Goal: Task Accomplishment & Management: Complete application form

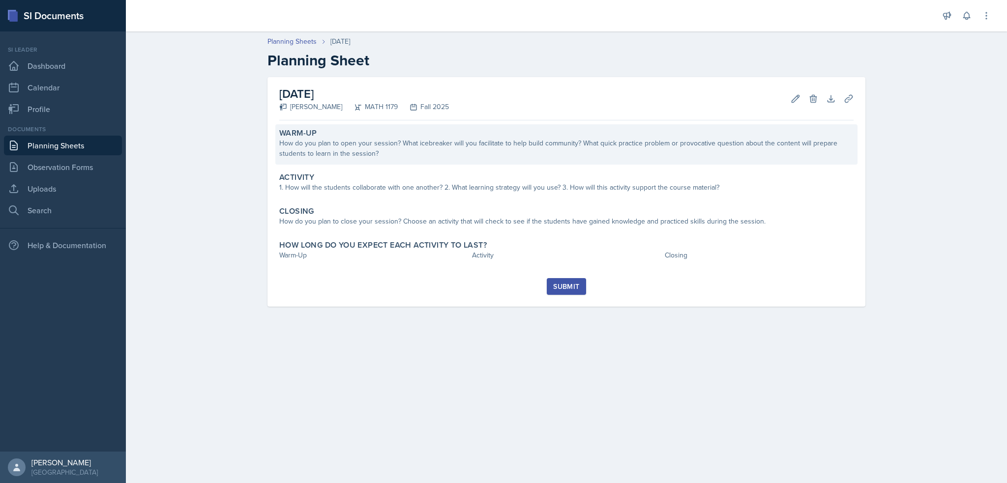
click at [385, 152] on div "How do you plan to open your session? What icebreaker will you facilitate to he…" at bounding box center [566, 148] width 574 height 21
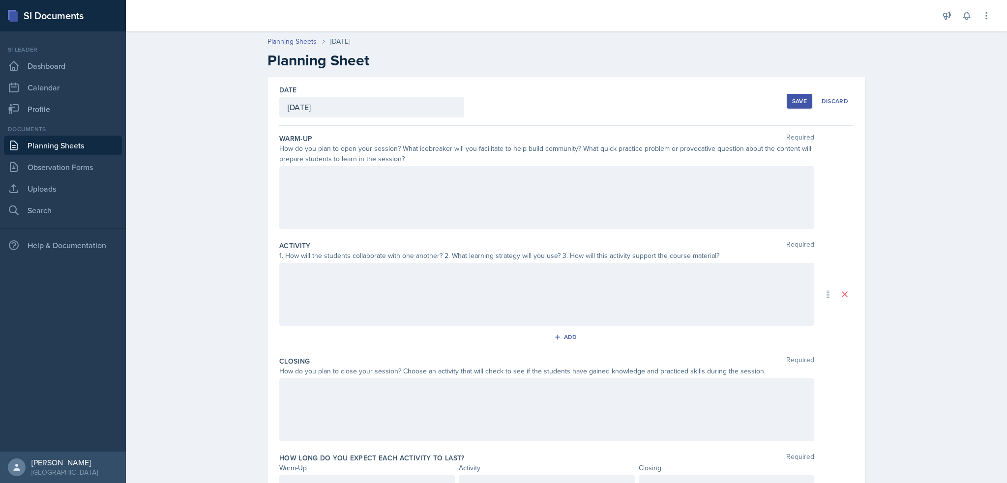
click at [394, 198] on div at bounding box center [546, 197] width 535 height 63
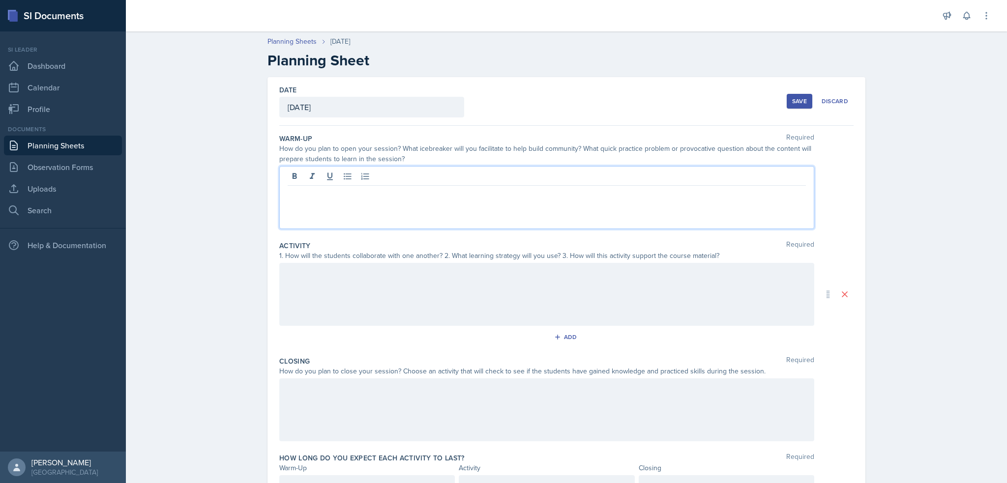
click at [339, 228] on div at bounding box center [546, 197] width 535 height 63
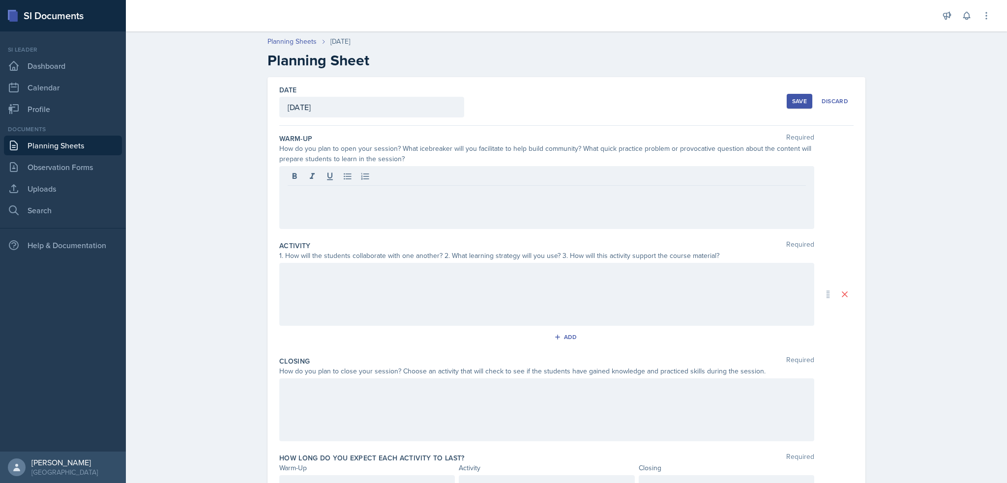
click at [346, 210] on div at bounding box center [546, 197] width 535 height 63
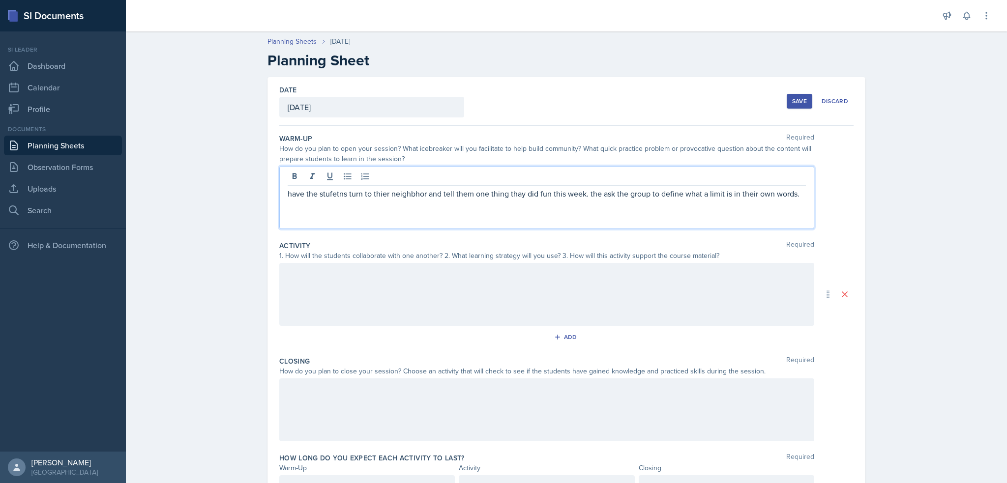
click at [334, 193] on p "have the stufetns turn to thier neighbhor and tell them one thing thay did fun …" at bounding box center [547, 194] width 518 height 12
click at [305, 192] on p "have the stuents turn to thier neighbhor and tell them one thing thay did fun t…" at bounding box center [547, 194] width 518 height 12
click at [288, 195] on p "have the stuents turn to thier neighbhor and tell them one thing thay did fun t…" at bounding box center [547, 194] width 518 height 12
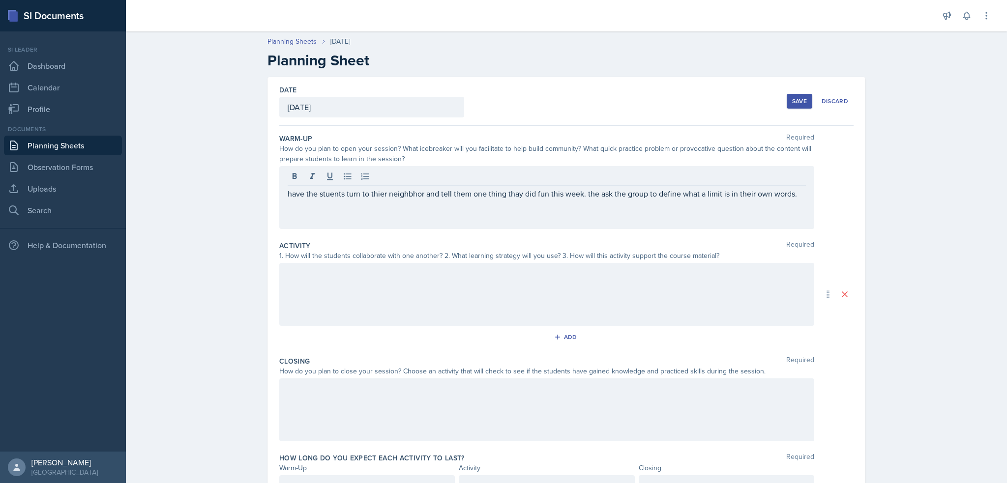
click at [619, 193] on p "have the stuents turn to thier neighbhor and tell them one thing thay did fun t…" at bounding box center [547, 194] width 518 height 12
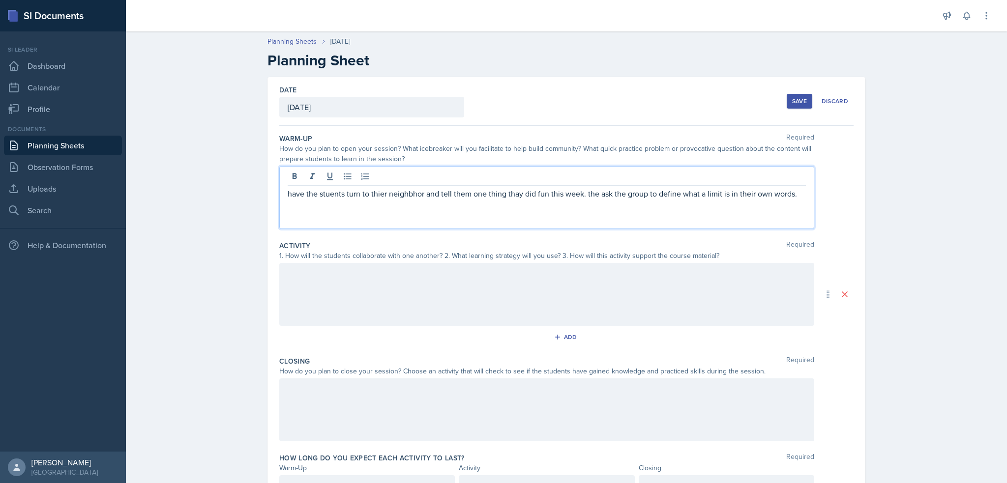
click at [619, 193] on p "have the stuents turn to thier neighbhor and tell them one thing thay did fun t…" at bounding box center [547, 194] width 518 height 12
click at [643, 219] on div "have the stuents turn to thier neighbhor and tell them one thing thay did fun t…" at bounding box center [546, 197] width 535 height 63
click at [793, 209] on div "have the stuents turn to thier neighbhor and tell them one thing thay did fun t…" at bounding box center [546, 197] width 535 height 63
click at [802, 193] on p "have the stuents turn to thier neighbhor and tell them one thing thay did fun t…" at bounding box center [547, 194] width 518 height 12
click at [762, 191] on p "have the stuents turn to thier neighbhor and tell them one thing thay did fun t…" at bounding box center [547, 194] width 518 height 12
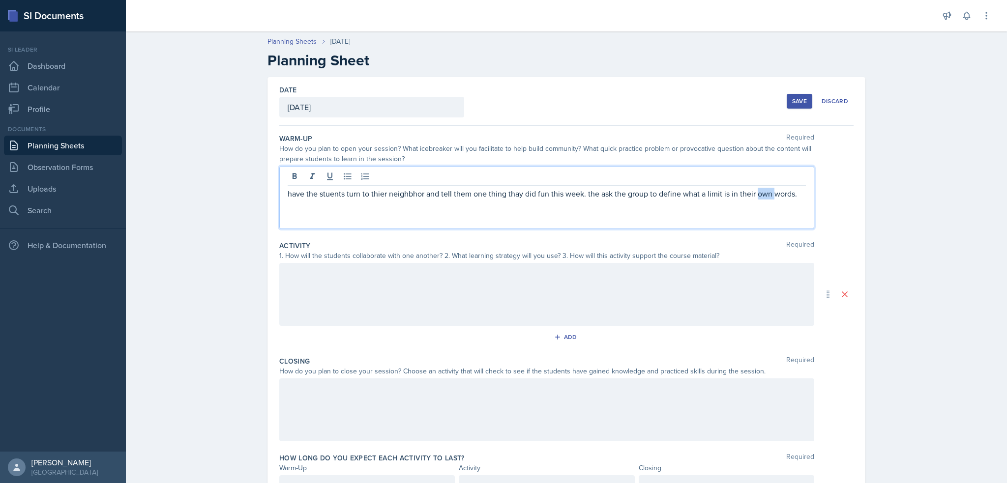
click at [762, 191] on p "have the stuents turn to thier neighbhor and tell them one thing thay did fun t…" at bounding box center [547, 194] width 518 height 12
copy p "have the stuents turn to thier neighbhor and tell them one thing thay did fun t…"
click at [388, 195] on p "have the stuents turn to thier neighbhor and tell them one thing thay did fun t…" at bounding box center [547, 194] width 518 height 12
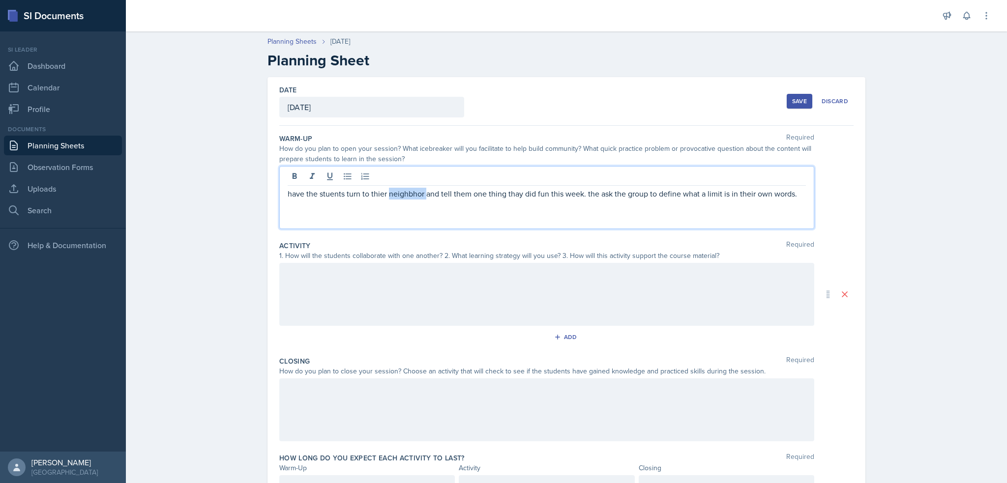
click at [388, 195] on p "have the stuents turn to thier neighbhor and tell them one thing thay did fun t…" at bounding box center [547, 194] width 518 height 12
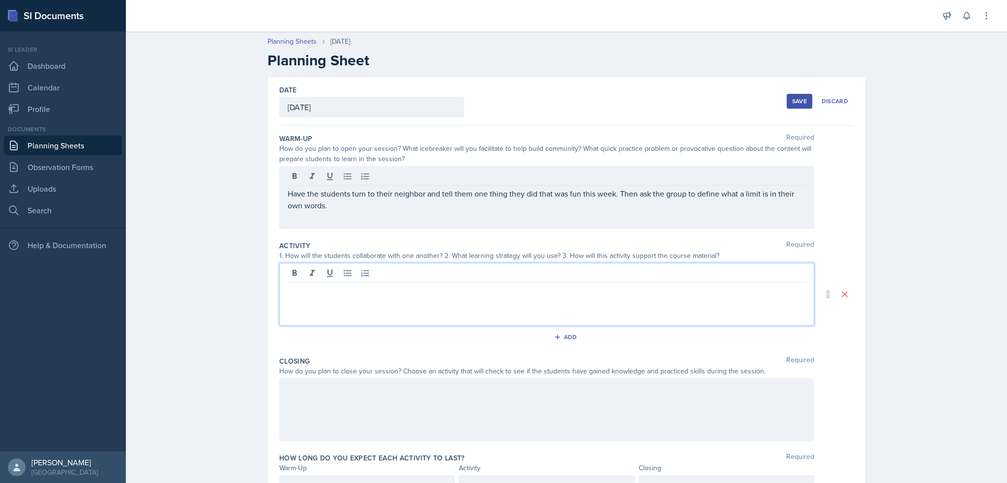
drag, startPoint x: 386, startPoint y: 270, endPoint x: 538, endPoint y: 192, distance: 170.9
click at [399, 268] on div at bounding box center [546, 294] width 535 height 63
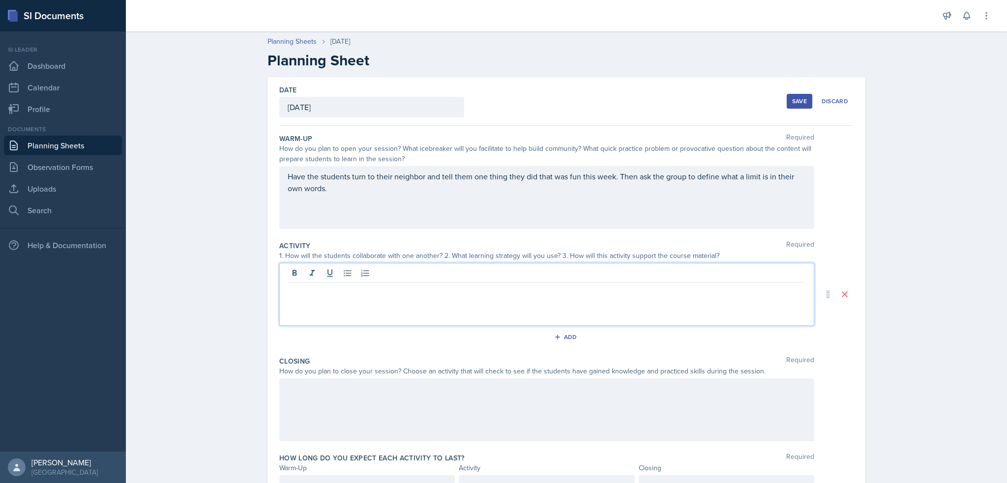
click at [390, 300] on div at bounding box center [546, 294] width 535 height 63
click at [422, 300] on div at bounding box center [546, 294] width 535 height 63
click at [382, 294] on p at bounding box center [547, 291] width 518 height 12
click at [364, 292] on p at bounding box center [547, 291] width 518 height 12
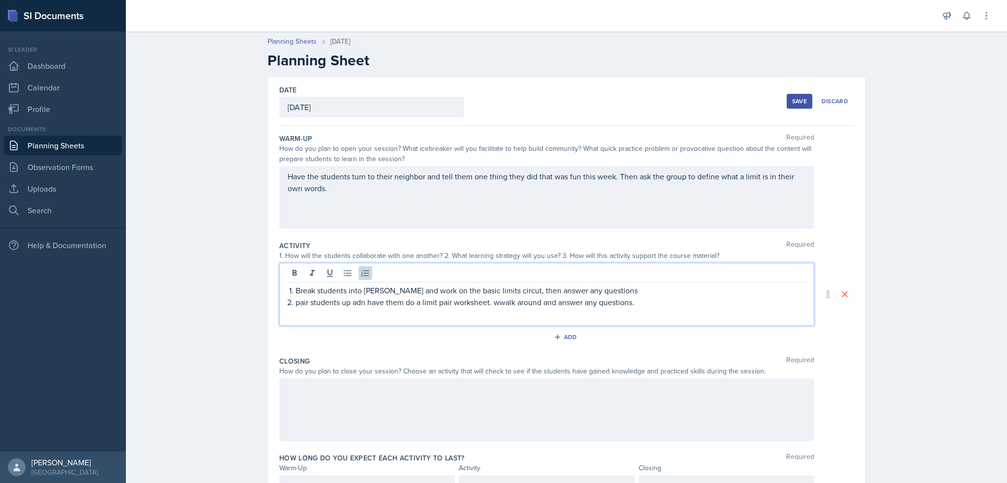
click at [350, 304] on p "pair students up adn have them do a limit pair worksheet. wwalk around and answ…" at bounding box center [551, 303] width 510 height 12
click at [447, 300] on p "pair students up and have them do a limit pair worksheet. wwalk around and answ…" at bounding box center [551, 303] width 510 height 12
click at [494, 301] on p "pair students up and have them do a limit pair worksheet. wwalk around and answ…" at bounding box center [551, 303] width 510 height 12
click at [624, 300] on p "pair students up and have them do a limit pair worksheet, walk around and answe…" at bounding box center [551, 303] width 510 height 12
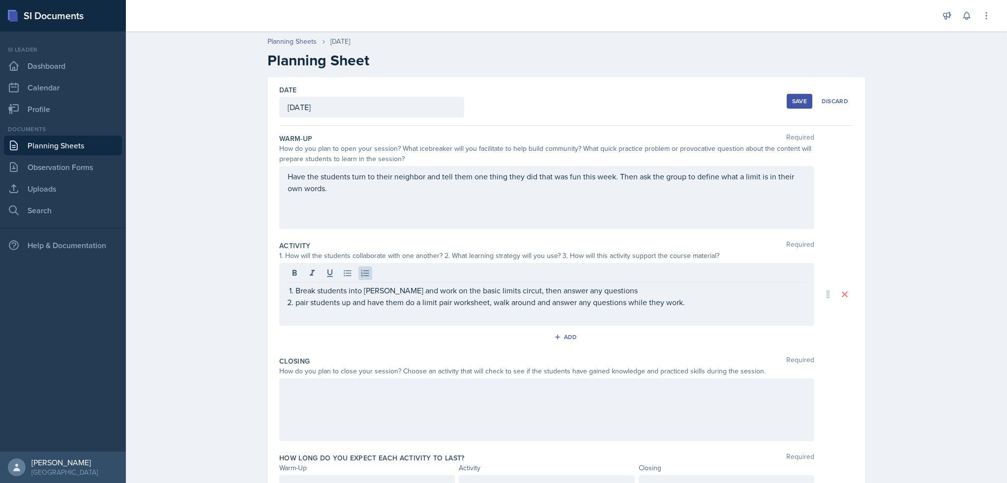
click at [453, 314] on div "Break students into [PERSON_NAME] and work on the basic limits circut, then ans…" at bounding box center [546, 294] width 535 height 63
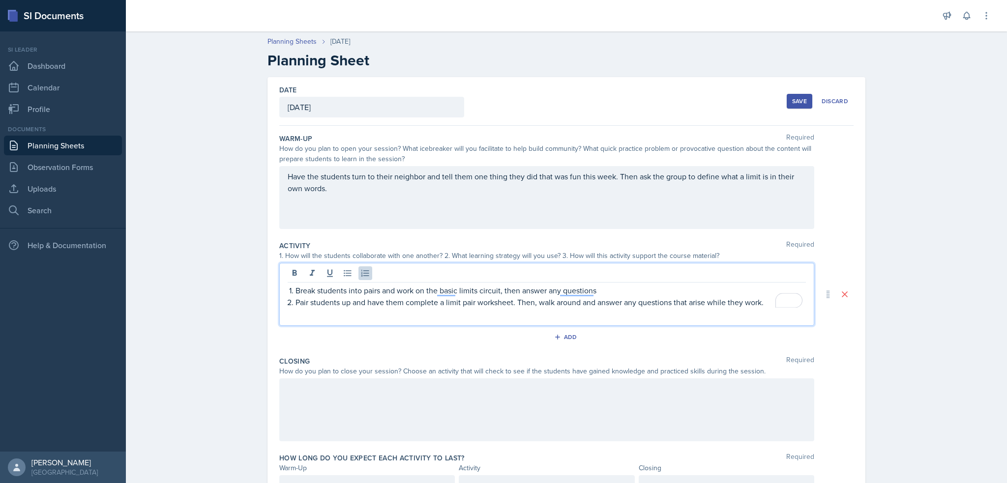
click at [694, 303] on p "Pair students up and have them complete a limit pair worksheet. Then, walk arou…" at bounding box center [551, 303] width 510 height 12
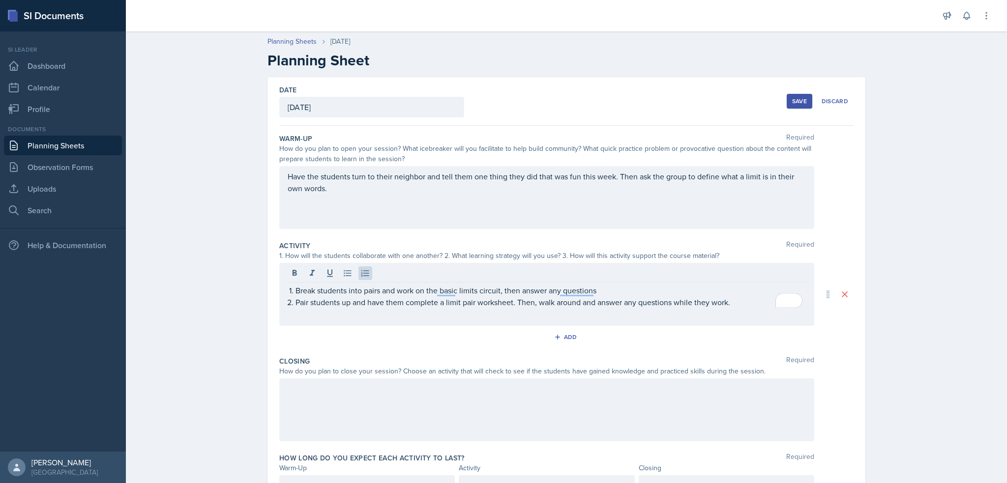
click at [322, 412] on div at bounding box center [546, 410] width 535 height 63
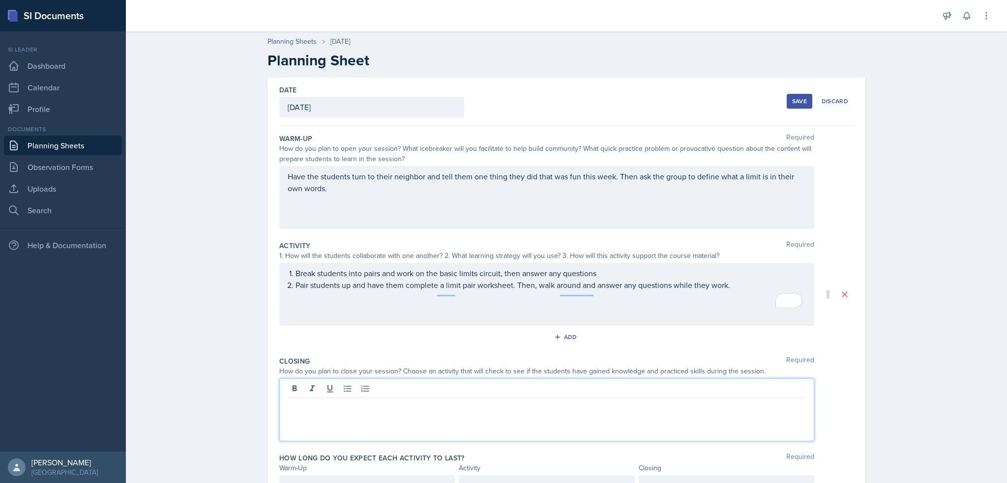
click at [371, 406] on p at bounding box center [547, 406] width 518 height 12
click at [372, 403] on p at bounding box center [547, 406] width 518 height 12
click at [348, 295] on div "Break students into pairs and work on the basic limits circuit, then answer any…" at bounding box center [546, 294] width 535 height 63
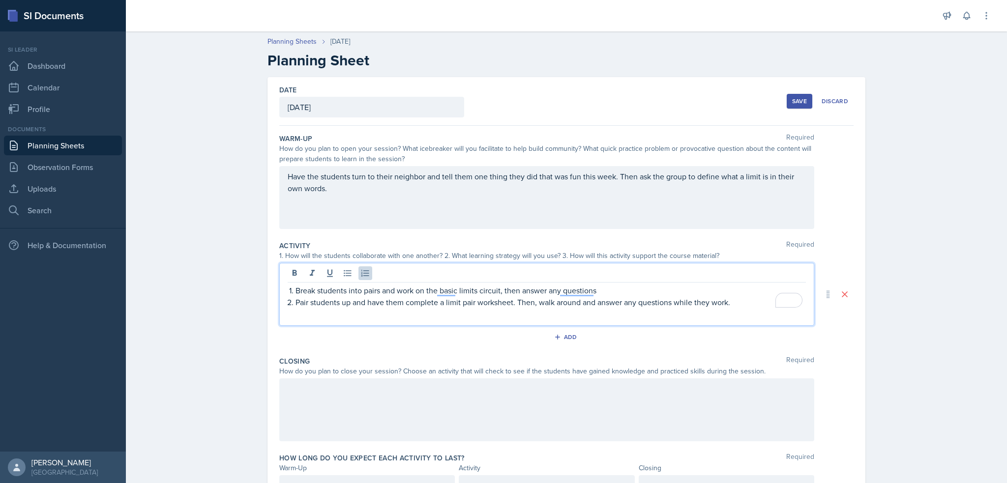
click at [400, 296] on p "Break students into pairs and work on the basic limits circuit, then answer any…" at bounding box center [551, 291] width 510 height 12
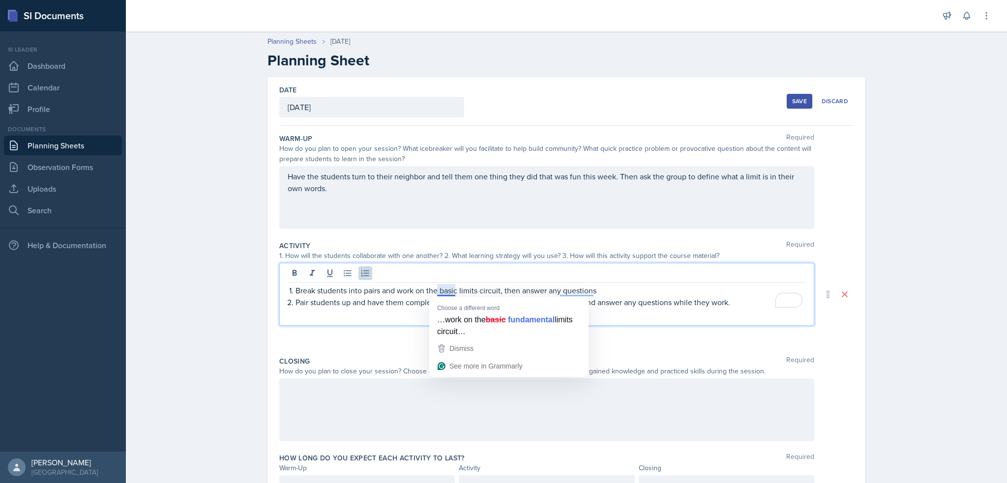
click at [448, 291] on p "Break students into pairs and work on the basic limits circuit, then answer any…" at bounding box center [551, 291] width 510 height 12
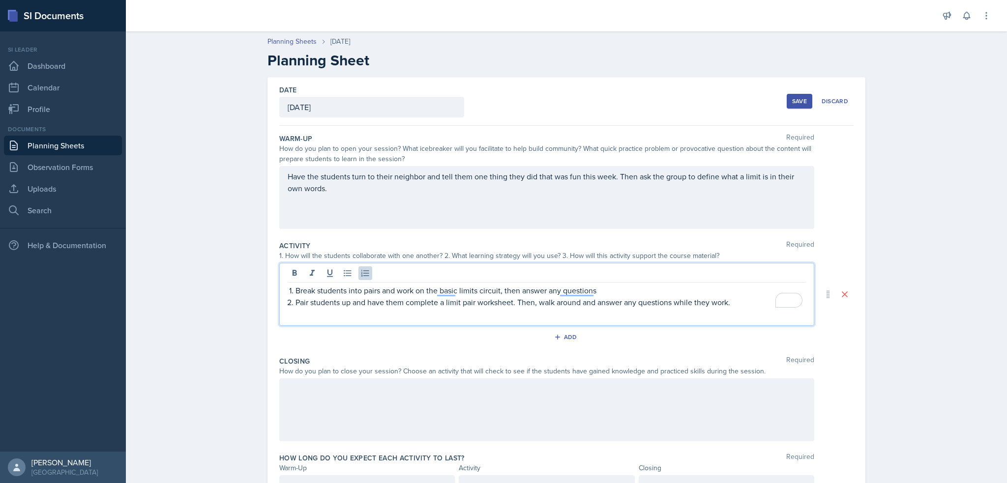
click at [368, 289] on p "Break students into pairs and work on the basic limits circuit, then answer any…" at bounding box center [551, 291] width 510 height 12
click at [384, 304] on p "Pair students up and have them complete a limit pair worksheet. Then, walk arou…" at bounding box center [551, 303] width 510 height 12
click at [535, 301] on p "Pair students up and have them complete a limit pair worksheet. Then, walk arou…" at bounding box center [551, 303] width 510 height 12
click at [326, 313] on p "Pair students up and have them complete a limit pair worksheet. Then if differe…" at bounding box center [551, 309] width 510 height 24
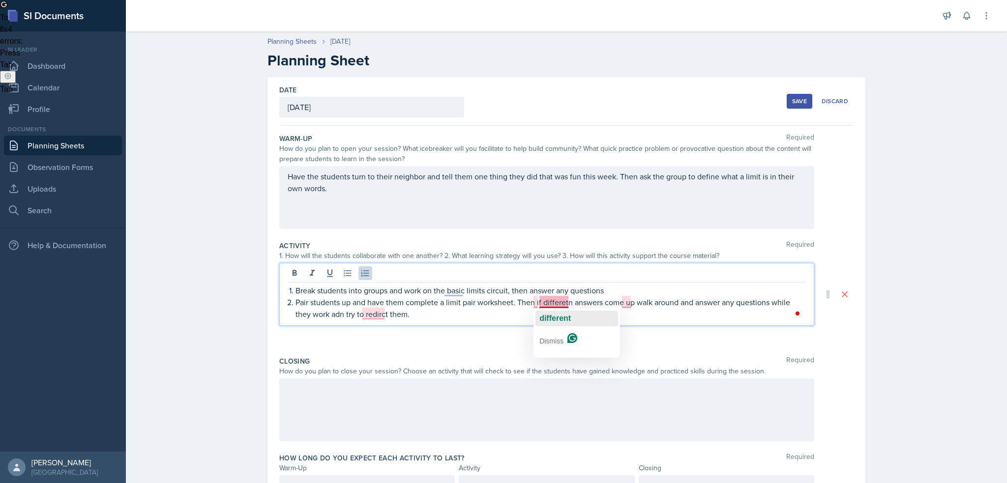
click at [560, 315] on span "different" at bounding box center [554, 318] width 31 height 8
click at [537, 311] on div ", if" at bounding box center [539, 319] width 10 height 16
click at [630, 316] on span "up" at bounding box center [628, 318] width 9 height 8
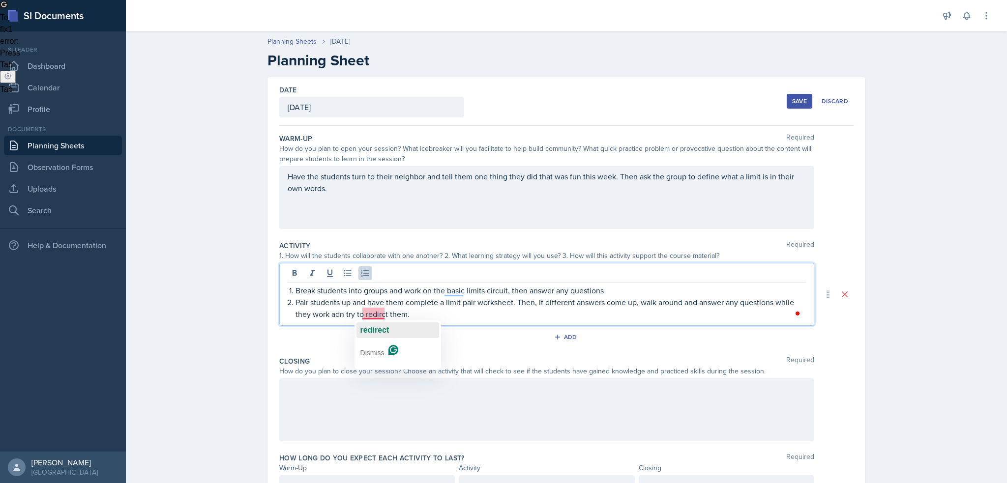
click at [380, 323] on div "redirect" at bounding box center [374, 331] width 29 height 16
click at [440, 312] on p "Pair students up and have them complete a limit pair worksheet. Then, if differ…" at bounding box center [551, 309] width 510 height 24
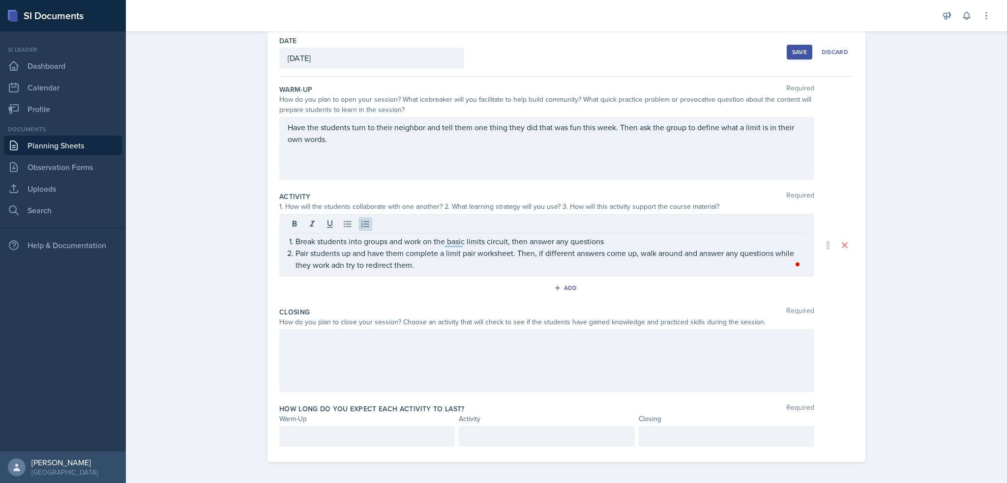
click at [421, 377] on div at bounding box center [546, 360] width 535 height 63
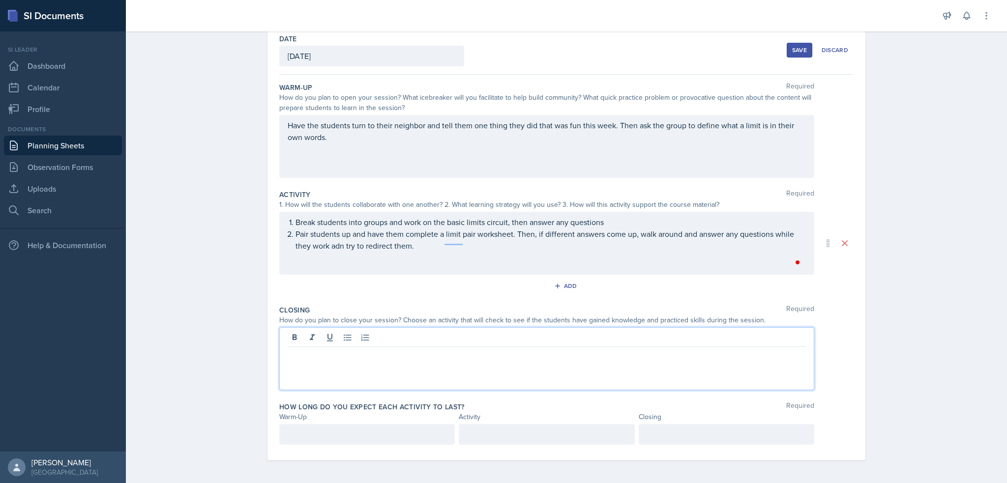
click at [421, 363] on div at bounding box center [546, 359] width 535 height 63
click at [343, 365] on div "Ask the groiup if anyone has basic questions about the homework due the next da…" at bounding box center [546, 359] width 535 height 63
click at [403, 355] on p "Ask the groiup if anyone has basic questions about the homework due the next da…" at bounding box center [547, 355] width 518 height 12
click at [326, 351] on p "Ask the groiup if anyone has basic questions about the homework due the next da…" at bounding box center [547, 355] width 518 height 12
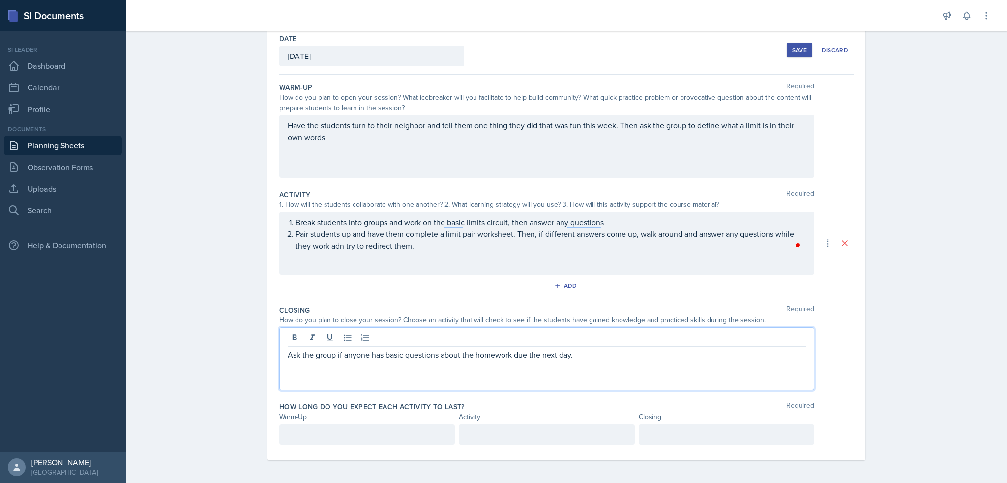
click at [313, 435] on div at bounding box center [367, 434] width 176 height 21
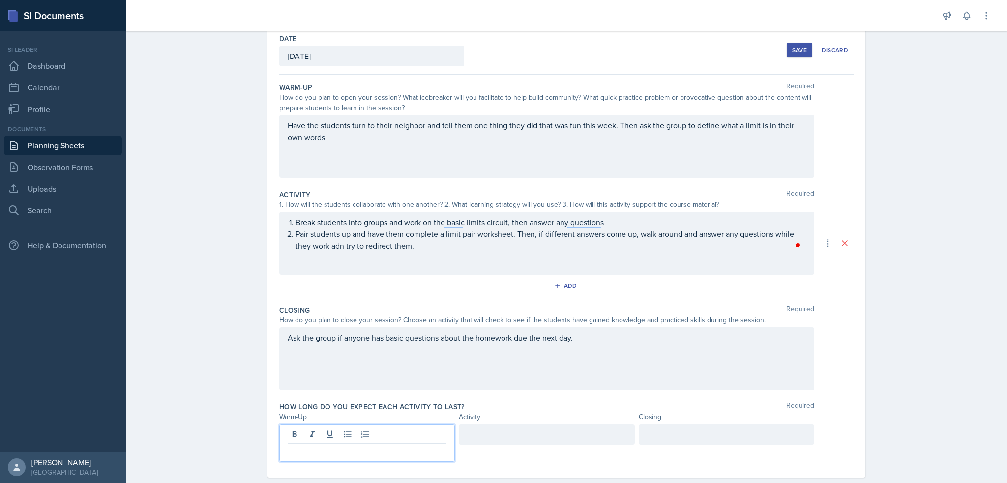
click at [315, 446] on p at bounding box center [367, 452] width 159 height 12
click at [507, 427] on div at bounding box center [547, 434] width 176 height 21
click at [505, 454] on p at bounding box center [546, 452] width 159 height 12
click at [663, 438] on div at bounding box center [727, 434] width 176 height 21
click at [663, 452] on p "5 minuets" at bounding box center [726, 452] width 159 height 12
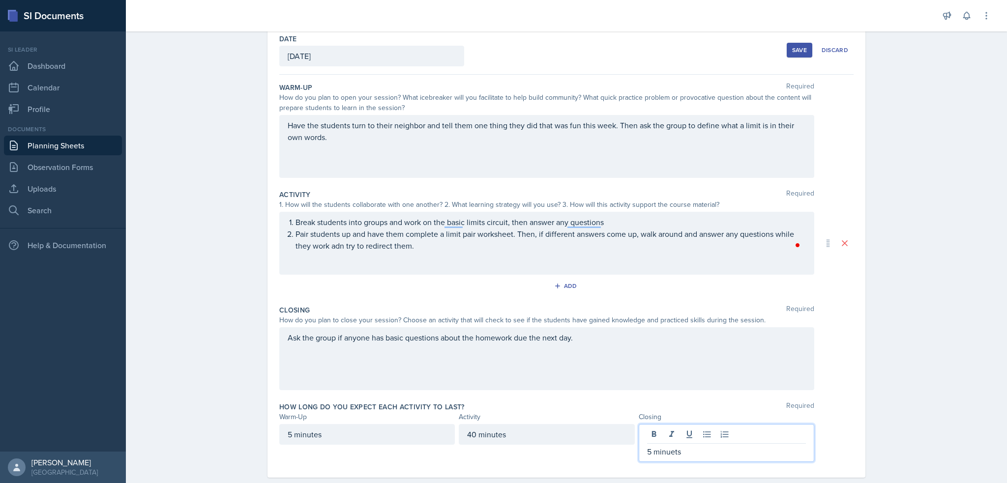
click at [663, 452] on p "5 minuets" at bounding box center [726, 452] width 159 height 12
click at [679, 452] on p "5 minuets" at bounding box center [726, 452] width 159 height 12
click at [592, 409] on div "How long do you expect each activity to last? Required" at bounding box center [566, 407] width 574 height 10
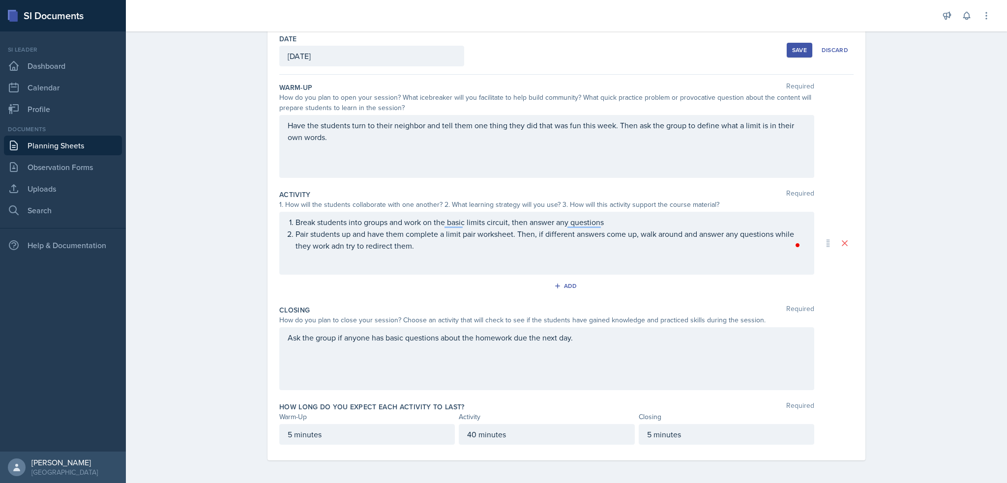
click at [538, 336] on div "Ask the group if anyone has basic questions about the homework due the next day." at bounding box center [546, 359] width 535 height 63
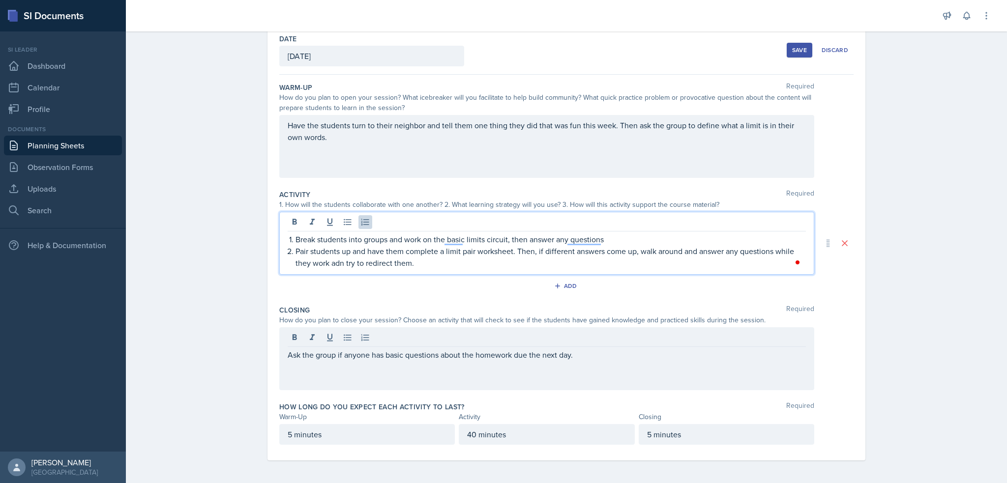
click at [581, 218] on div "Break students into groups and work on the basic limits circuit, then answer an…" at bounding box center [546, 243] width 535 height 63
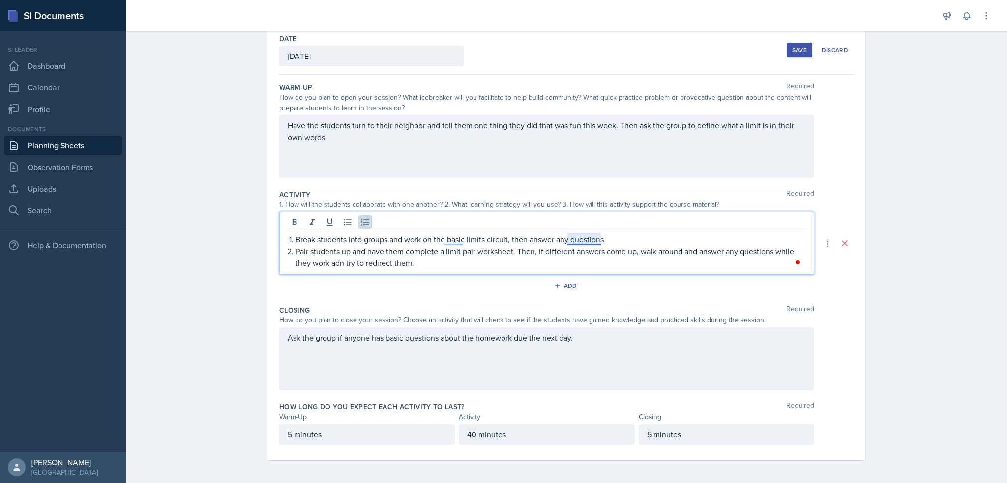
click at [582, 239] on p "Break students into groups and work on the basic limits circuit, then answer an…" at bounding box center [551, 240] width 510 height 12
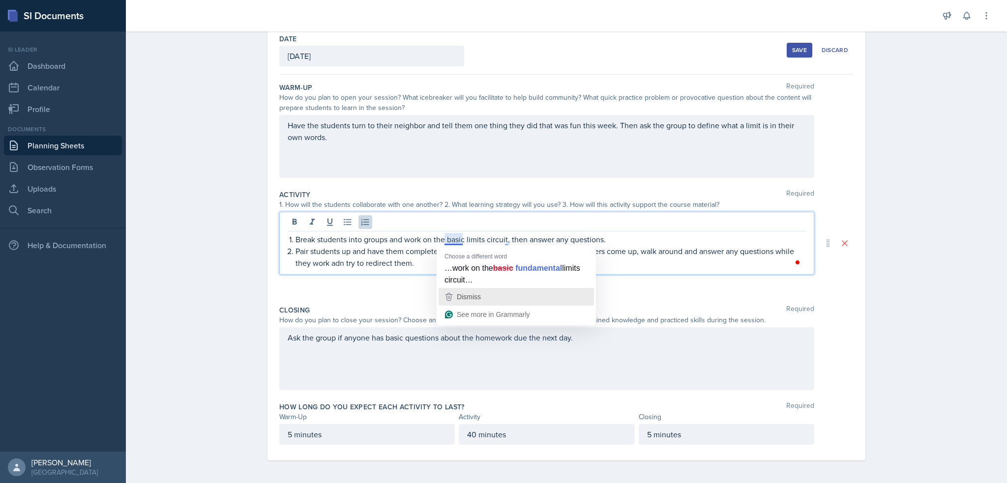
click at [476, 294] on span "Dismiss" at bounding box center [469, 297] width 24 height 8
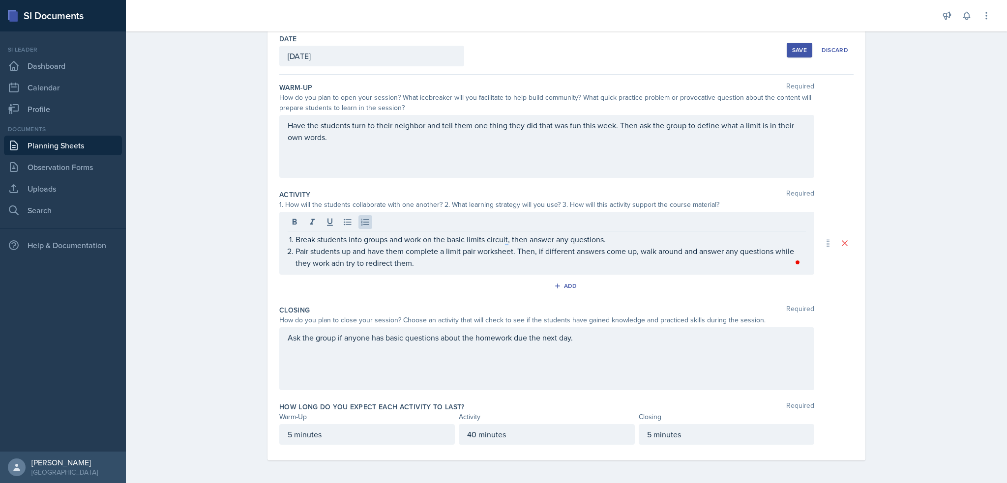
click at [359, 164] on div "Have the students turn to their neighbor and tell them one thing they did that …" at bounding box center [546, 146] width 535 height 63
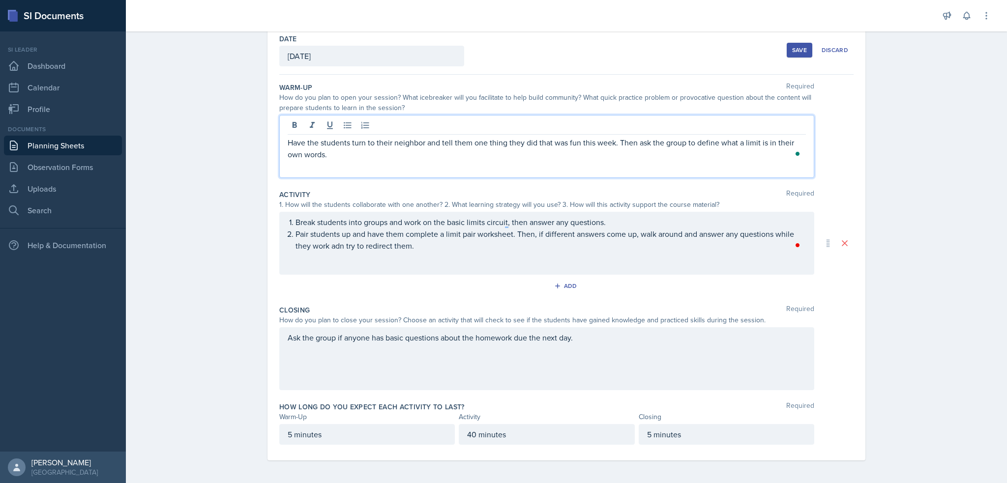
click at [613, 225] on div "Break students into groups and work on the basic limits circuit, then answer an…" at bounding box center [546, 243] width 535 height 63
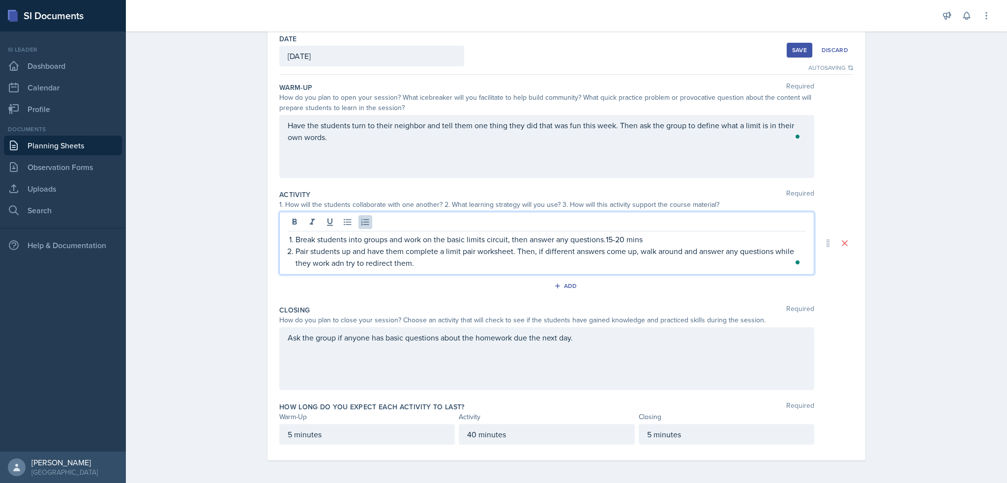
click at [497, 267] on p "Pair students up and have them complete a limit pair worksheet. Then, if differ…" at bounding box center [551, 257] width 510 height 24
click at [339, 260] on p "Pair students up and have them complete a limit pair worksheet. Then, if differ…" at bounding box center [551, 257] width 510 height 24
click at [337, 261] on p "Pair students up and have them complete a limit pair worksheet. Then, if differ…" at bounding box center [551, 257] width 510 height 24
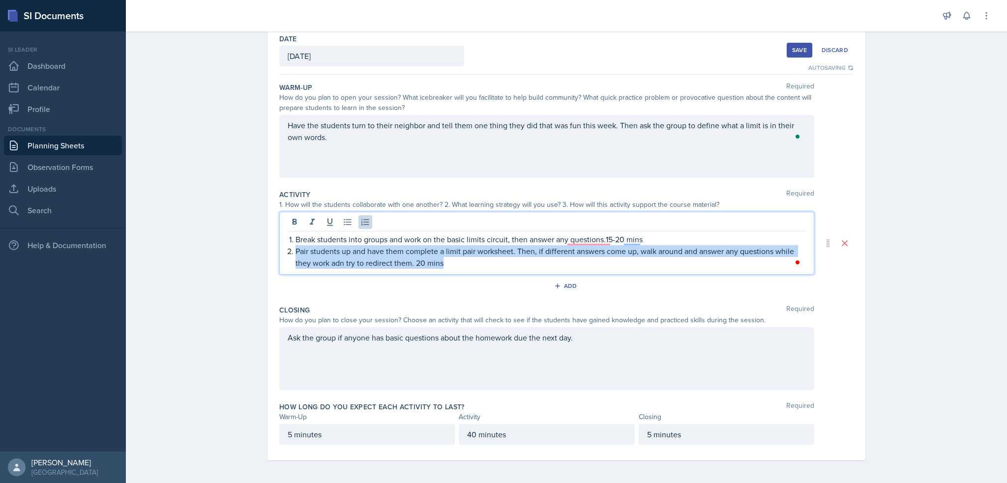
click at [337, 261] on p "Pair students up and have them complete a limit pair worksheet. Then, if differ…" at bounding box center [551, 257] width 510 height 24
click at [337, 261] on div "No synonyms found" at bounding box center [337, 266] width 106 height 18
click at [397, 267] on p "Pair students up and have them complete a limit pair worksheet. Then, if differ…" at bounding box center [551, 257] width 510 height 24
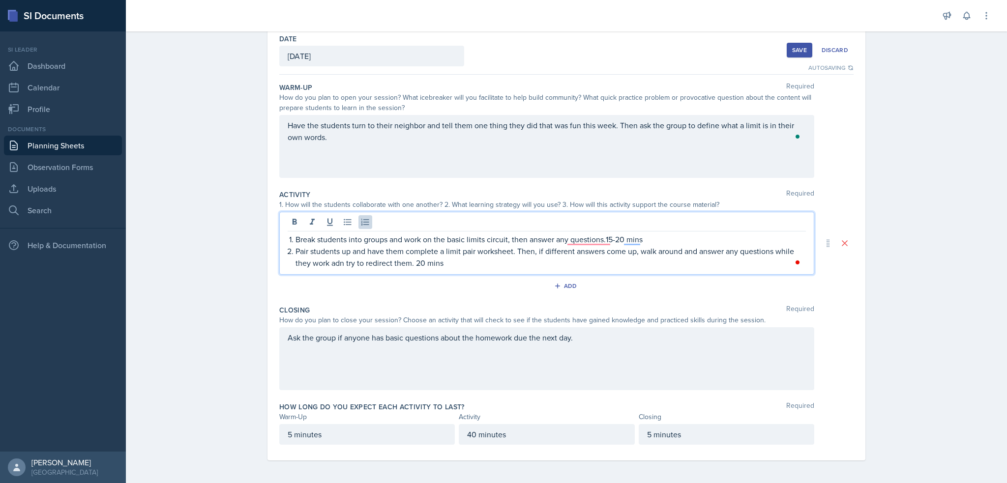
click at [340, 268] on div "Break students into groups and work on the basic limits circuit, then answer an…" at bounding box center [546, 243] width 535 height 63
click at [332, 263] on p "Pair students up and have them complete a limit pair worksheet. Then, if differ…" at bounding box center [551, 257] width 510 height 24
click at [639, 100] on div "How do you plan to open your session? What icebreaker will you facilitate to he…" at bounding box center [546, 102] width 535 height 21
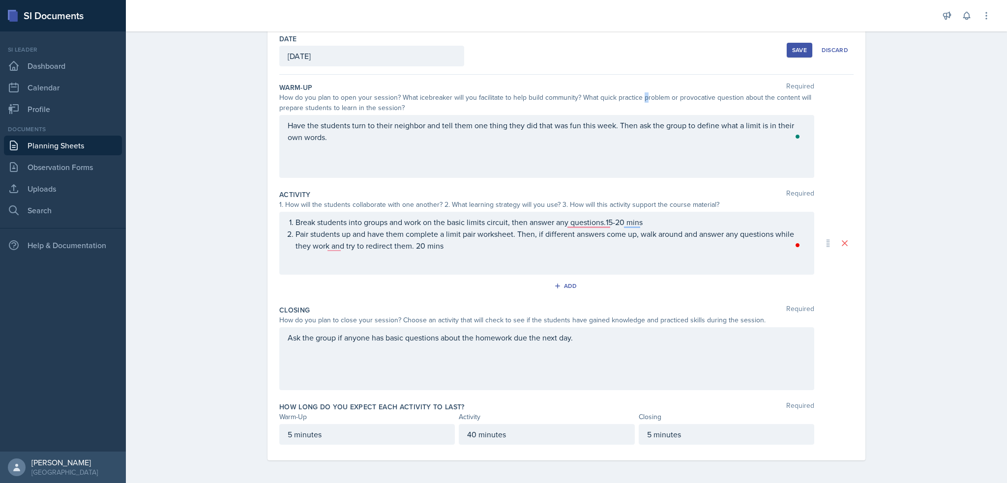
click at [794, 47] on div "Save" at bounding box center [799, 50] width 15 height 8
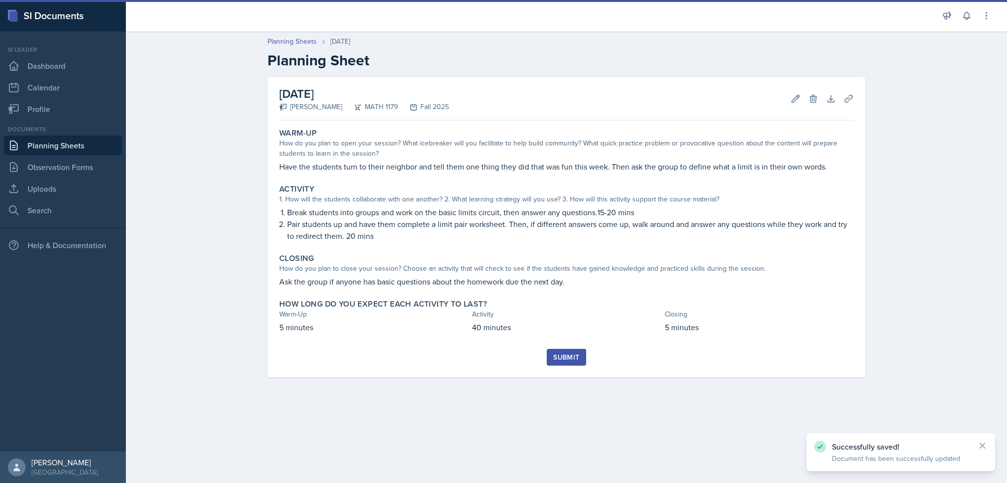
scroll to position [0, 0]
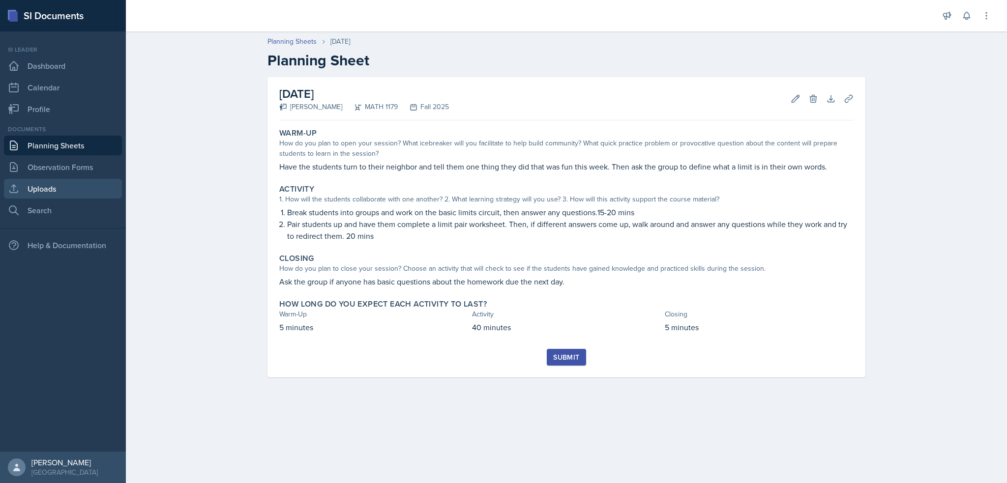
click at [28, 186] on link "Uploads" at bounding box center [63, 189] width 118 height 20
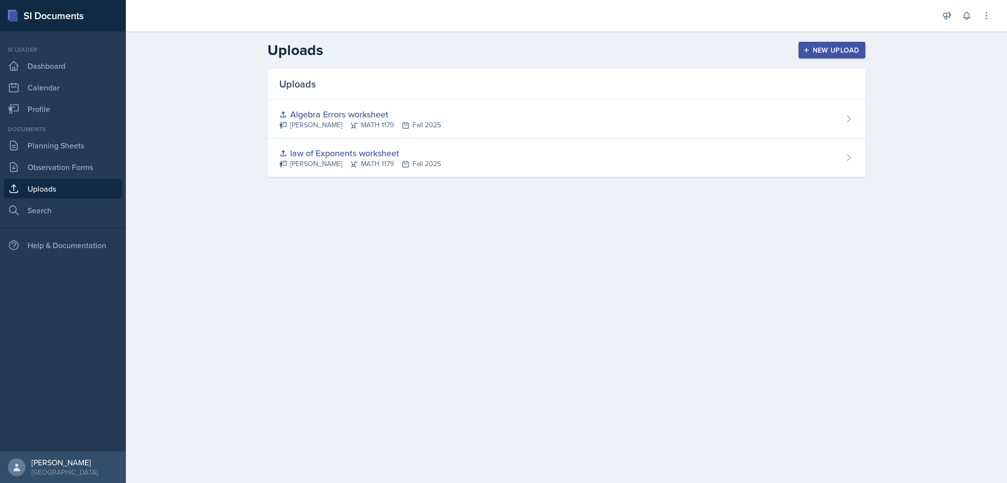
click at [812, 47] on div "New Upload" at bounding box center [832, 50] width 55 height 8
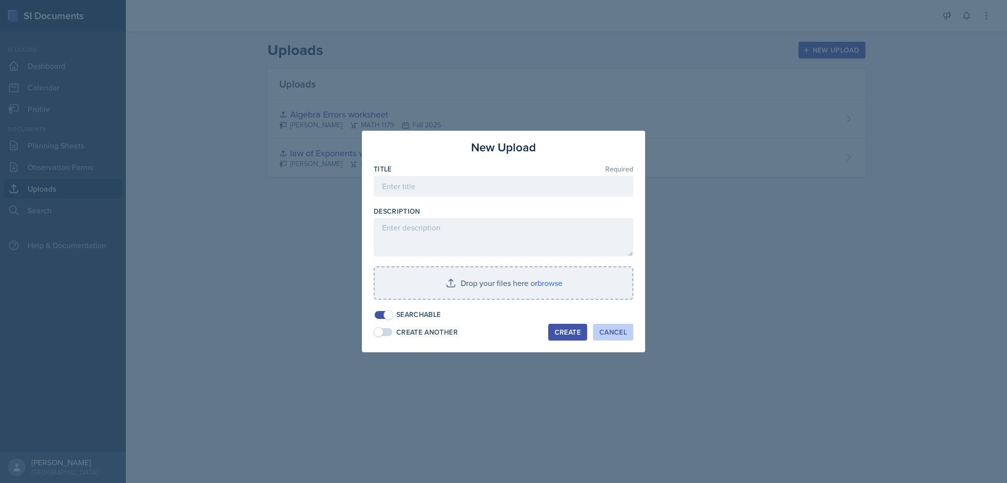
click at [616, 332] on div "Cancel" at bounding box center [613, 333] width 28 height 8
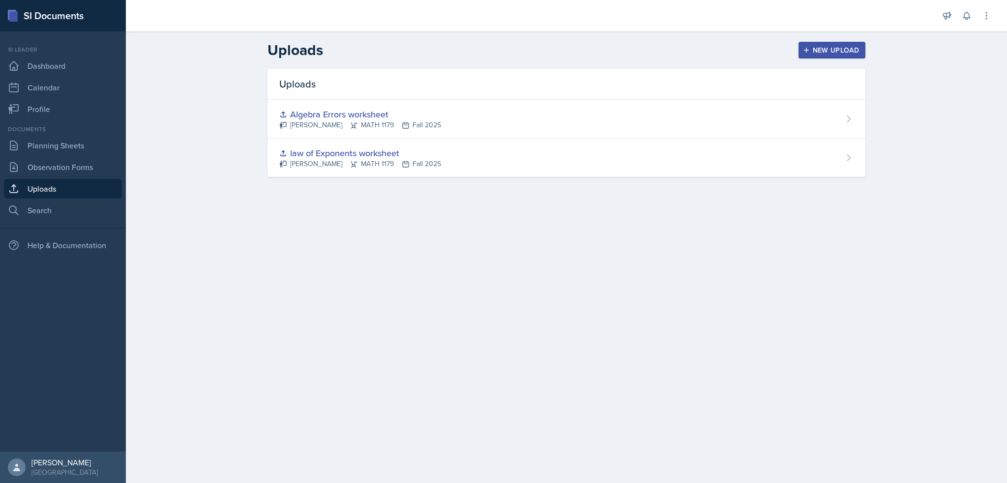
click at [843, 47] on div "New Upload" at bounding box center [832, 50] width 55 height 8
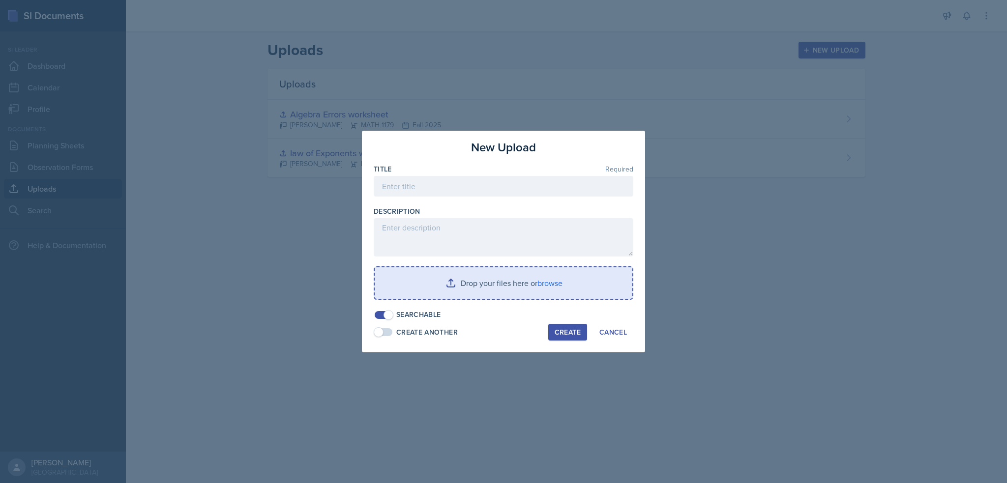
click at [470, 277] on input "file" at bounding box center [504, 283] width 258 height 31
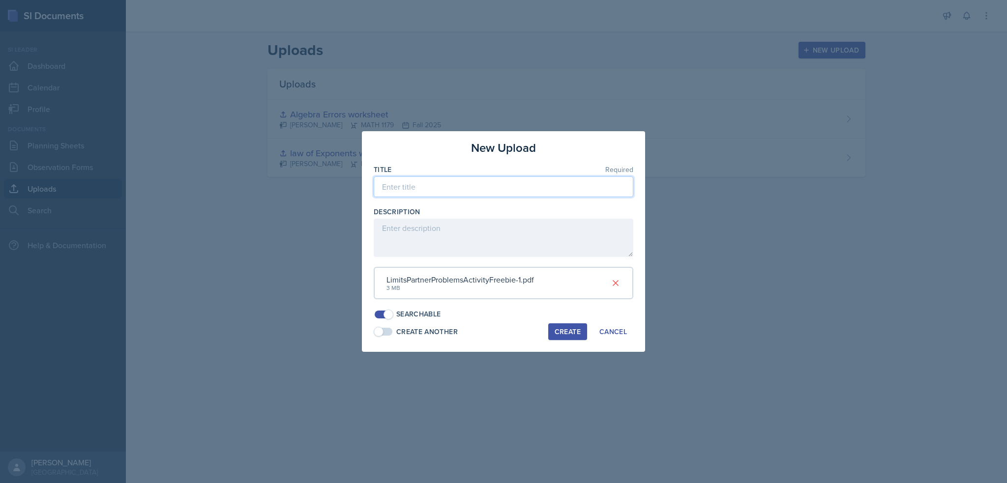
click at [447, 180] on input at bounding box center [504, 187] width 260 height 21
type input "l"
type input "Limit Partner Prolems"
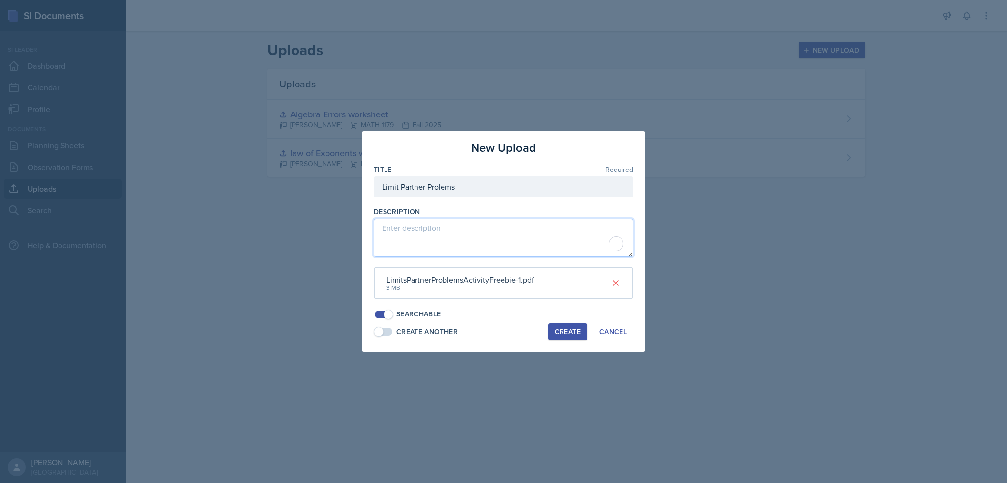
click at [431, 235] on textarea "To enrich screen reader interactions, please activate Accessibility in Grammarl…" at bounding box center [504, 238] width 260 height 38
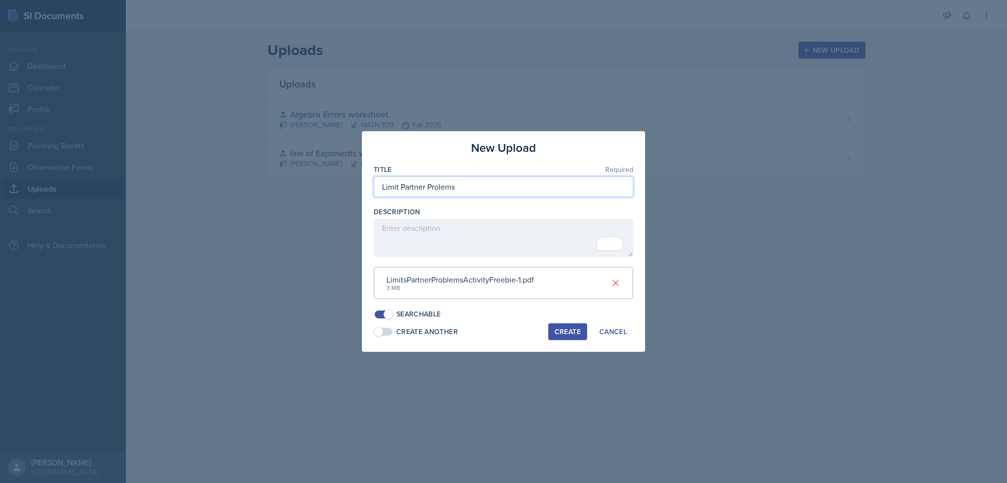
click at [466, 185] on input "Limit Partner Prolems" at bounding box center [504, 187] width 260 height 21
click at [564, 339] on button "Create" at bounding box center [567, 332] width 39 height 17
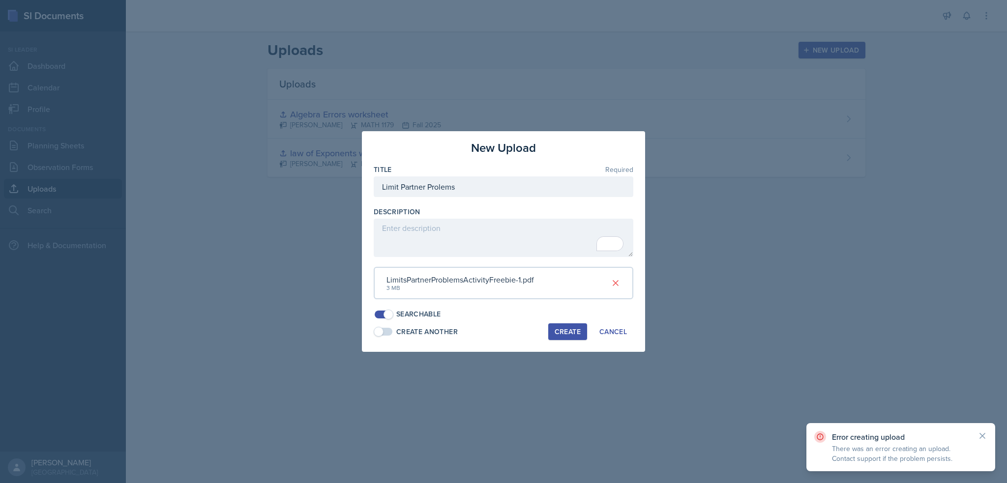
click at [714, 174] on div at bounding box center [503, 241] width 1007 height 483
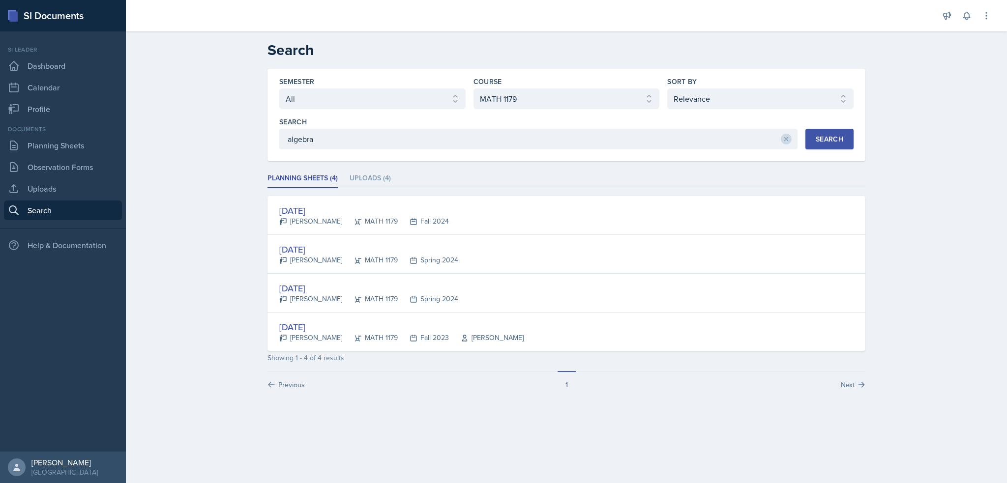
select select "all"
select select "6e5c8252-121a-4327-ae83-c0302f4105b8"
select select "1"
click at [384, 137] on input "algebra" at bounding box center [538, 139] width 518 height 21
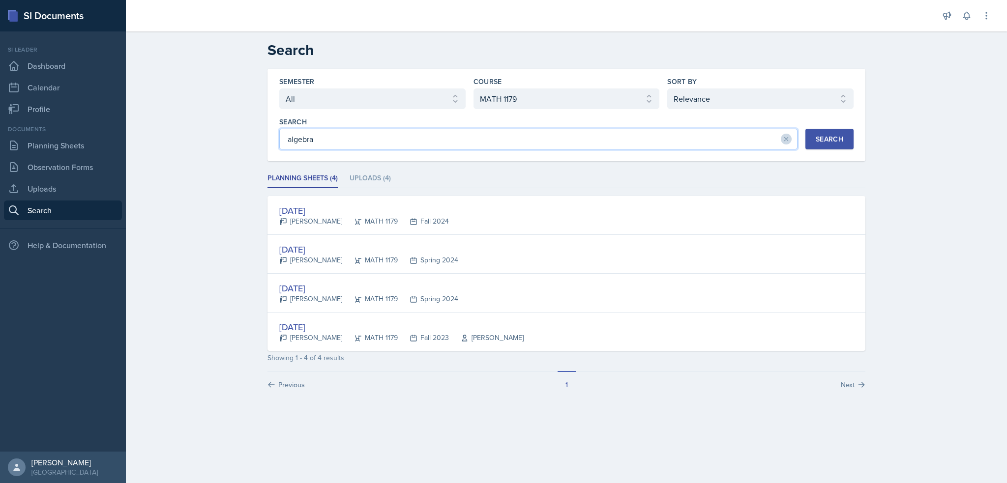
click at [384, 137] on input "algebra" at bounding box center [538, 139] width 518 height 21
type input "limits"
click at [814, 133] on button "Search" at bounding box center [830, 139] width 48 height 21
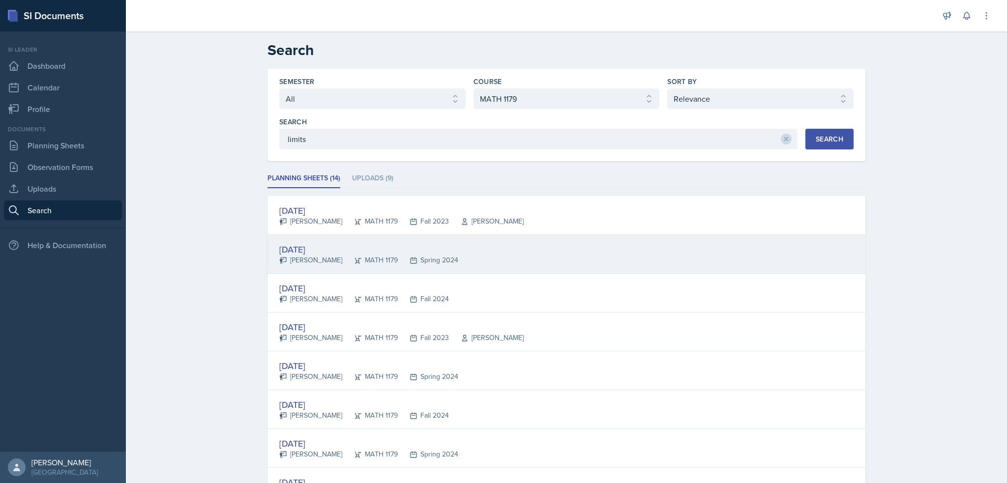
click at [316, 248] on div "Jan 26th, 2024" at bounding box center [368, 249] width 179 height 13
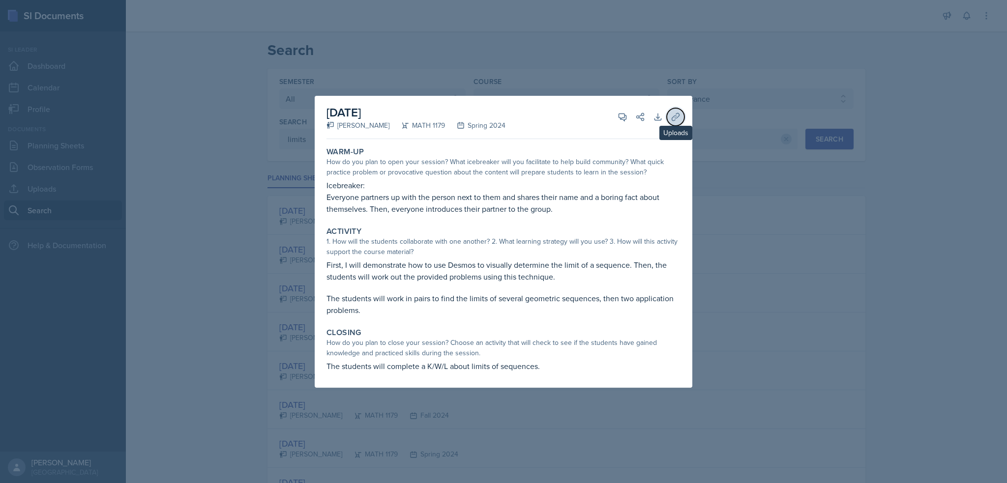
click at [680, 120] on icon at bounding box center [676, 117] width 10 height 10
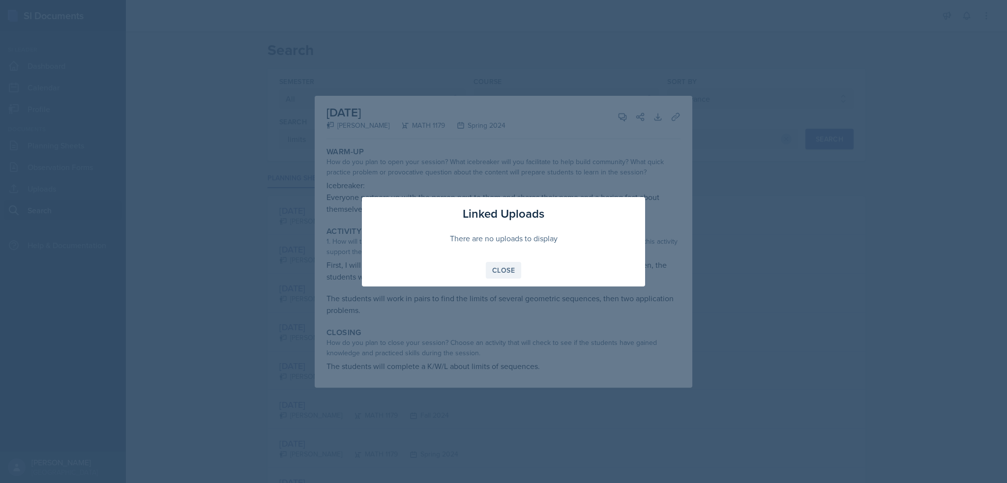
click at [504, 267] on div "Close" at bounding box center [503, 271] width 23 height 8
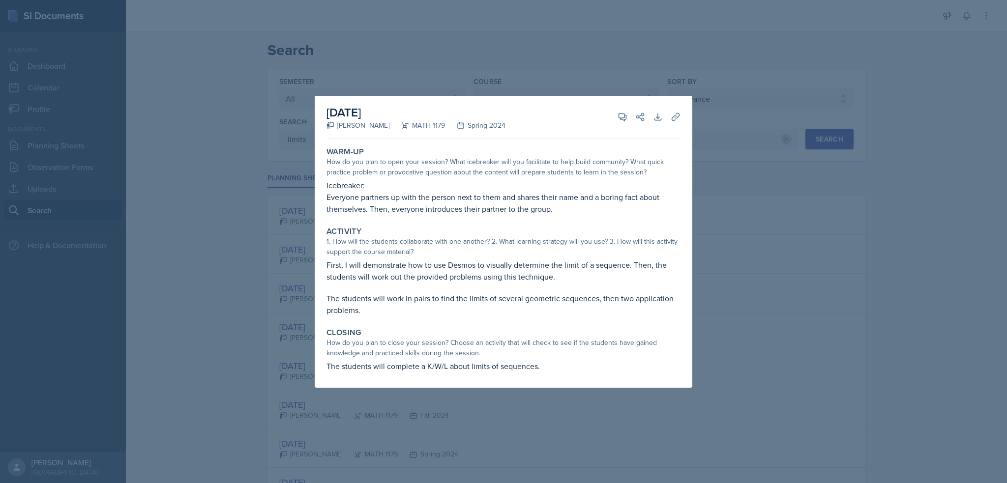
click at [807, 258] on div at bounding box center [503, 241] width 1007 height 483
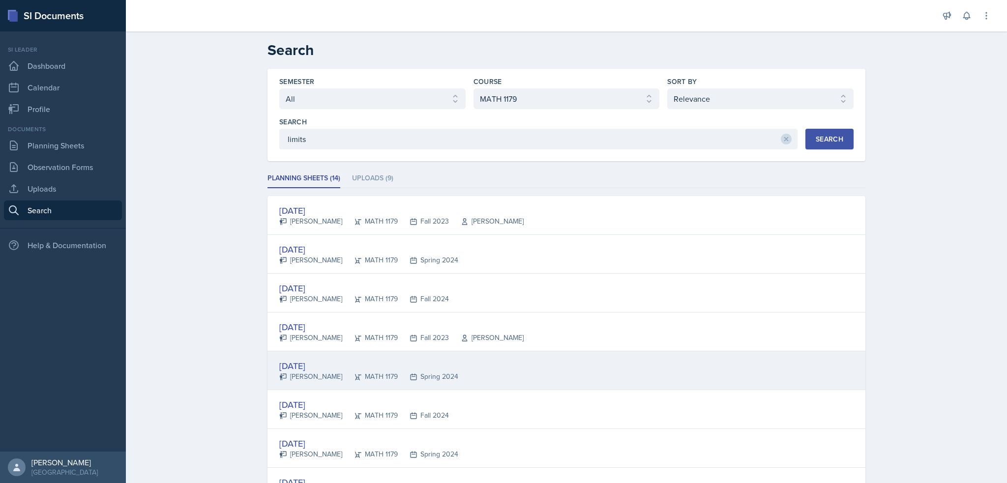
click at [327, 361] on div "Feb 2nd, 2024" at bounding box center [368, 365] width 179 height 13
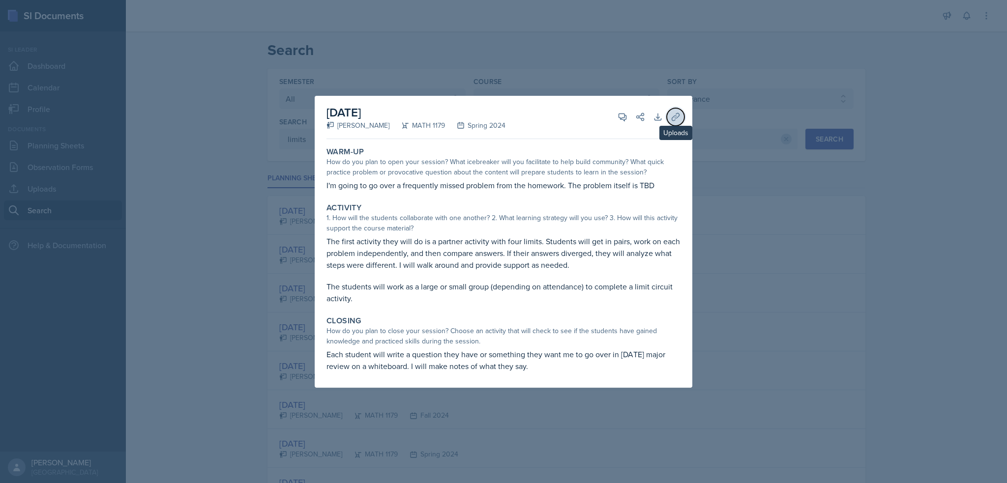
click at [671, 116] on icon at bounding box center [676, 117] width 10 height 10
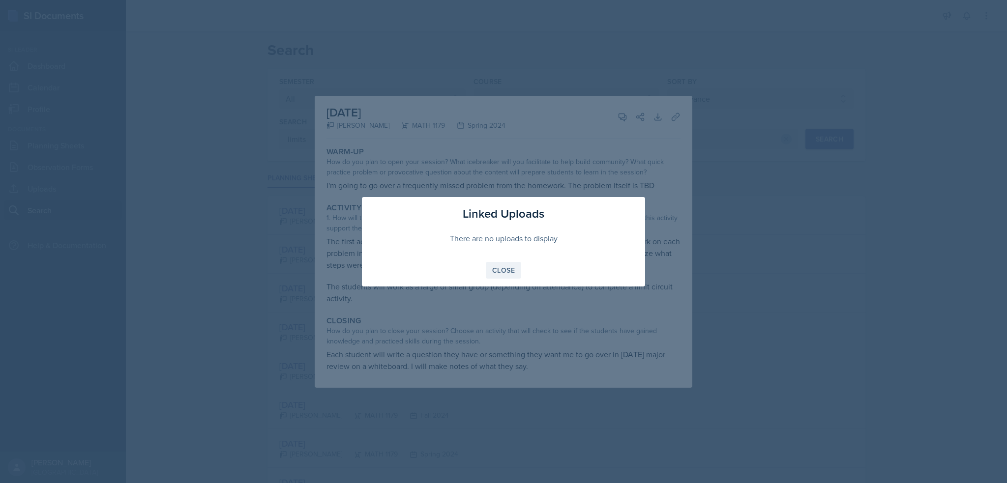
click at [512, 267] on div "Close" at bounding box center [503, 271] width 23 height 8
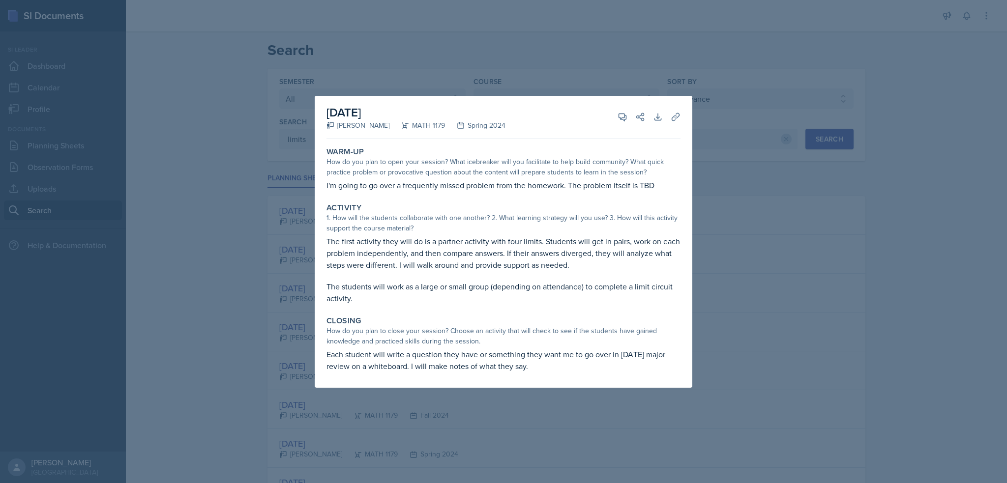
click at [513, 267] on p "The first activity they will do is a partner activity with four limits. Student…" at bounding box center [504, 253] width 354 height 35
click at [262, 301] on div at bounding box center [503, 241] width 1007 height 483
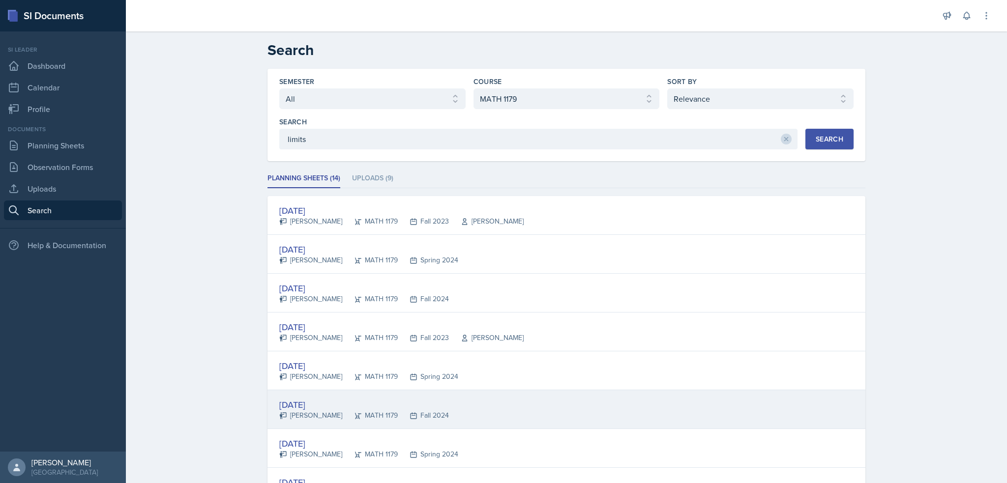
click at [301, 400] on div "Aug 28th, 2024" at bounding box center [364, 404] width 170 height 13
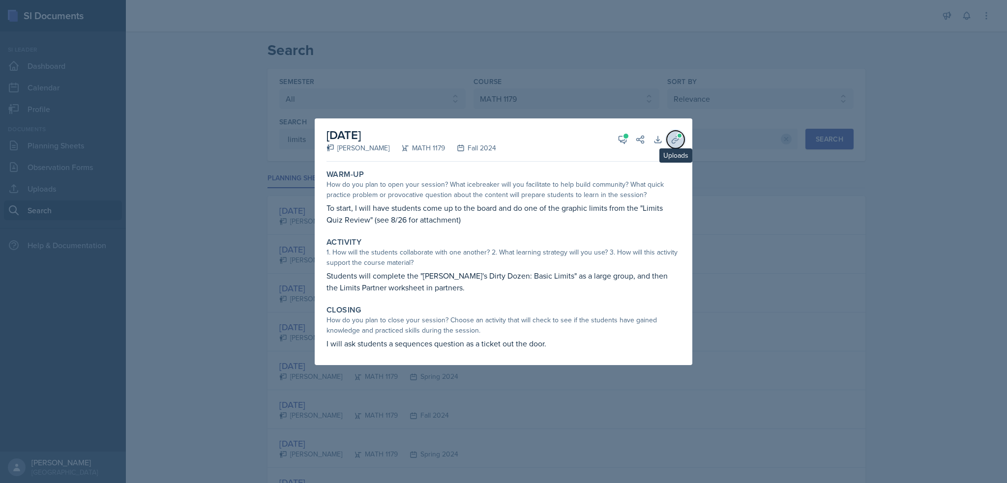
click at [679, 145] on button "Uploads" at bounding box center [676, 140] width 18 height 18
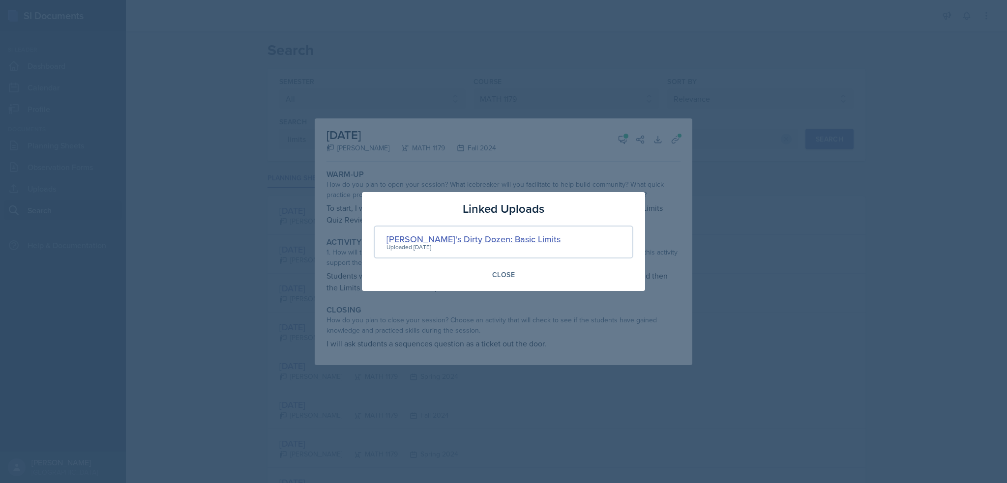
click at [464, 235] on div "Bart's Dirty Dozen: Basic Limits" at bounding box center [474, 239] width 174 height 13
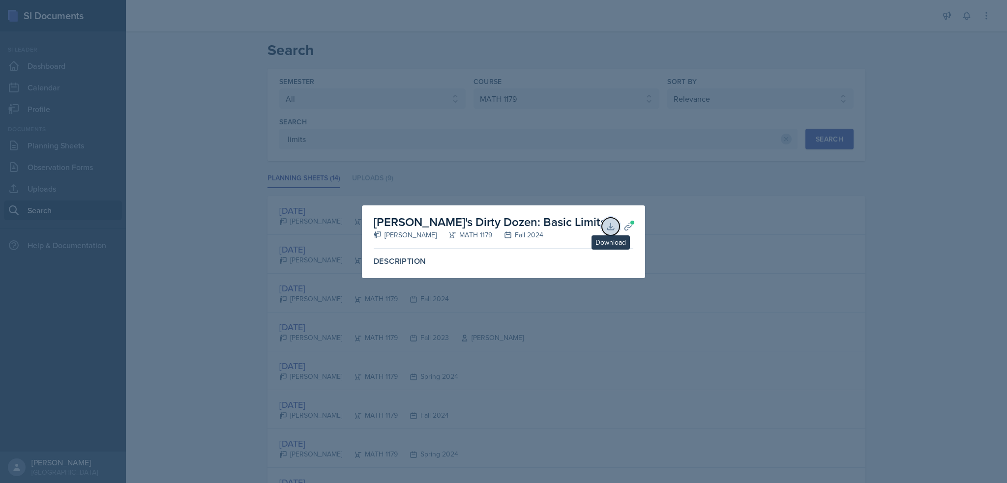
click at [607, 230] on icon at bounding box center [610, 226] width 6 height 6
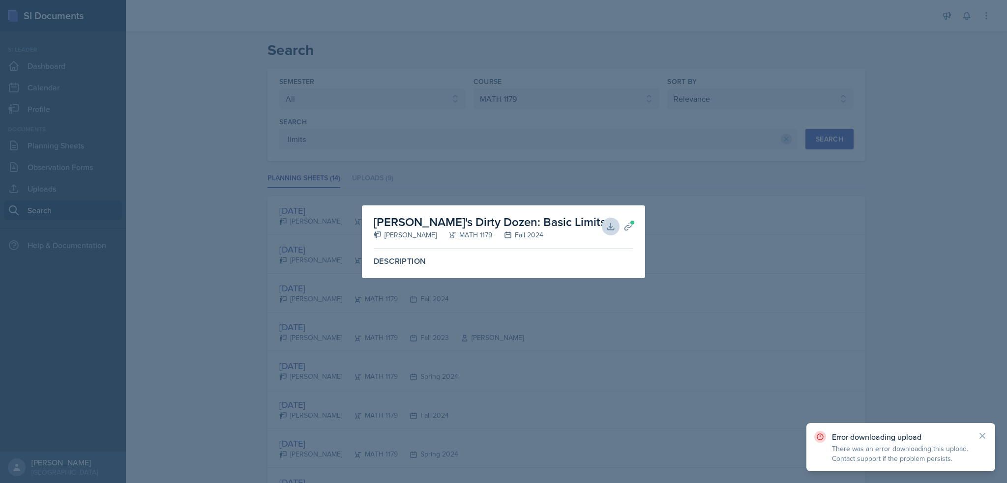
click at [791, 357] on div at bounding box center [503, 241] width 1007 height 483
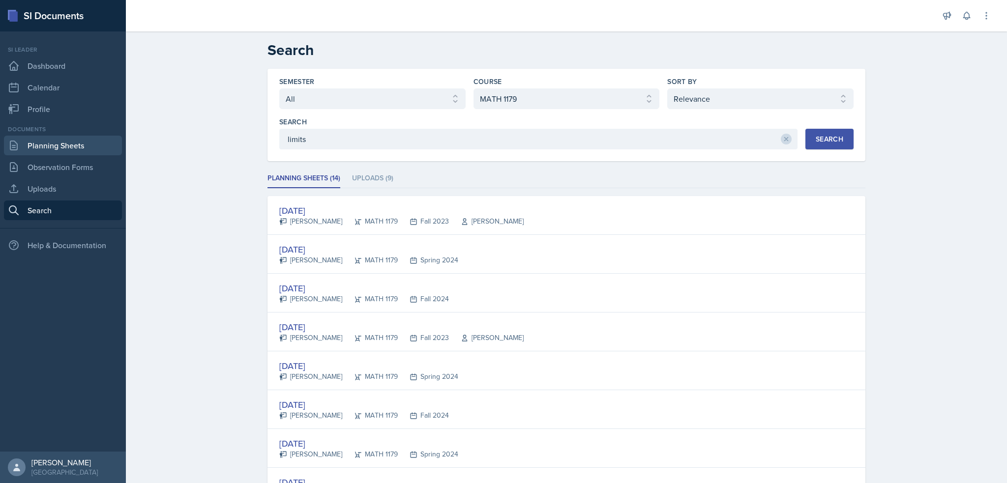
click at [109, 139] on link "Planning Sheets" at bounding box center [63, 146] width 118 height 20
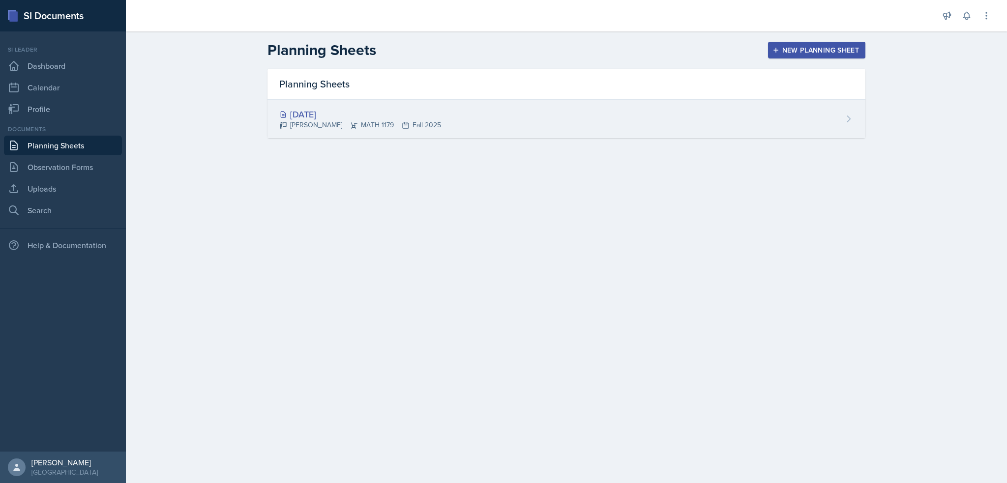
click at [370, 129] on div "Madelyn Hagan MATH 1179 Fall 2025" at bounding box center [360, 125] width 162 height 10
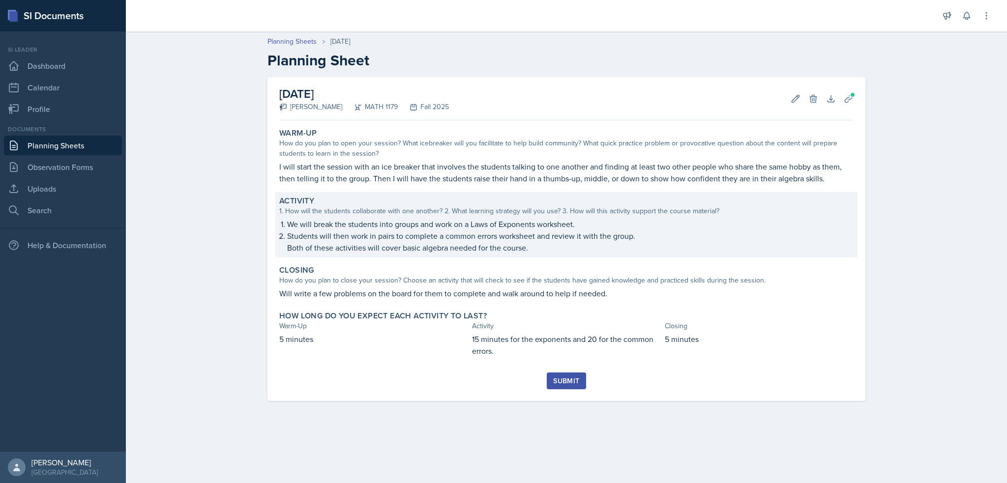
click at [424, 225] on p "We will break the students into groups and work on a Laws of Exponents workshee…" at bounding box center [570, 224] width 567 height 12
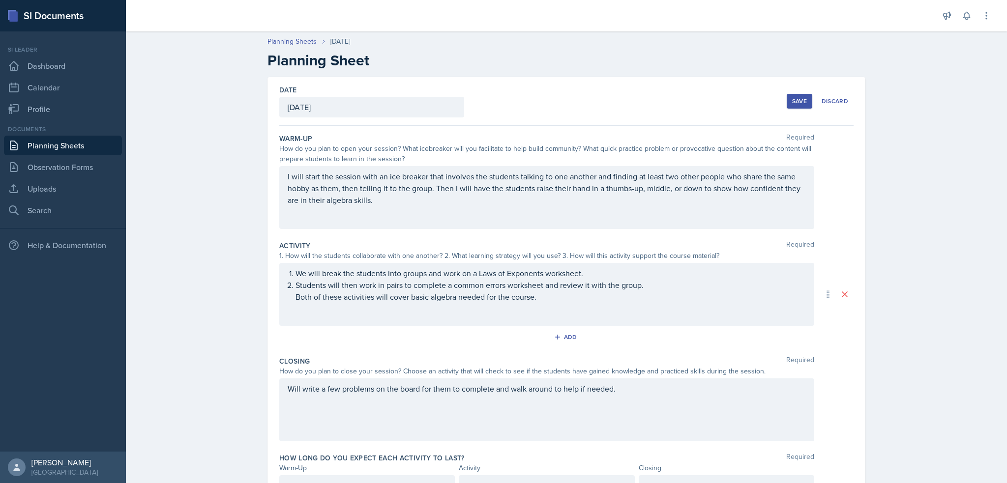
click at [575, 269] on div "We will break the students into groups and work on a Laws of Exponents workshee…" at bounding box center [546, 294] width 535 height 63
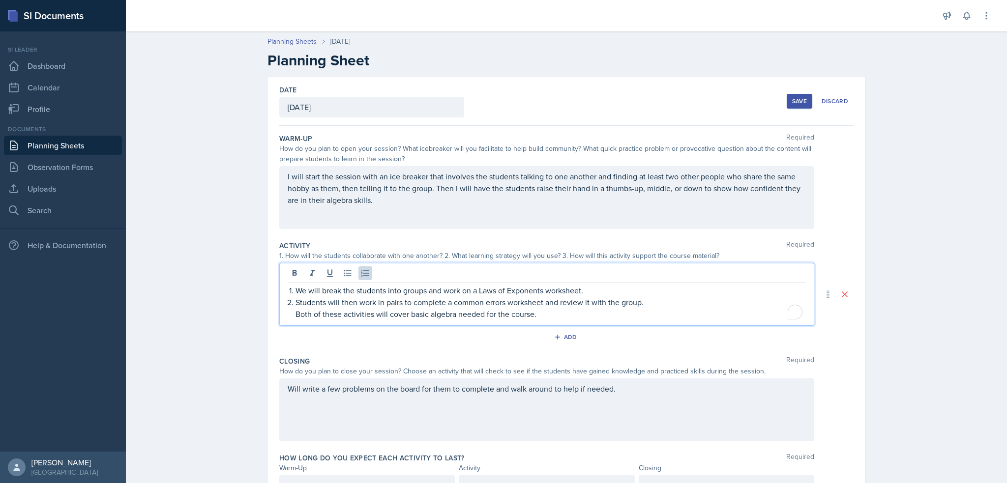
click at [590, 281] on div at bounding box center [547, 275] width 518 height 16
click at [590, 289] on p "We will break the students into groups and work on a Laws of Exponents workshee…" at bounding box center [551, 291] width 510 height 12
click at [610, 291] on p "We will break the students into groups and work on a Laws of Exponents workshee…" at bounding box center [551, 291] width 510 height 12
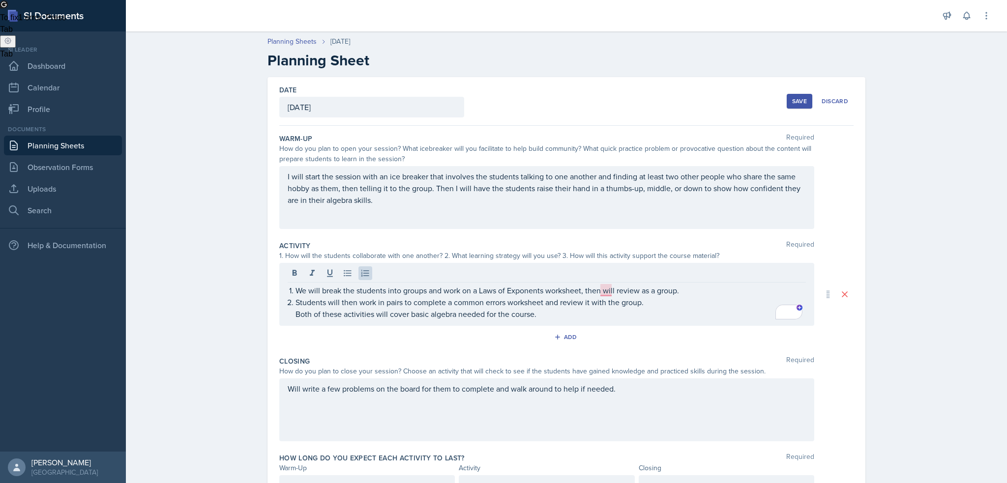
click at [66, 22] on span "To fix 1 error : Press" at bounding box center [33, 17] width 66 height 8
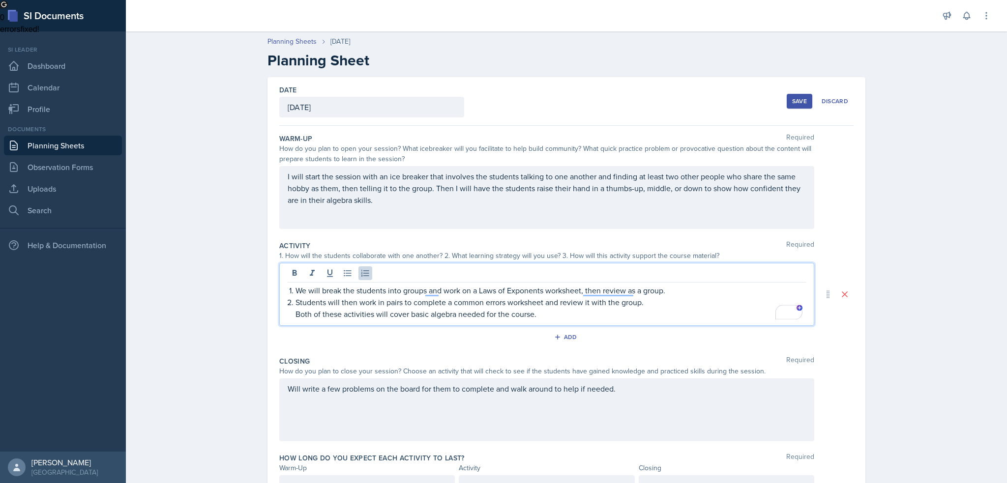
click at [552, 309] on p "Both of these activities will cover basic algebra needed for the course." at bounding box center [551, 314] width 510 height 12
click at [596, 288] on p "We will break the students into groups and work on a Laws of Exponents workshee…" at bounding box center [551, 291] width 510 height 12
click at [804, 101] on button "Save" at bounding box center [800, 101] width 26 height 15
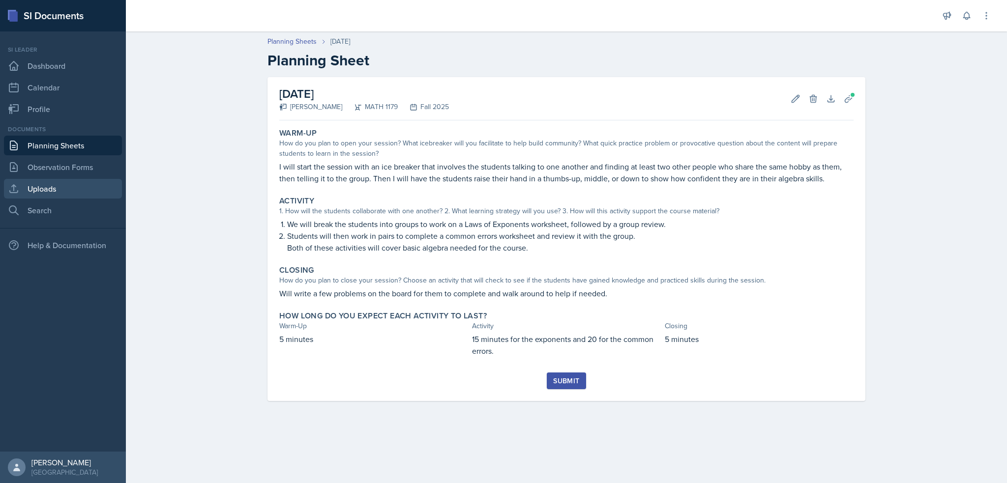
click at [57, 184] on link "Uploads" at bounding box center [63, 189] width 118 height 20
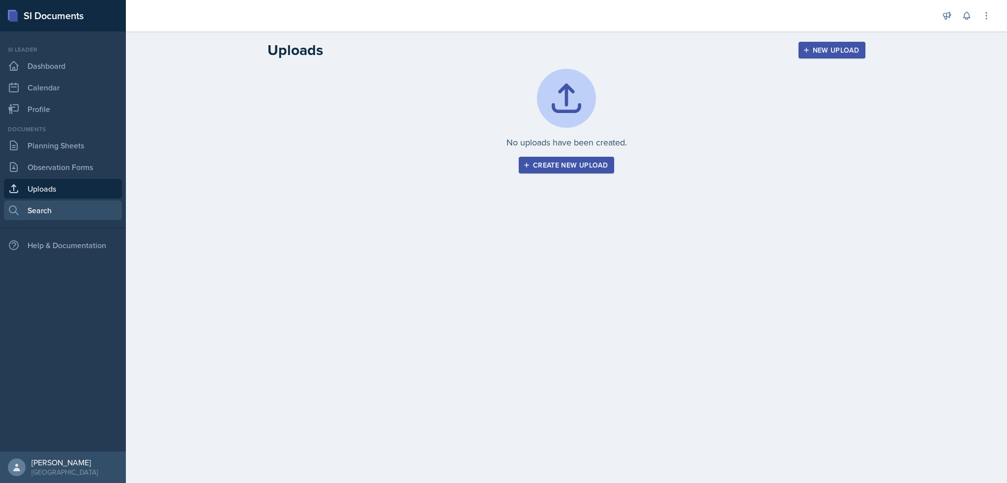
click at [88, 203] on link "Search" at bounding box center [63, 211] width 118 height 20
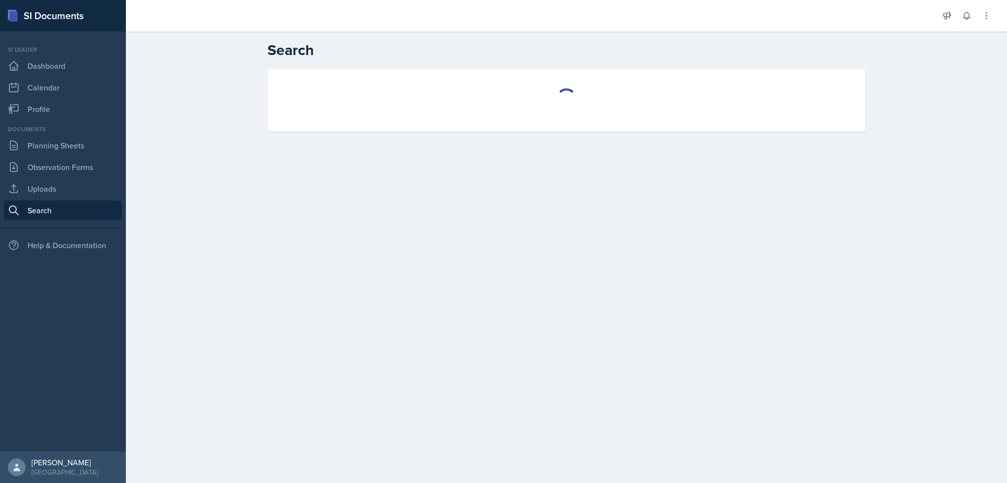
select select "all"
select select "1"
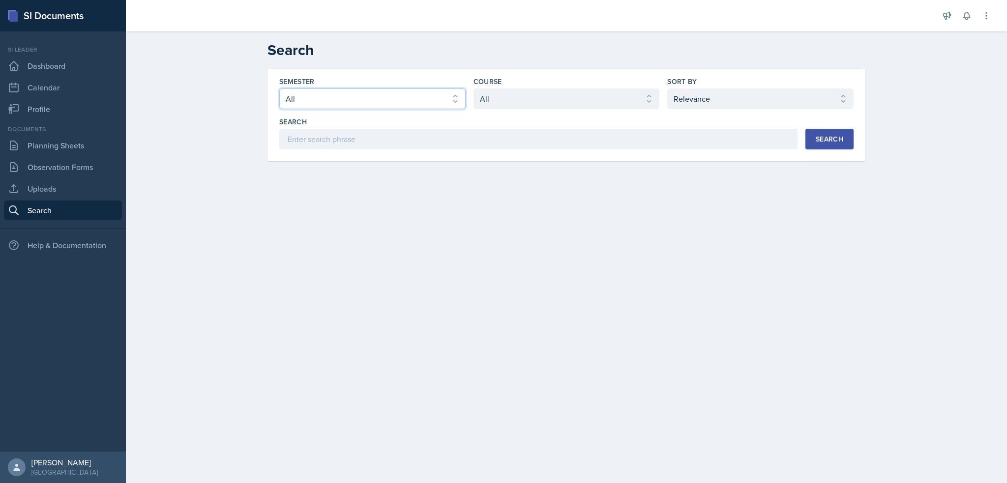
click at [435, 100] on select "Select semester All Fall 2025 Summer 2025 Spring 2025 Fall 2024 Summer 2024 Spr…" at bounding box center [372, 99] width 186 height 21
click at [536, 93] on select "Select course All ACCT 2101 ACCT 2102 ACCT 4050 ANTH 1102 ANTH 3301 ARCH 1000 A…" at bounding box center [567, 99] width 186 height 21
select select "6e5c8252-121a-4327-ae83-c0302f4105b8"
click at [474, 89] on select "Select course All ACCT 2101 ACCT 2102 ACCT 4050 ANTH 1102 ANTH 3301 ARCH 1000 A…" at bounding box center [567, 99] width 186 height 21
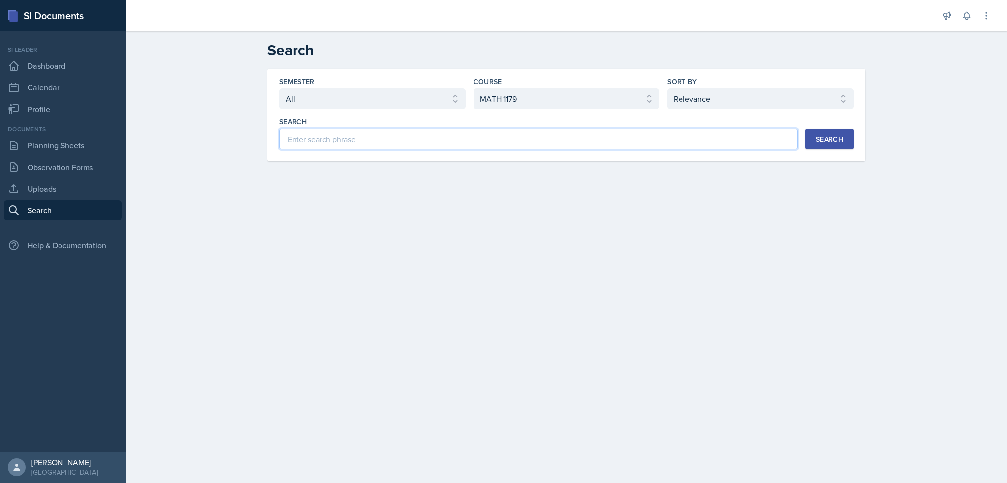
click at [679, 132] on input at bounding box center [538, 139] width 518 height 21
type input "limits"
click at [840, 136] on div "Search" at bounding box center [830, 139] width 28 height 8
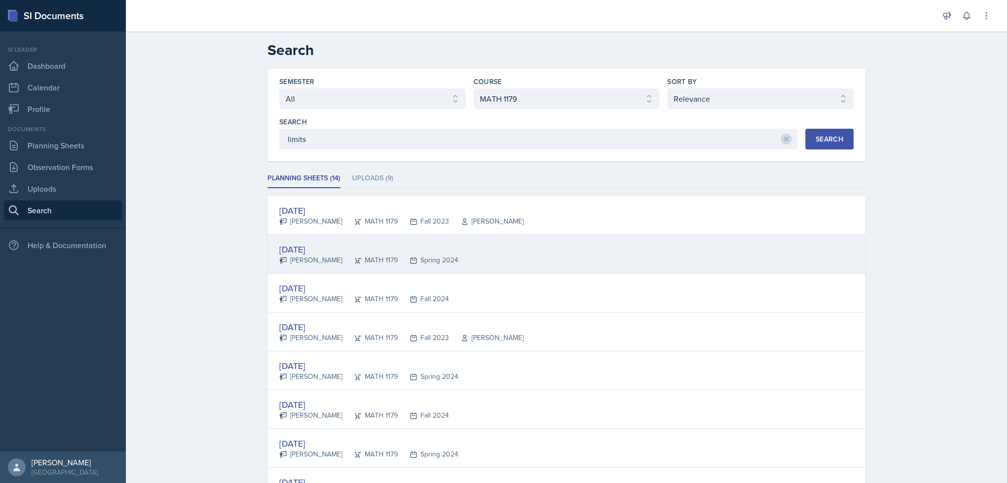
click at [295, 258] on div "Ellie Iaryguine" at bounding box center [310, 260] width 63 height 10
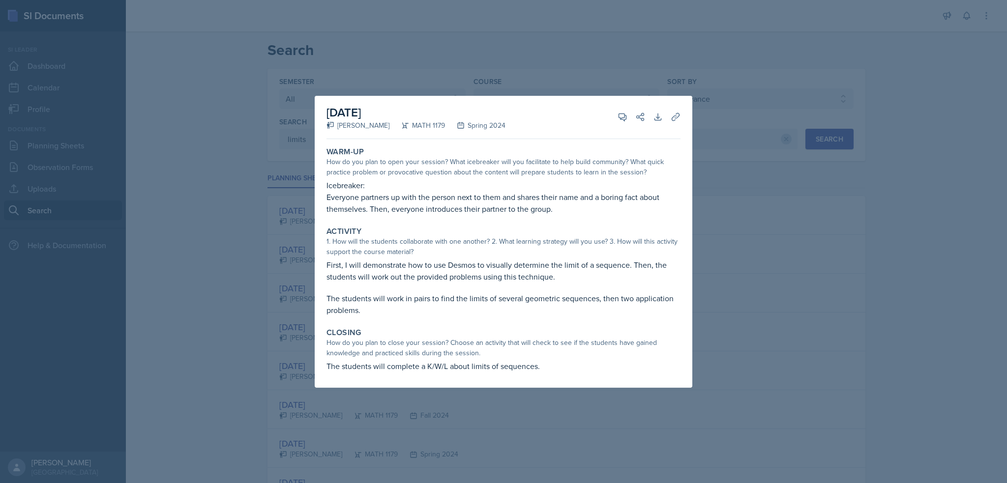
click at [272, 277] on div at bounding box center [503, 241] width 1007 height 483
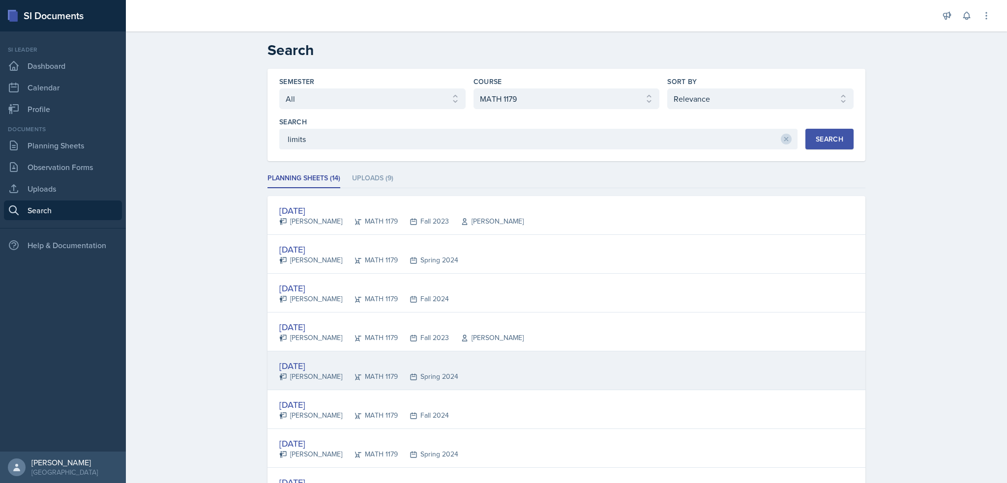
click at [300, 369] on div "Feb 2nd, 2024" at bounding box center [368, 365] width 179 height 13
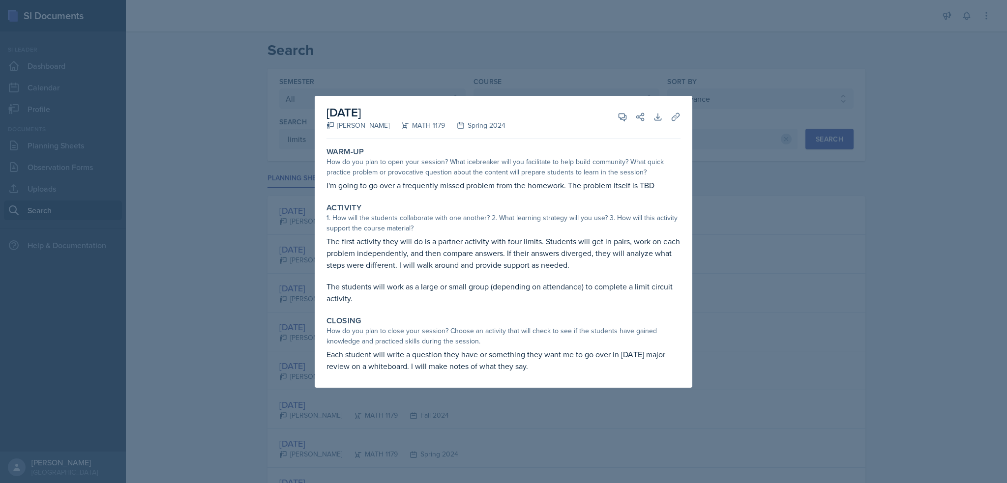
click at [462, 362] on p "Each student will write a question they have or something they want me to go ov…" at bounding box center [504, 361] width 354 height 24
click at [500, 405] on div at bounding box center [503, 241] width 1007 height 483
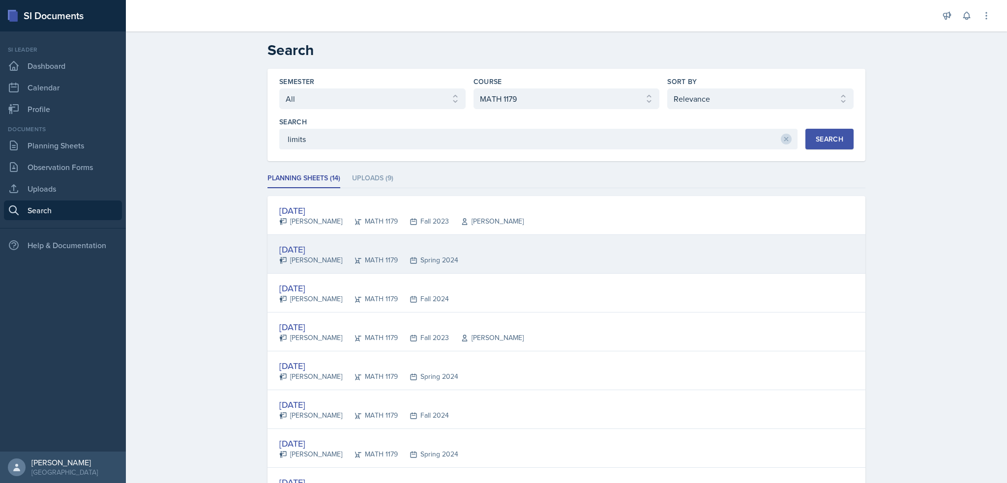
click at [308, 249] on div "Jan 26th, 2024" at bounding box center [368, 249] width 179 height 13
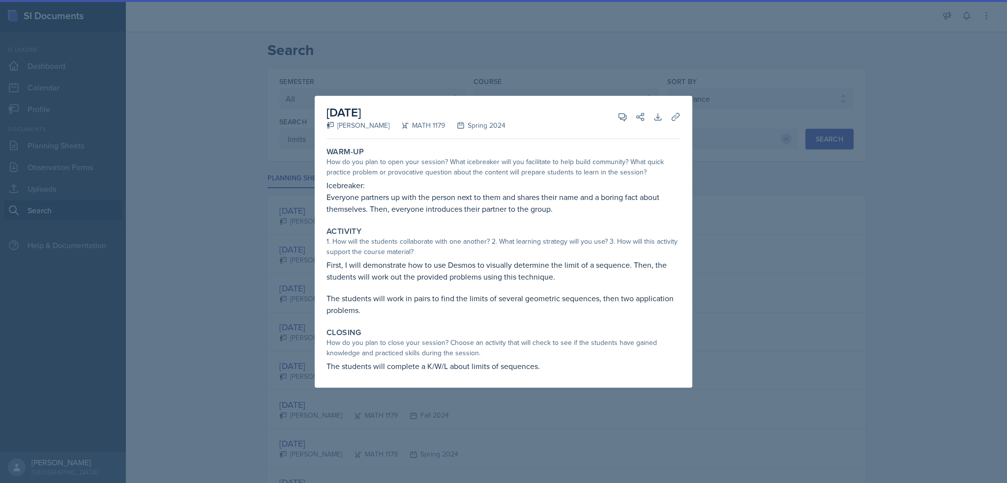
click at [289, 182] on div at bounding box center [503, 241] width 1007 height 483
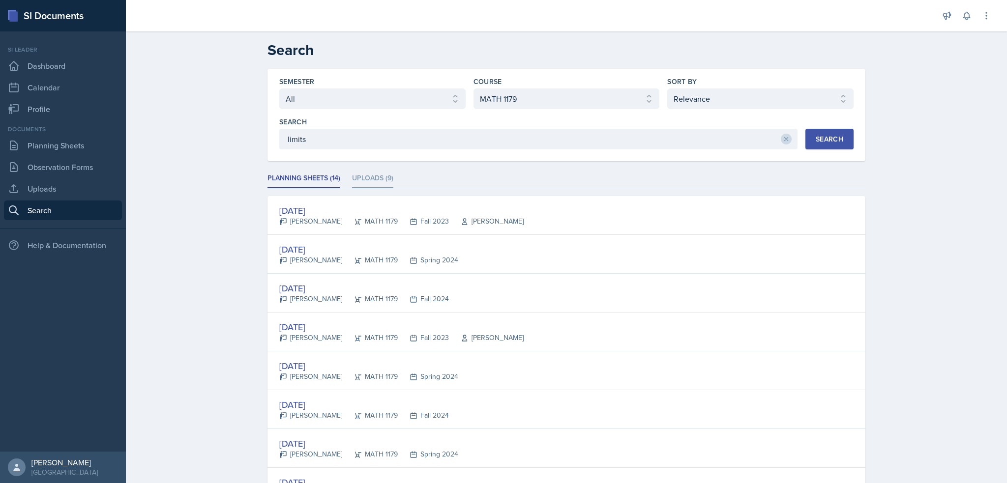
click at [352, 172] on li "Uploads (9)" at bounding box center [372, 178] width 41 height 19
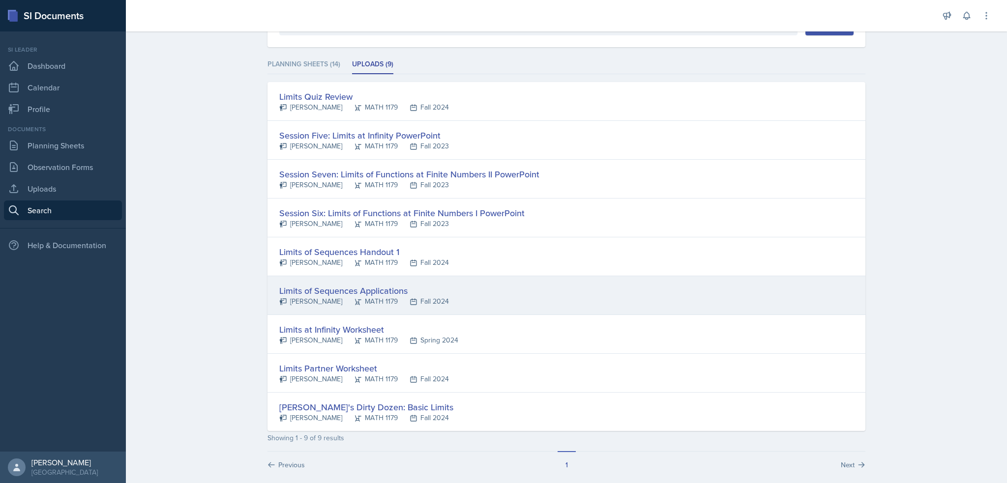
scroll to position [122, 0]
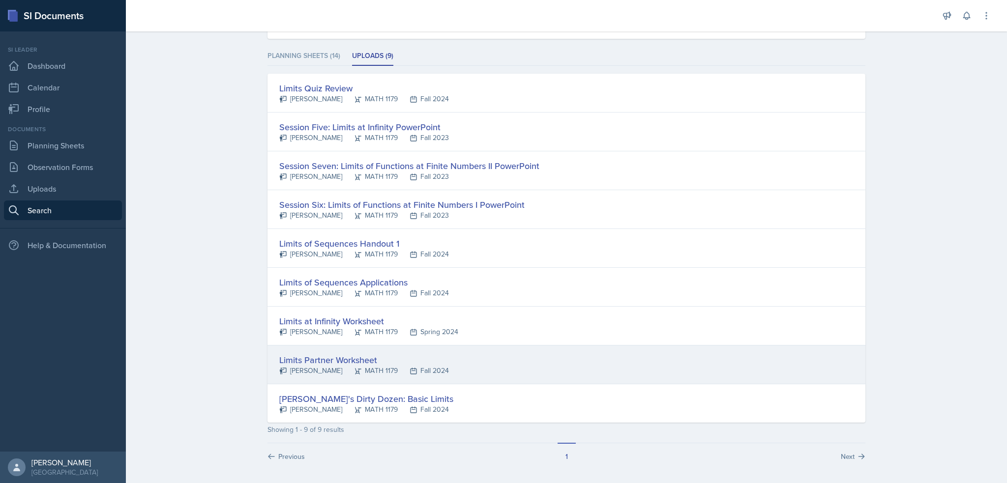
click at [332, 354] on div "Limits Partner Worksheet" at bounding box center [364, 360] width 170 height 13
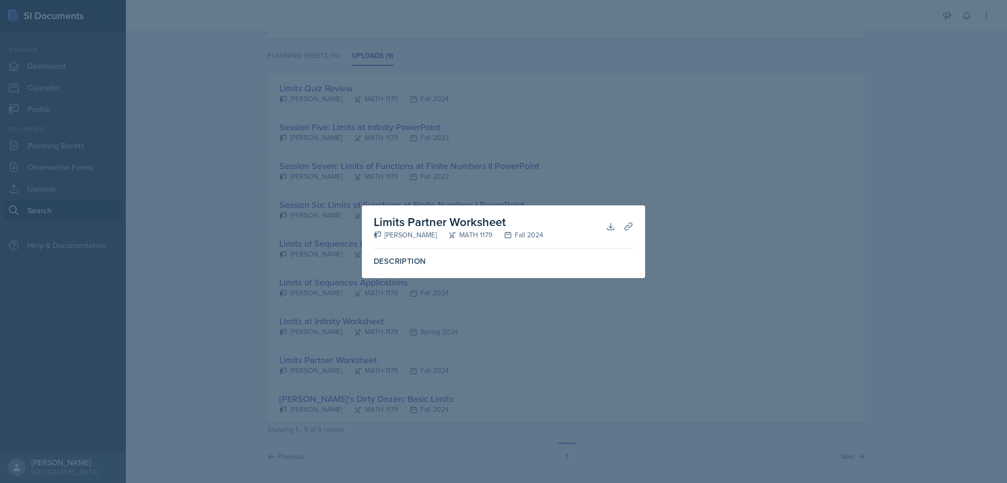
click at [383, 262] on label "Description" at bounding box center [504, 262] width 260 height 10
click at [502, 224] on h2 "Limits Partner Worksheet" at bounding box center [459, 222] width 170 height 18
click at [563, 161] on div at bounding box center [503, 241] width 1007 height 483
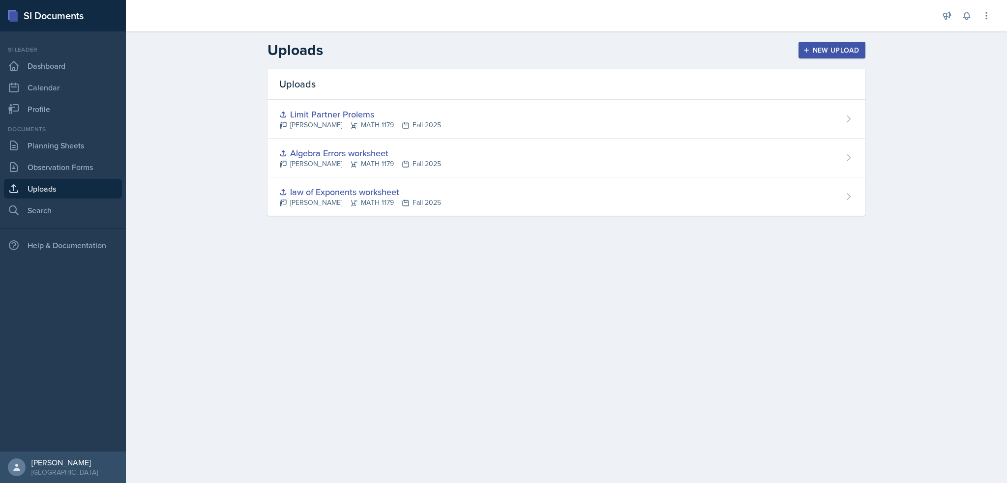
click at [831, 43] on button "New Upload" at bounding box center [832, 50] width 67 height 17
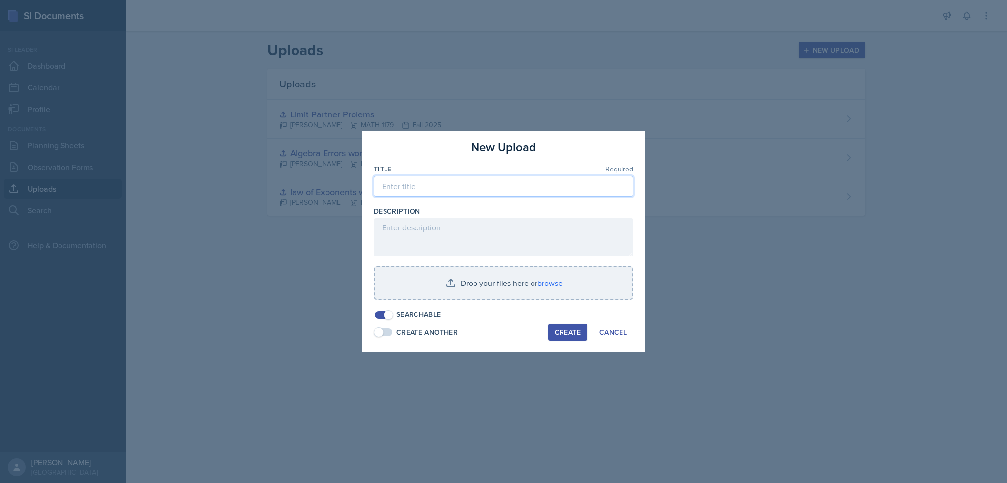
click at [449, 182] on input at bounding box center [504, 186] width 260 height 21
type input "Limits Circuit"
click at [482, 300] on div at bounding box center [504, 305] width 260 height 10
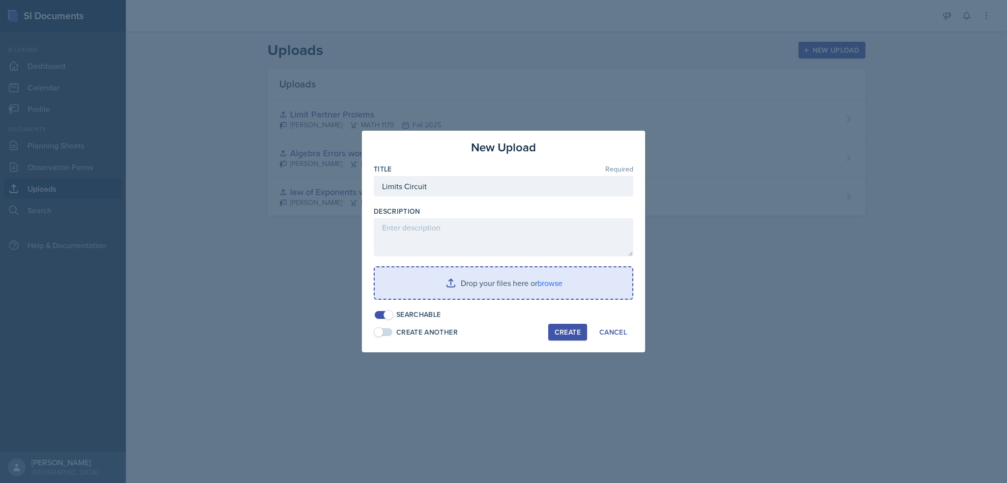
click at [492, 284] on input "file" at bounding box center [504, 283] width 258 height 31
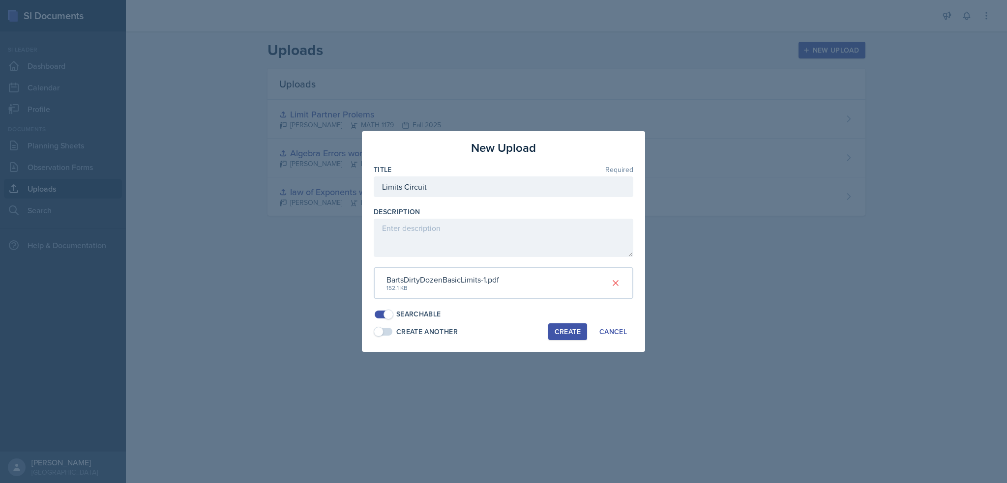
click at [560, 330] on div "Create" at bounding box center [568, 332] width 26 height 8
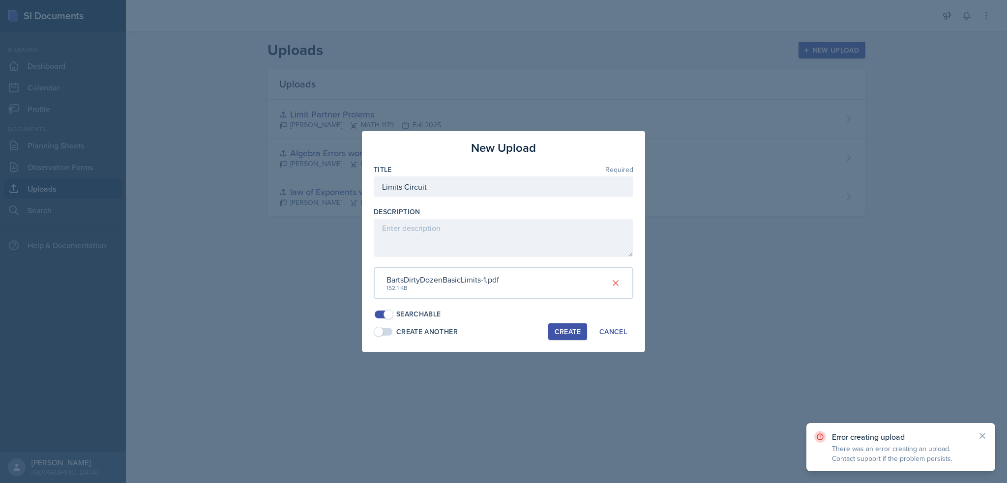
click at [605, 95] on div at bounding box center [503, 241] width 1007 height 483
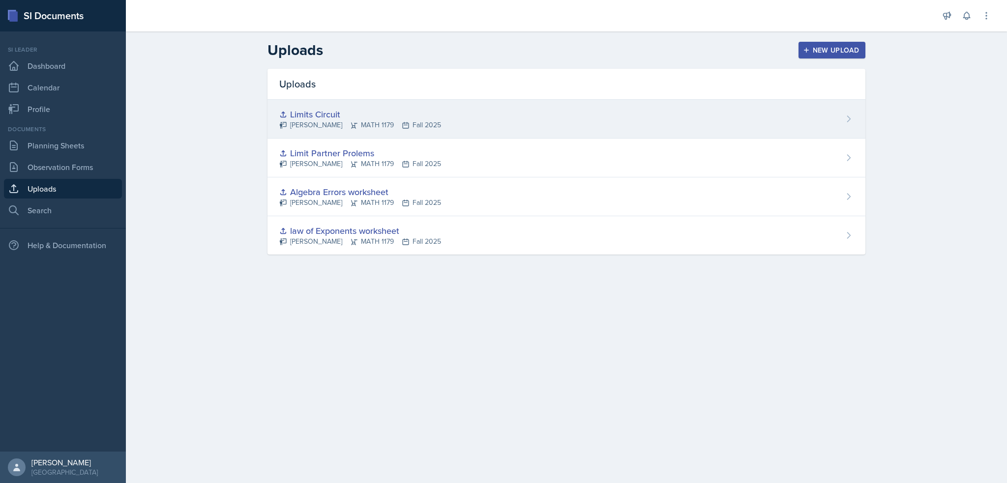
click at [466, 121] on div "Limits Circuit [PERSON_NAME] MATH 1179 Fall 2025" at bounding box center [567, 119] width 598 height 39
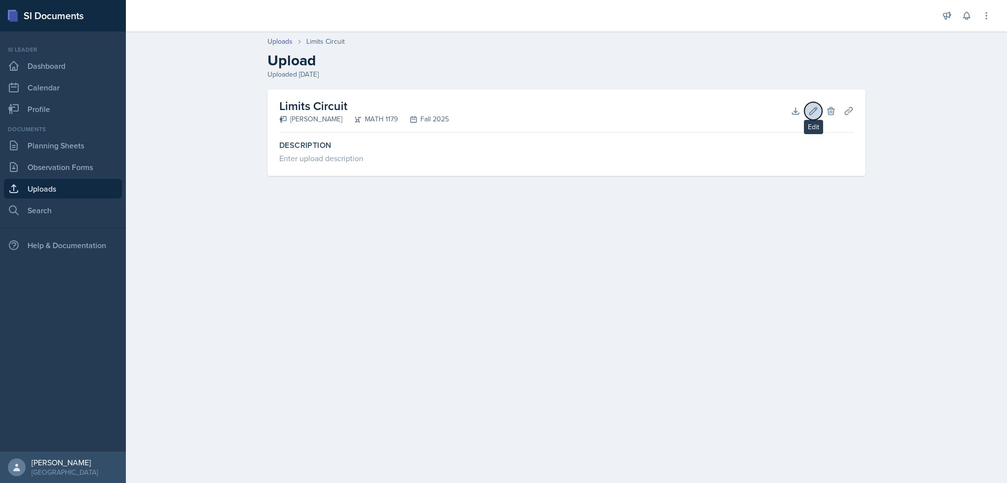
click at [810, 109] on icon at bounding box center [813, 111] width 10 height 10
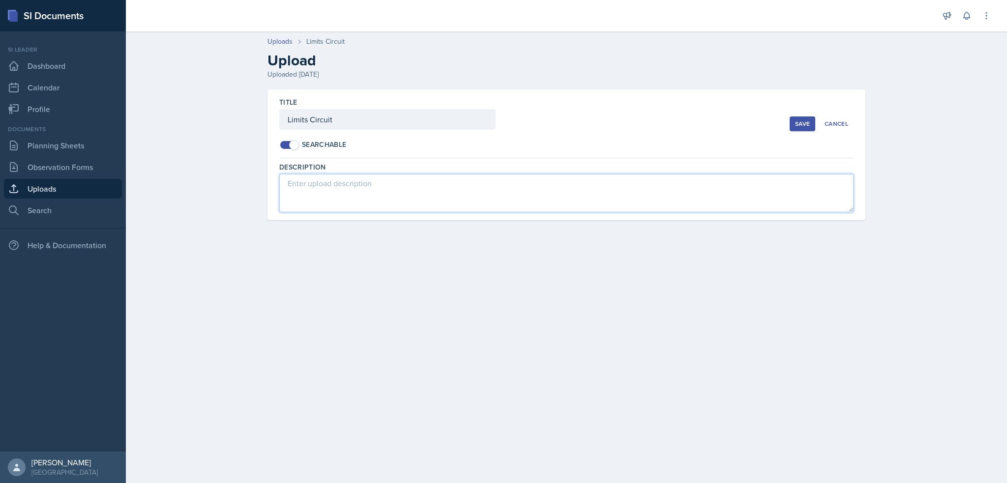
click at [325, 185] on textarea at bounding box center [566, 193] width 574 height 38
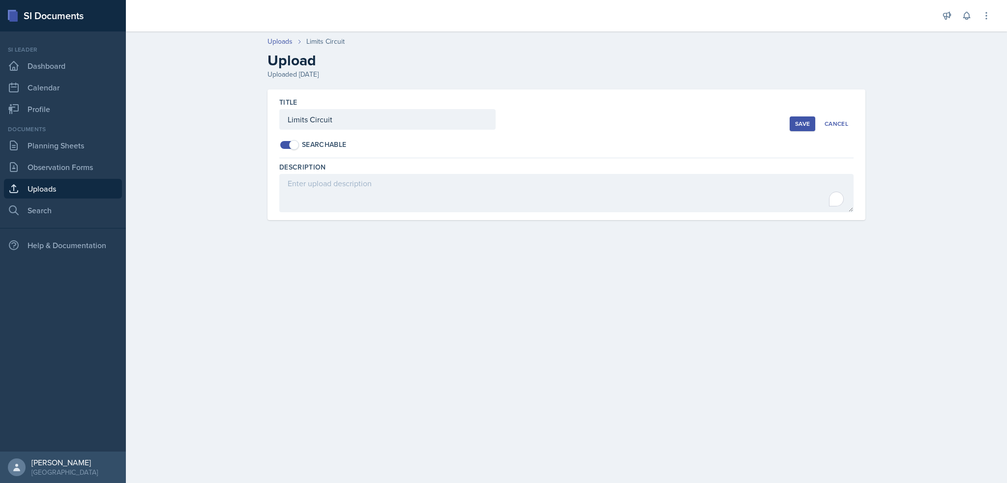
click at [755, 137] on div "Title Limits Circuit Searchable" at bounding box center [534, 123] width 510 height 53
click at [822, 128] on button "Cancel" at bounding box center [836, 124] width 34 height 15
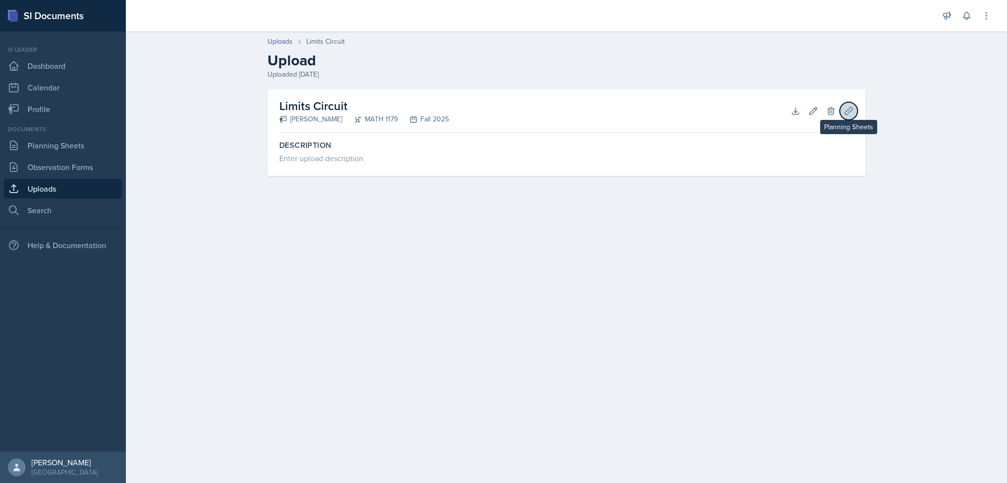
click at [843, 110] on button "Planning Sheets" at bounding box center [849, 111] width 18 height 18
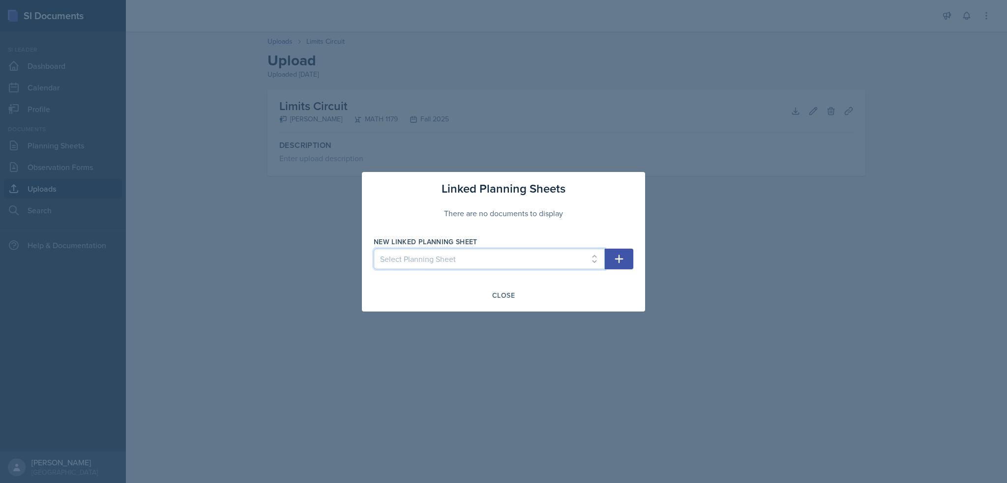
click at [544, 251] on select "Select Planning Sheet Aug 29th, 2025 Aug 26th, 2025" at bounding box center [489, 259] width 231 height 21
select select "7438cdab-6954-472f-951f-e24d7454e8d1"
click at [374, 249] on select "Select Planning Sheet Aug 29th, 2025 Aug 26th, 2025" at bounding box center [489, 259] width 231 height 21
click at [627, 263] on button "button" at bounding box center [619, 259] width 29 height 21
select select
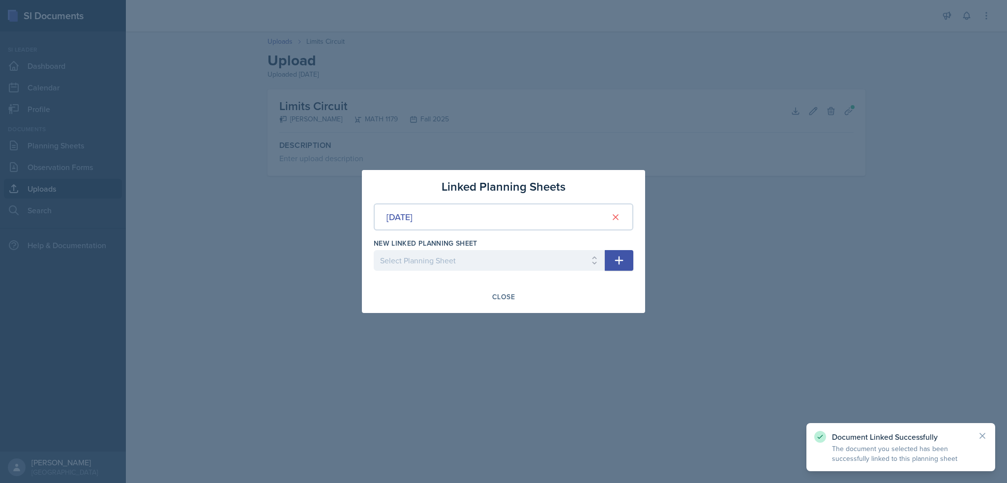
click at [536, 97] on div at bounding box center [503, 241] width 1007 height 483
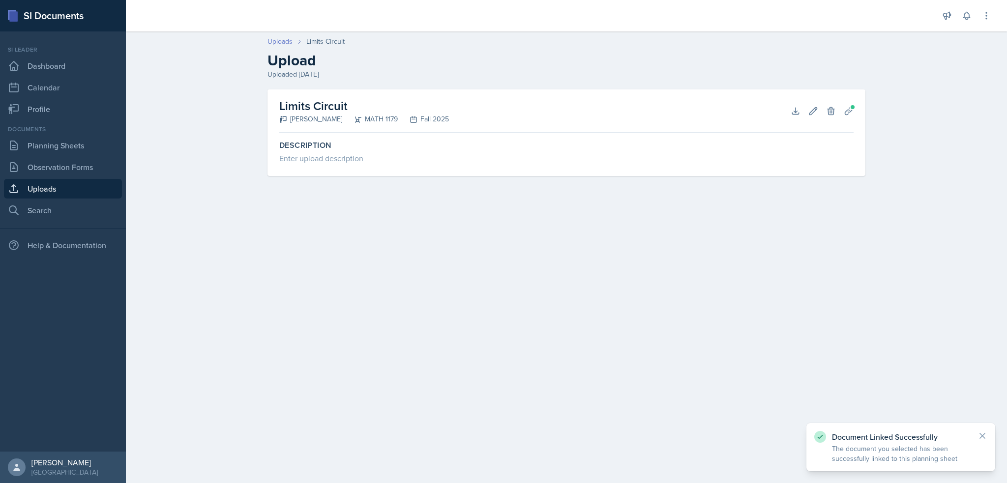
click at [289, 42] on link "Uploads" at bounding box center [280, 41] width 25 height 10
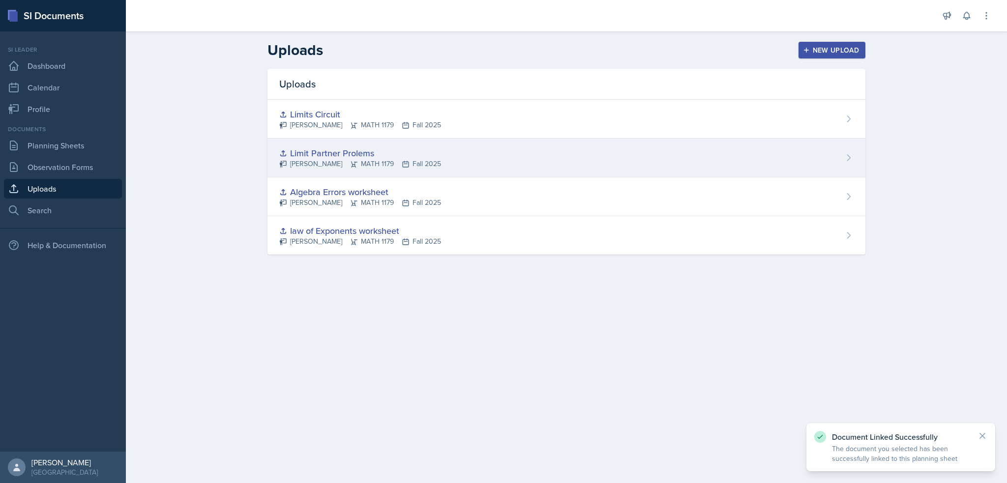
click at [314, 151] on div "Limit Partner Prolems" at bounding box center [360, 153] width 162 height 13
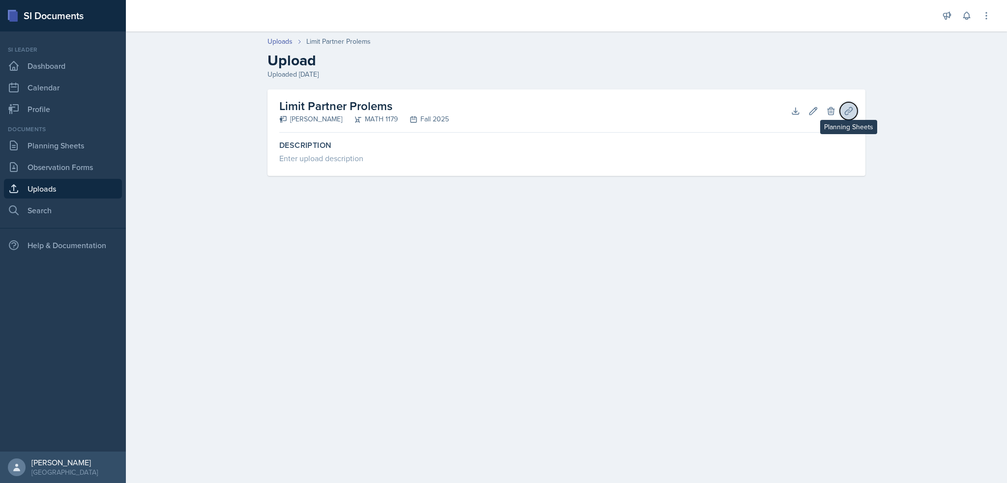
click at [854, 113] on button "Planning Sheets" at bounding box center [849, 111] width 18 height 18
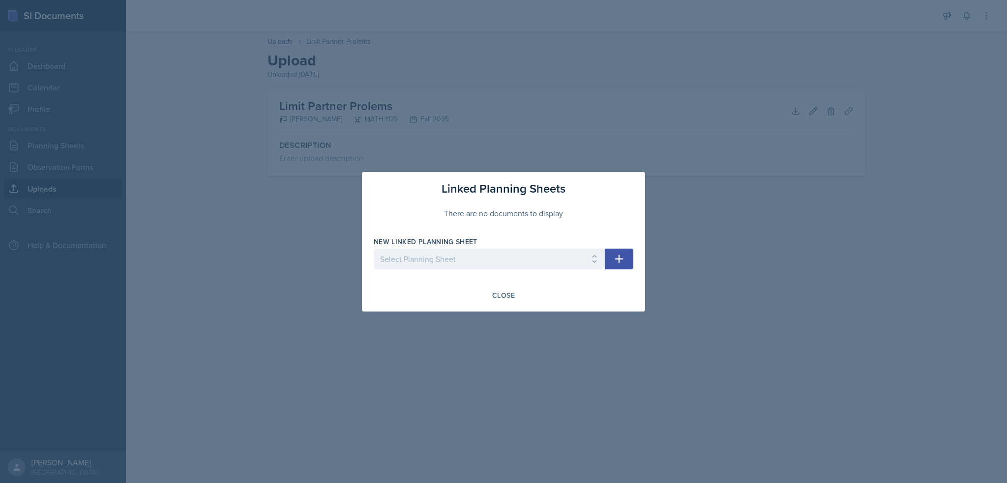
click at [633, 255] on div "Linked Planning Sheets There are no documents to display New Linked Planning Sh…" at bounding box center [503, 242] width 283 height 140
click at [607, 266] on button "button" at bounding box center [619, 259] width 29 height 21
click at [527, 268] on select "Select Planning Sheet Aug 29th, 2025 Aug 26th, 2025" at bounding box center [489, 259] width 231 height 21
select select "7438cdab-6954-472f-951f-e24d7454e8d1"
click at [374, 249] on select "Select Planning Sheet Aug 29th, 2025 Aug 26th, 2025" at bounding box center [489, 259] width 231 height 21
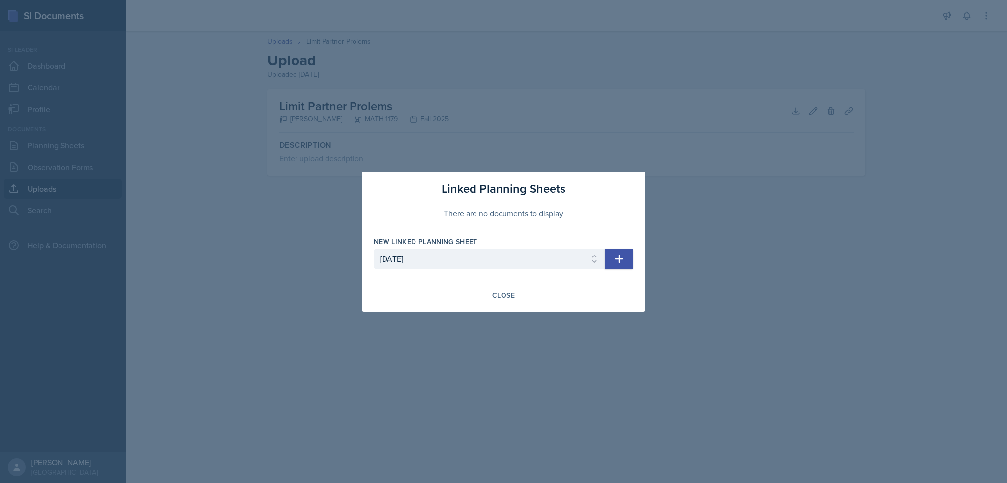
click at [612, 261] on button "button" at bounding box center [619, 259] width 29 height 21
select select
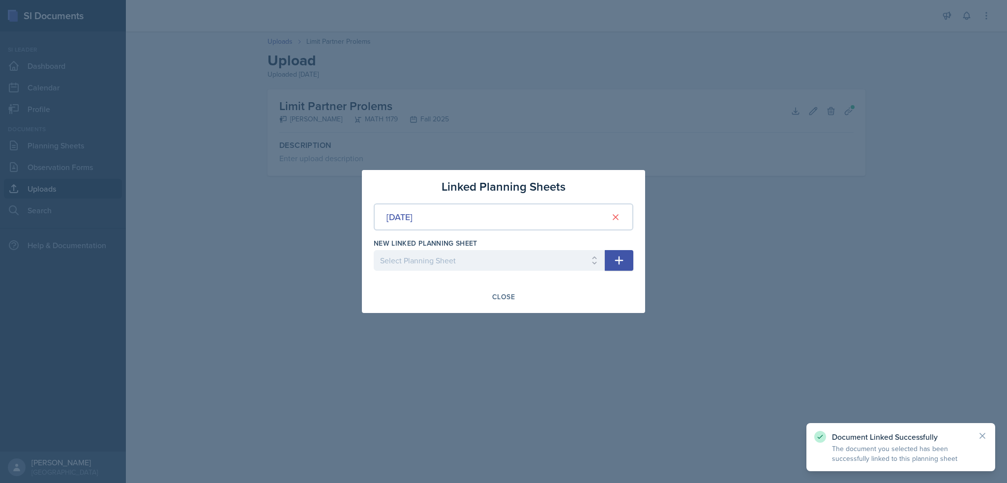
drag, startPoint x: 591, startPoint y: 329, endPoint x: 590, endPoint y: 323, distance: 6.5
click at [591, 329] on div at bounding box center [503, 241] width 1007 height 483
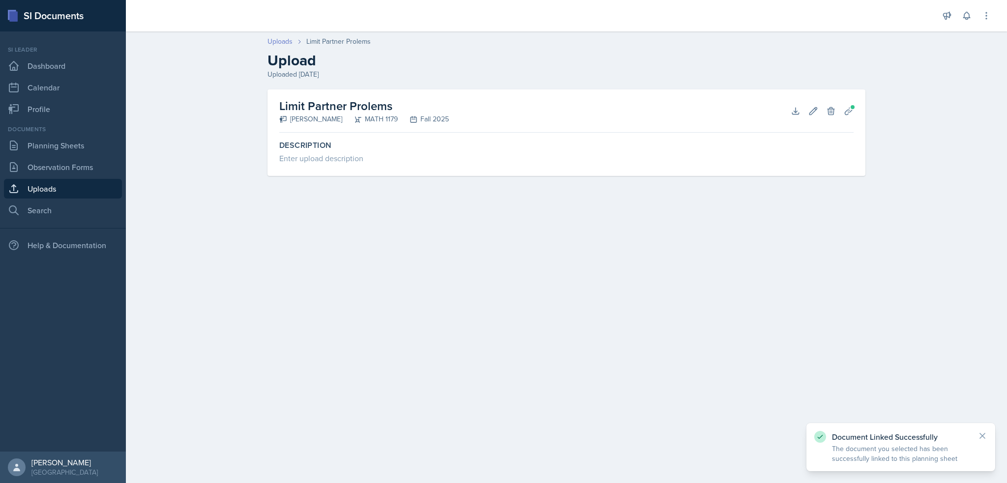
click at [284, 43] on link "Uploads" at bounding box center [280, 41] width 25 height 10
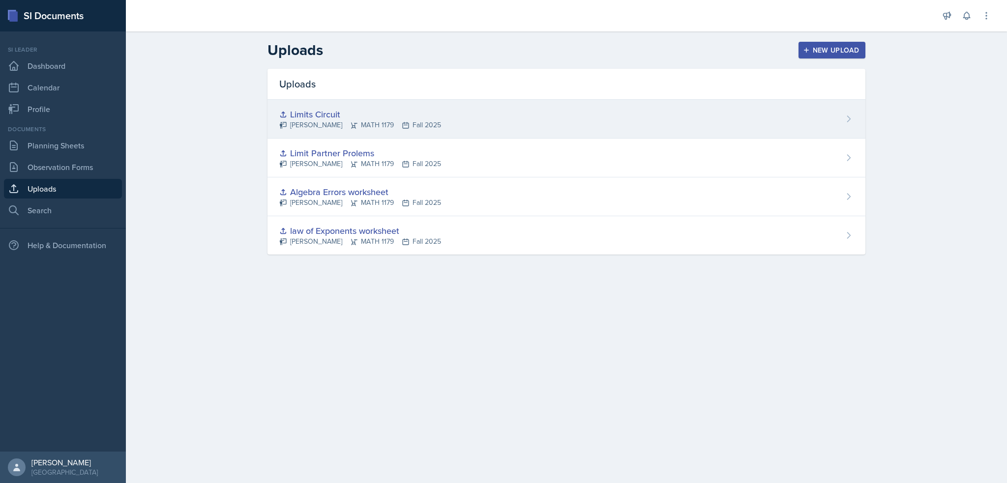
click at [371, 120] on div "Madelyn Hagan MATH 1179 Fall 2025" at bounding box center [360, 125] width 162 height 10
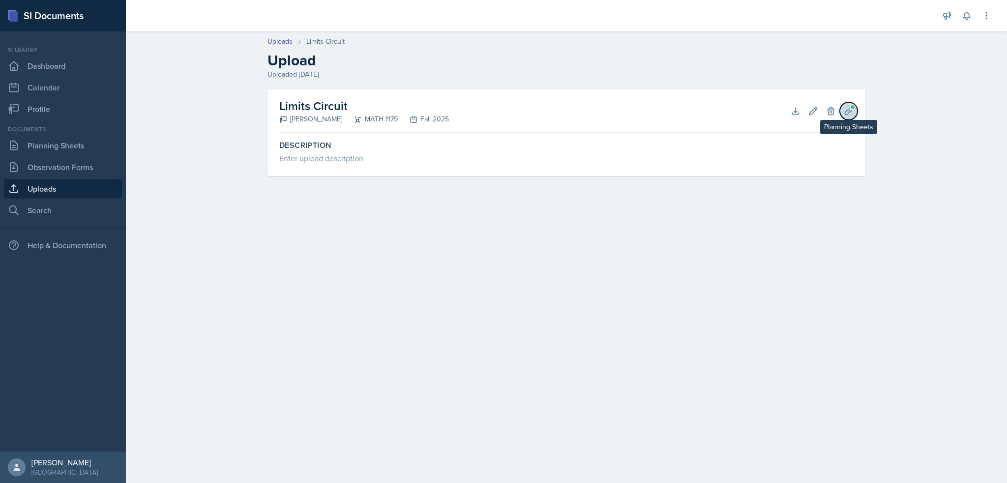
click at [843, 110] on button "Planning Sheets" at bounding box center [849, 111] width 18 height 18
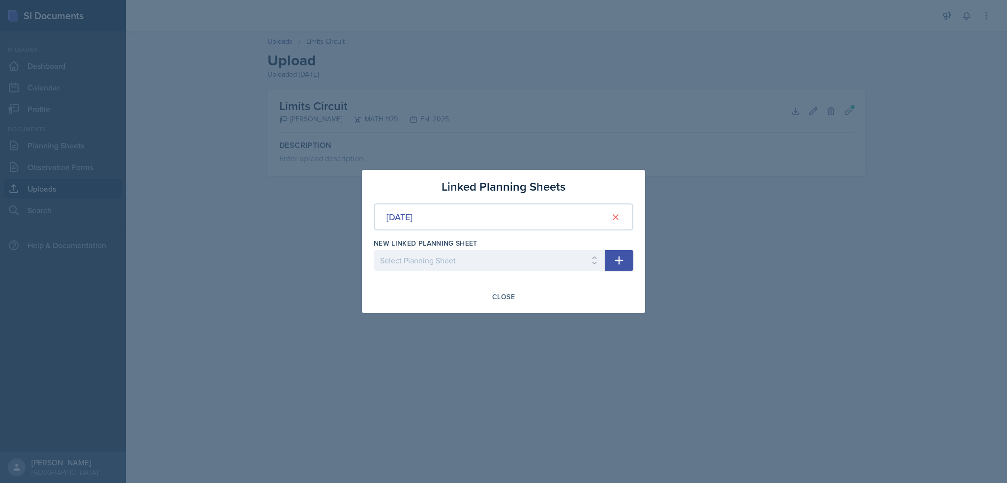
click at [475, 210] on div "[DATE]" at bounding box center [504, 217] width 260 height 27
click at [836, 191] on div at bounding box center [503, 241] width 1007 height 483
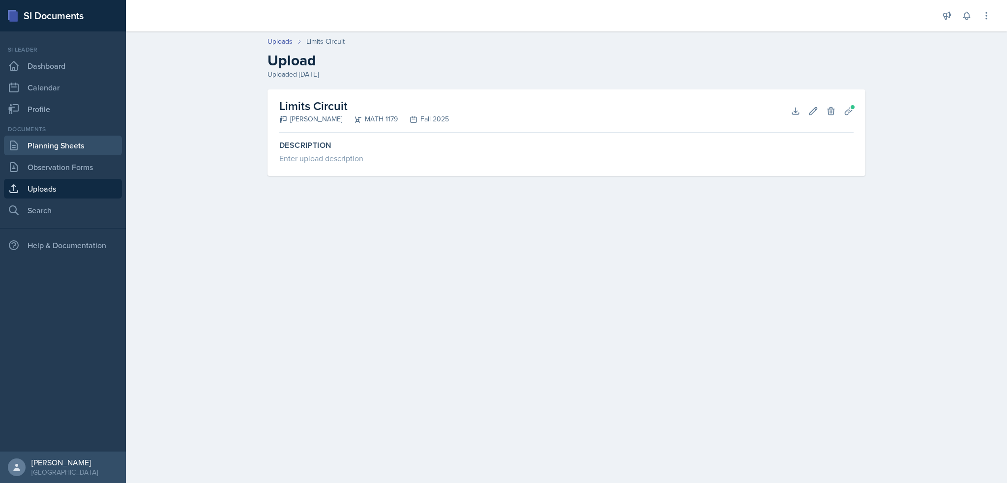
click at [109, 145] on link "Planning Sheets" at bounding box center [63, 146] width 118 height 20
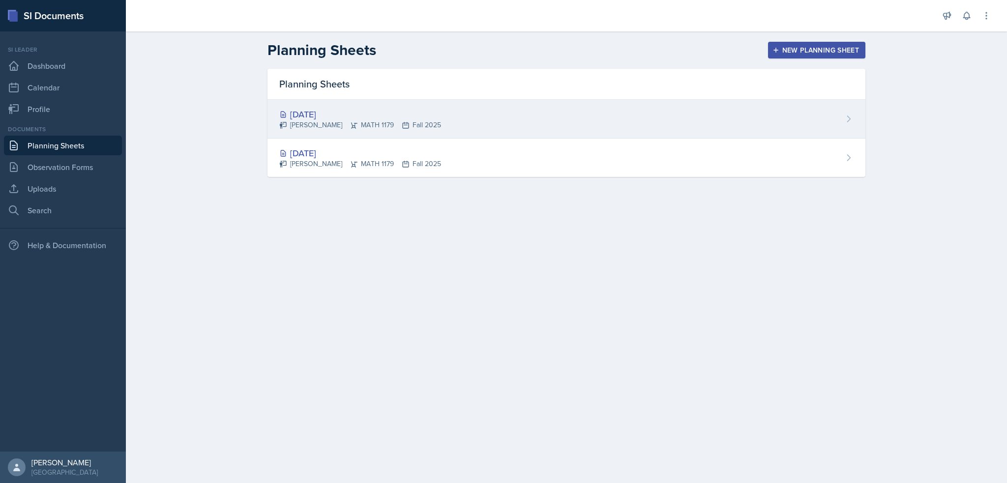
click at [395, 120] on div "Madelyn Hagan MATH 1179 Fall 2025" at bounding box center [360, 125] width 162 height 10
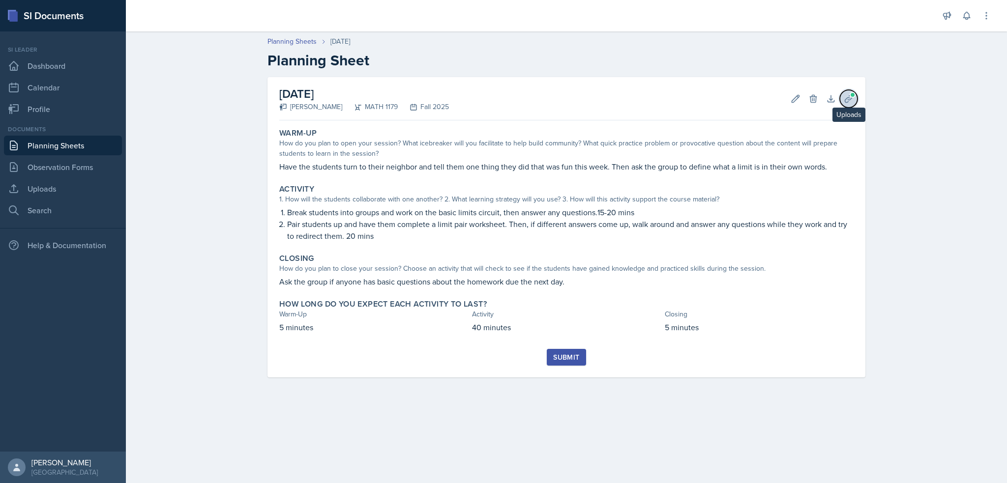
click at [844, 100] on icon at bounding box center [849, 99] width 10 height 10
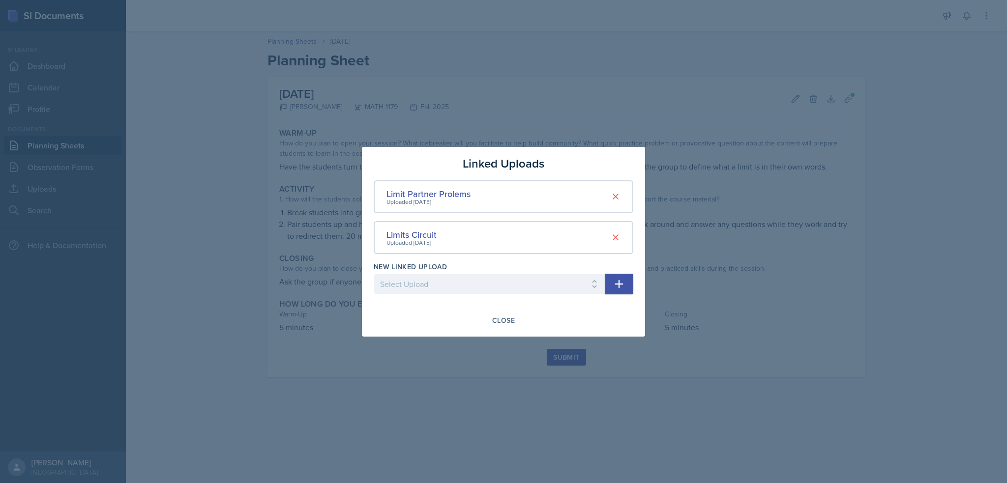
drag, startPoint x: 356, startPoint y: 305, endPoint x: 359, endPoint y: 299, distance: 7.3
click at [356, 305] on div at bounding box center [503, 241] width 1007 height 483
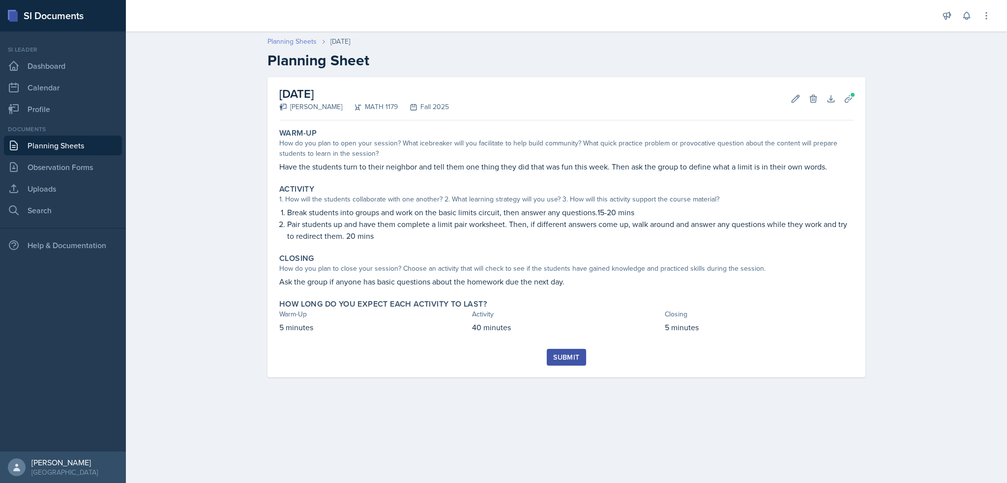
click at [286, 42] on link "Planning Sheets" at bounding box center [292, 41] width 49 height 10
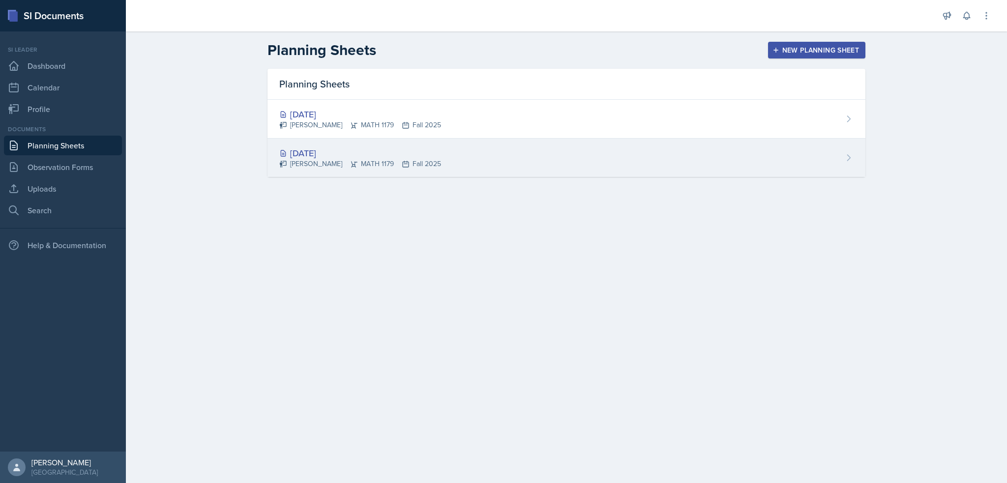
click at [301, 143] on div "Aug 26th, 2025 Madelyn Hagan MATH 1179 Fall 2025" at bounding box center [567, 158] width 598 height 38
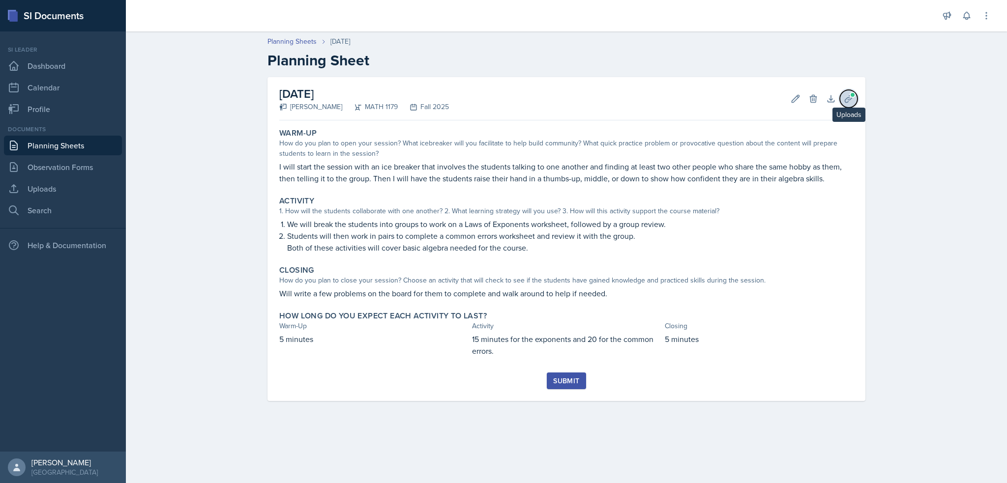
click at [846, 102] on icon at bounding box center [848, 98] width 7 height 7
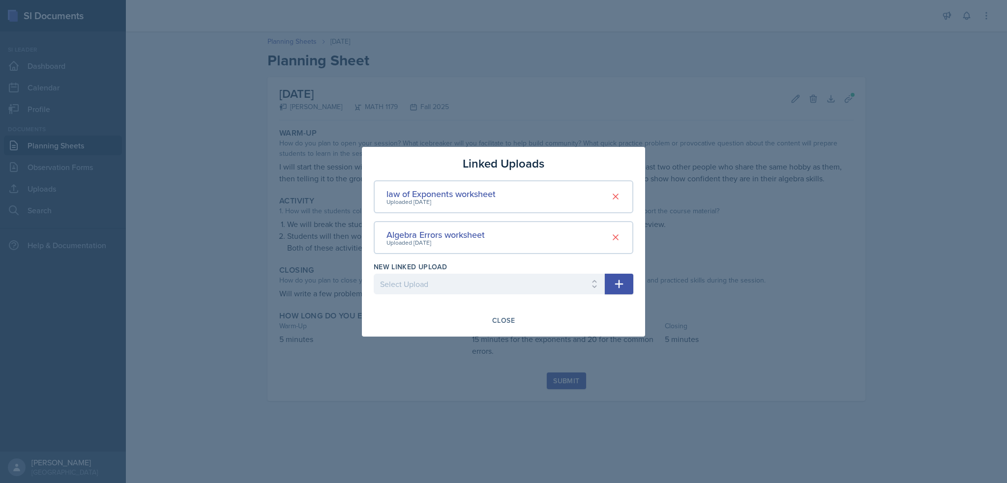
click at [695, 236] on div at bounding box center [503, 241] width 1007 height 483
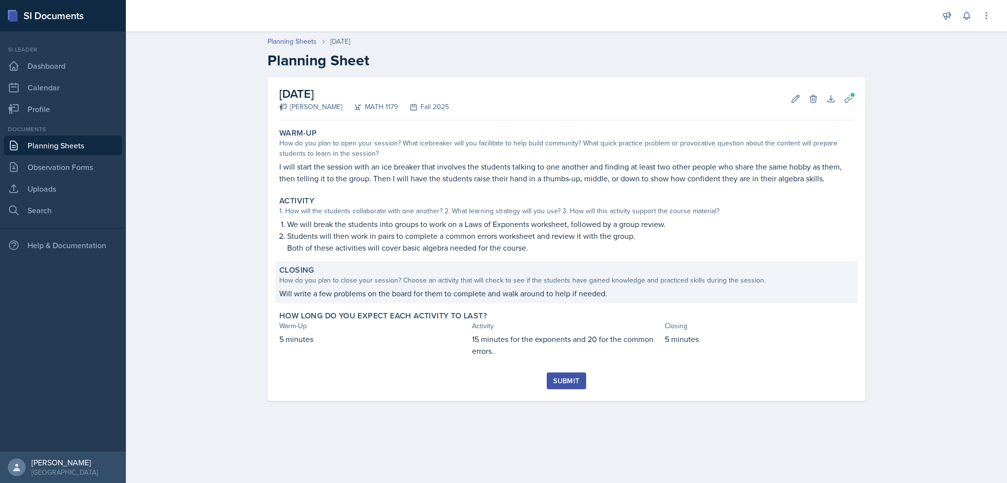
click at [445, 291] on p "Will write a few problems on the board for them to complete and walk around to …" at bounding box center [566, 294] width 574 height 12
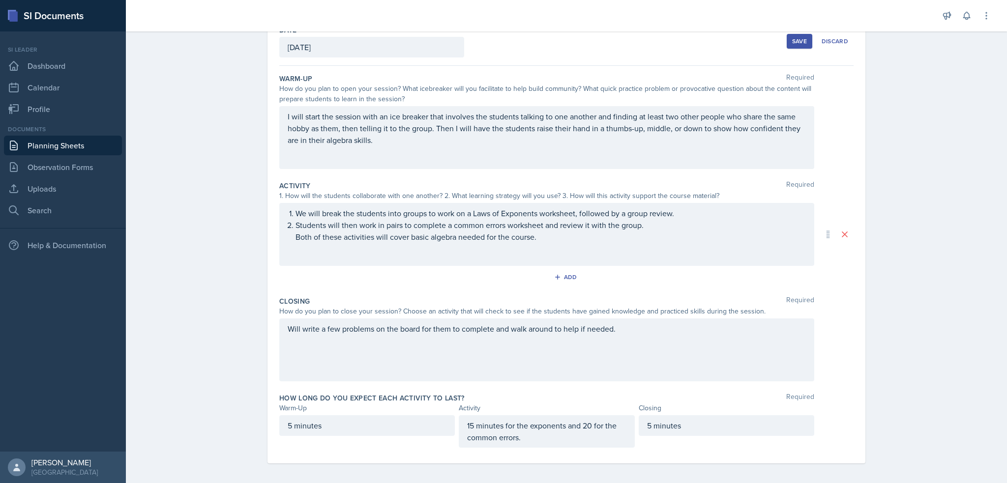
scroll to position [63, 0]
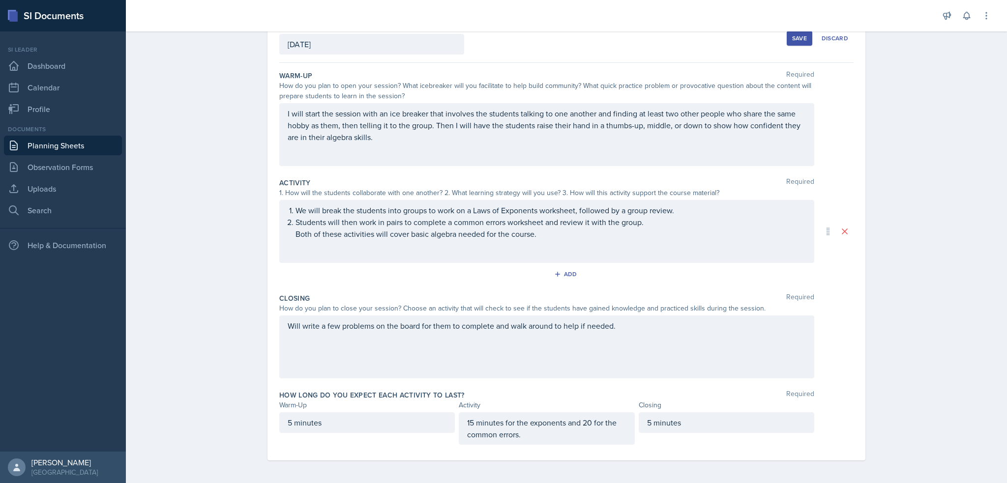
click at [429, 324] on div "Will write a few problems on the board for them to complete and walk around to …" at bounding box center [546, 347] width 535 height 63
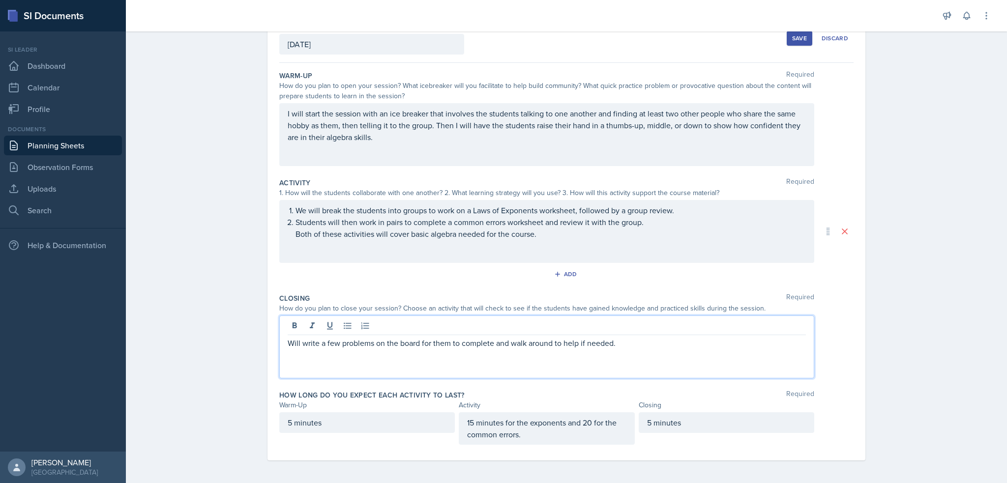
click at [430, 324] on div at bounding box center [547, 327] width 518 height 16
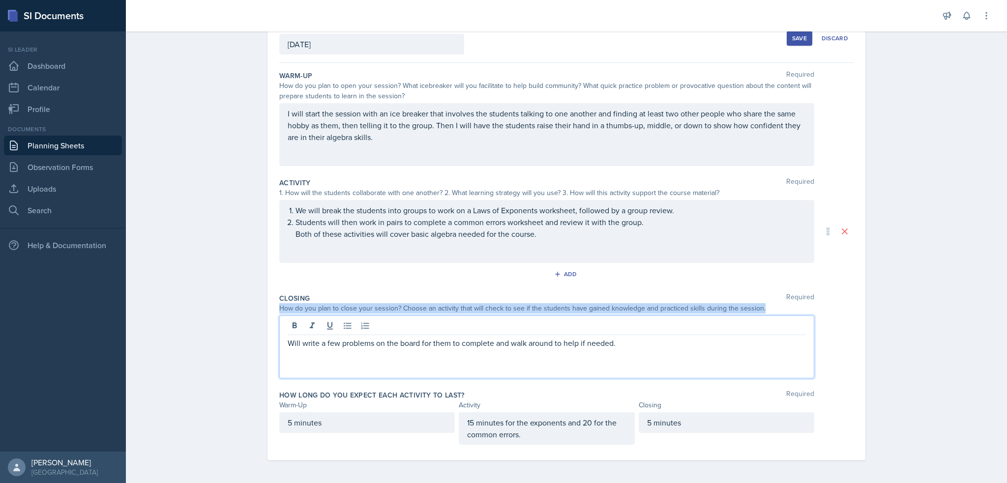
click at [430, 324] on div at bounding box center [547, 327] width 518 height 16
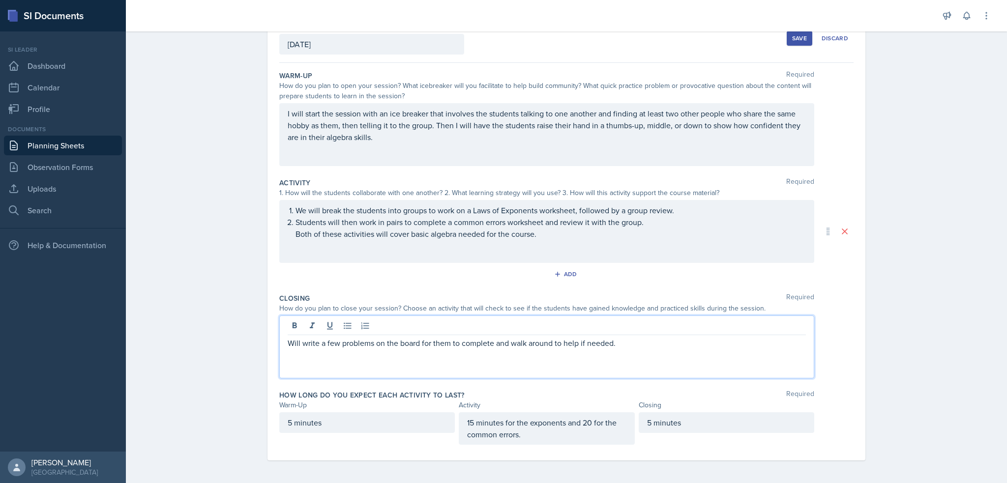
click at [431, 338] on p "Will write a few problems on the board for them to complete and walk around to …" at bounding box center [547, 343] width 518 height 12
click at [432, 339] on p "Will write a few problems on the board for them to complete and walk around to …" at bounding box center [547, 343] width 518 height 12
click at [312, 344] on p "Ask then to write doen a KWL for thier alegrba skills adn to share if they want…" at bounding box center [547, 343] width 518 height 12
click at [337, 341] on p "Ask them to write doen a KWL for thier alegrba skills adn to share if they want…" at bounding box center [547, 343] width 518 height 12
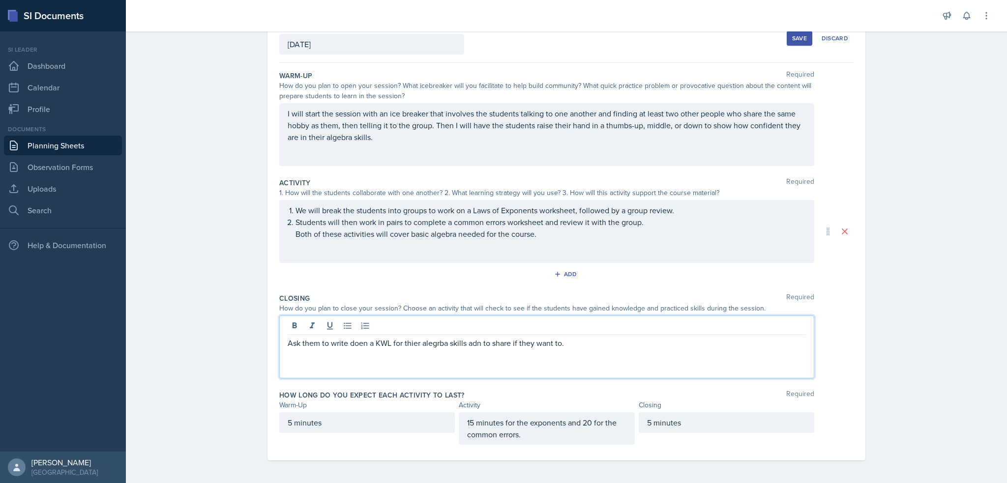
click at [355, 342] on p "Ask them to write doen a KWL for thier alegrba skills adn to share if they want…" at bounding box center [547, 343] width 518 height 12
click at [359, 342] on p "Ask them to write doen a KWL for thier alegrba skills adn to share if they want…" at bounding box center [547, 343] width 518 height 12
click at [481, 342] on p "Ask them to write down a KWL for thier alegrba skills adn to share if they want…" at bounding box center [547, 343] width 518 height 12
click at [476, 346] on p "Ask them to write down a KWL for thier alegrba skills adn to share if they want…" at bounding box center [547, 343] width 518 height 12
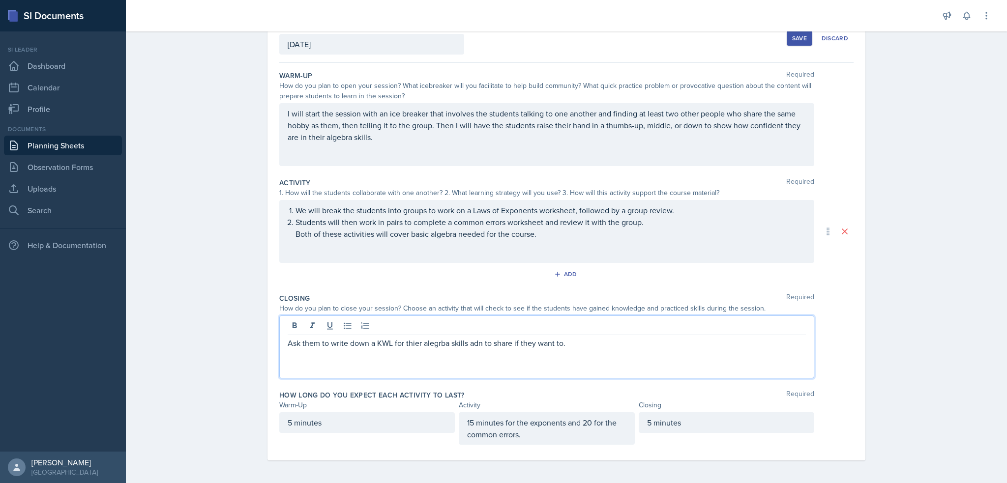
click at [476, 346] on p "Ask them to write down a KWL for thier alegrba skills adn to share if they want…" at bounding box center [547, 343] width 518 height 12
click at [620, 343] on p "Ask them to write down a KWL for thier alegrba skills and to share if they want…" at bounding box center [547, 343] width 518 height 12
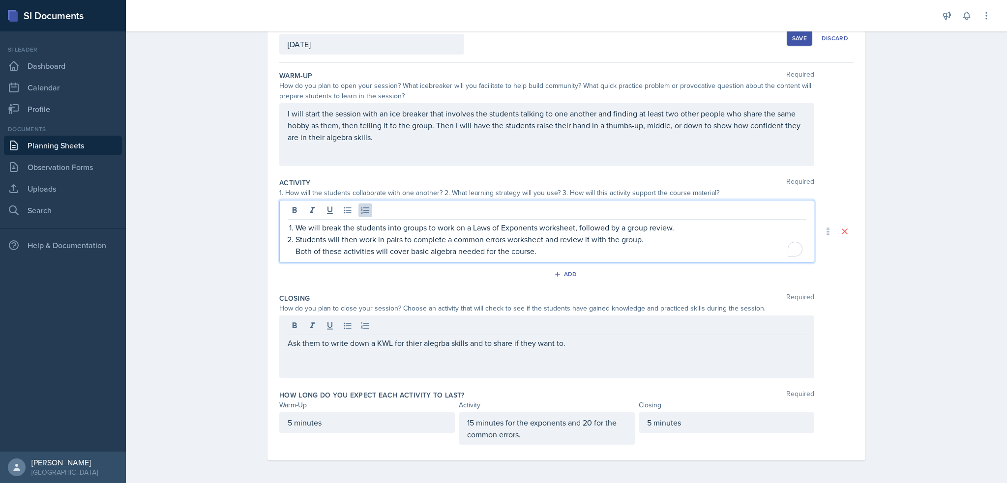
click at [666, 206] on div "We will break the students into groups to work on a Laws of Exponents worksheet…" at bounding box center [546, 231] width 535 height 63
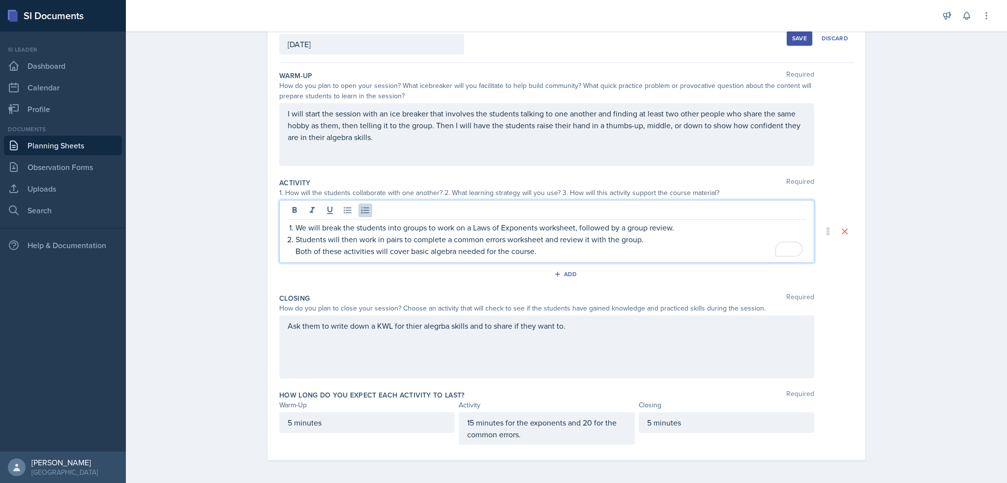
click at [678, 226] on p "We will break the students into groups to work on a Laws of Exponents worksheet…" at bounding box center [551, 228] width 510 height 12
click at [653, 245] on p "Both of these activities will cover basic algebra needed for the course." at bounding box center [551, 251] width 510 height 12
click at [662, 230] on p "We will break the students into groups to work on a Laws of Exponents worksheet…" at bounding box center [551, 228] width 510 height 12
click at [661, 234] on p "Students will then work in pairs to complete a common errors worksheet and revi…" at bounding box center [551, 240] width 510 height 12
click at [499, 425] on div "15 minutes for the exponents and 20 for the common errors." at bounding box center [547, 429] width 176 height 32
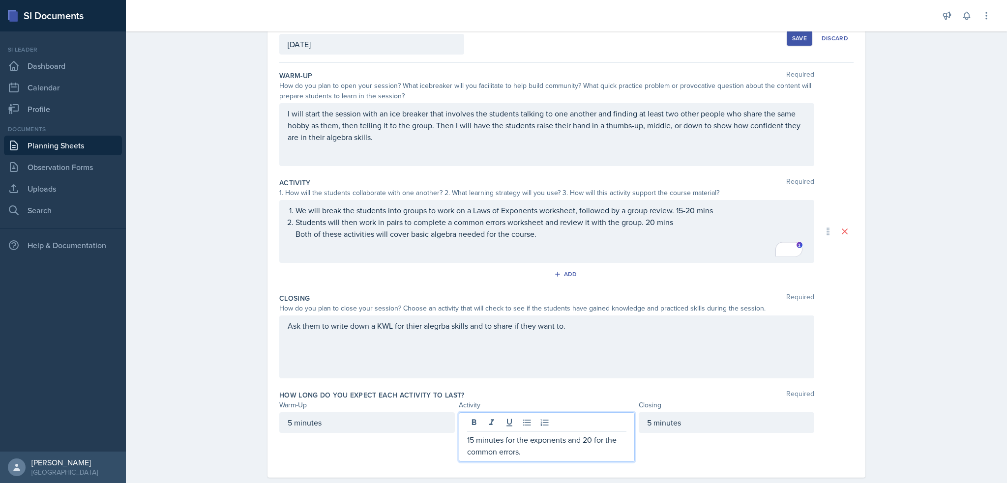
click at [498, 425] on div at bounding box center [546, 424] width 159 height 16
click at [498, 435] on p "15 minutes for the exponents and 20 for the common errors." at bounding box center [546, 446] width 159 height 24
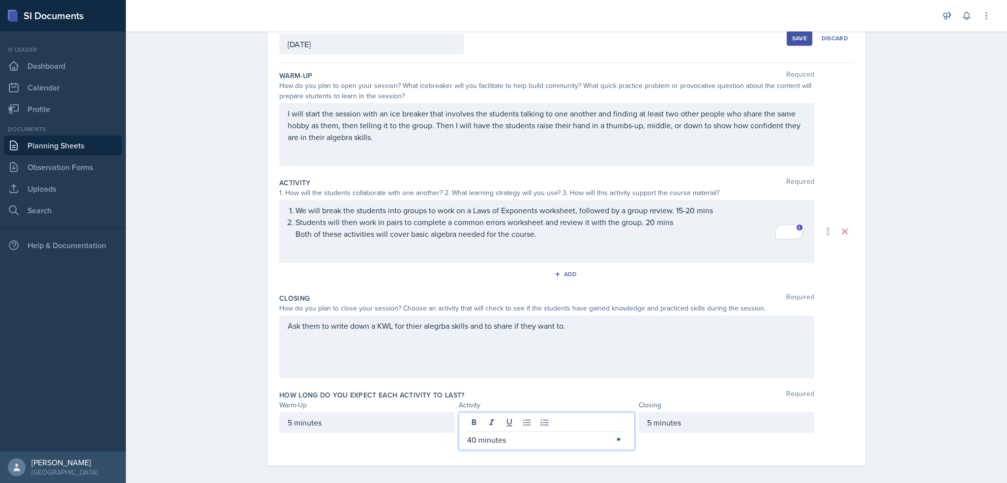
click at [517, 397] on div "How long do you expect each activity to last? Required" at bounding box center [566, 395] width 574 height 10
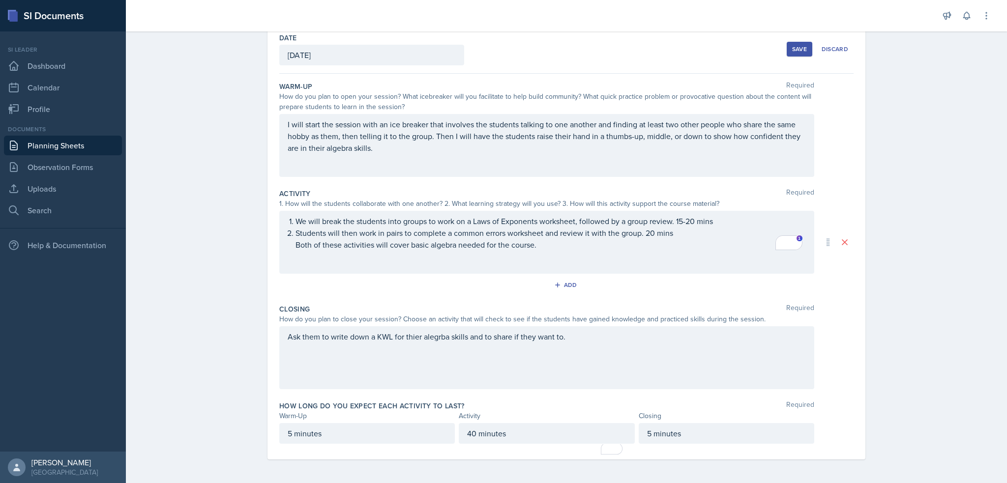
scroll to position [51, 0]
click at [787, 48] on button "Save" at bounding box center [800, 50] width 26 height 15
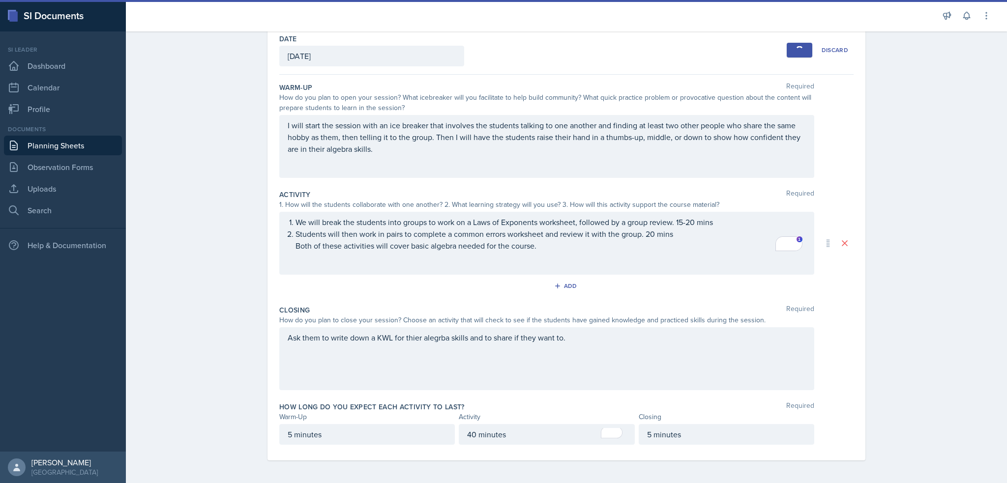
scroll to position [0, 0]
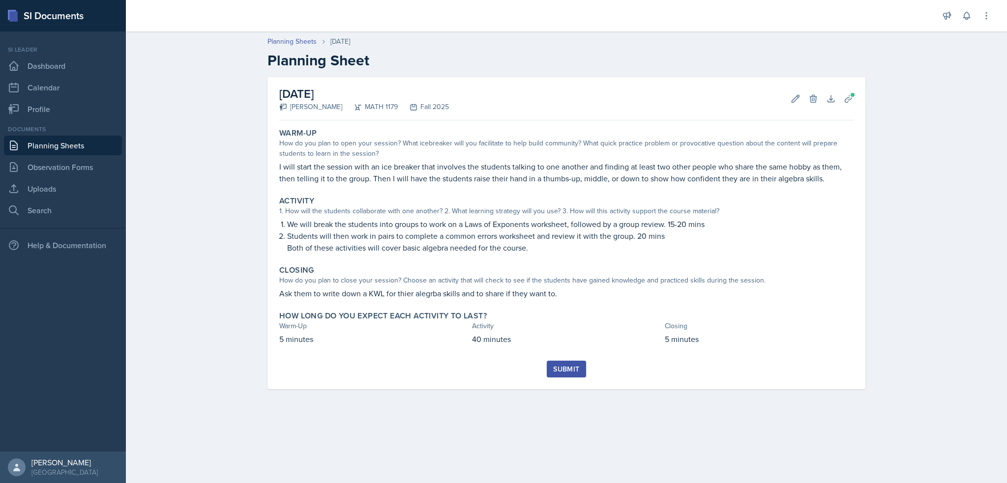
click at [559, 365] on div "Submit" at bounding box center [566, 369] width 26 height 8
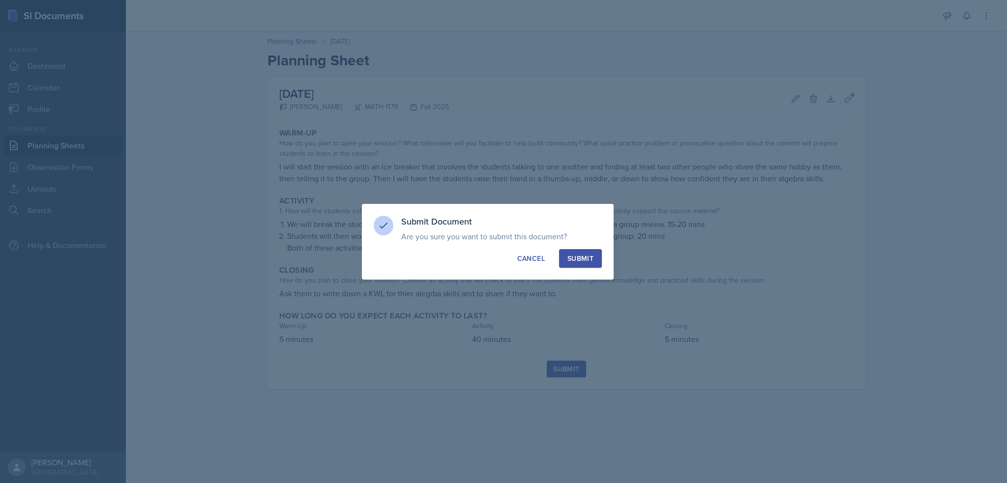
click at [578, 257] on div "Submit" at bounding box center [581, 259] width 26 height 10
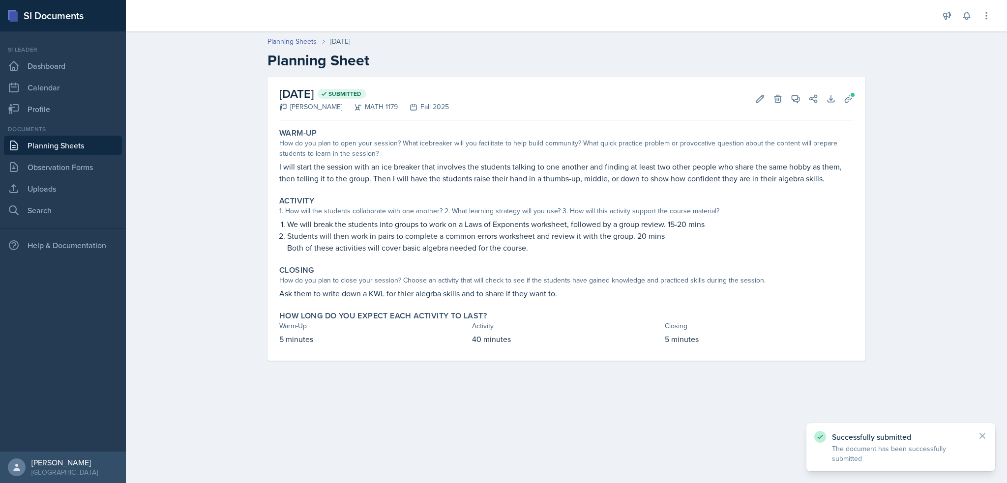
click at [55, 148] on link "Planning Sheets" at bounding box center [63, 146] width 118 height 20
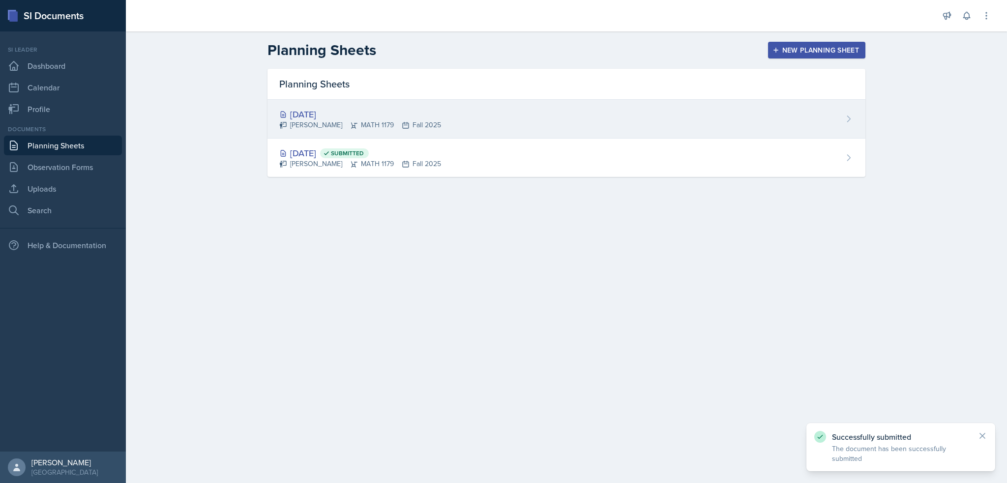
click at [321, 112] on div "[DATE]" at bounding box center [360, 114] width 162 height 13
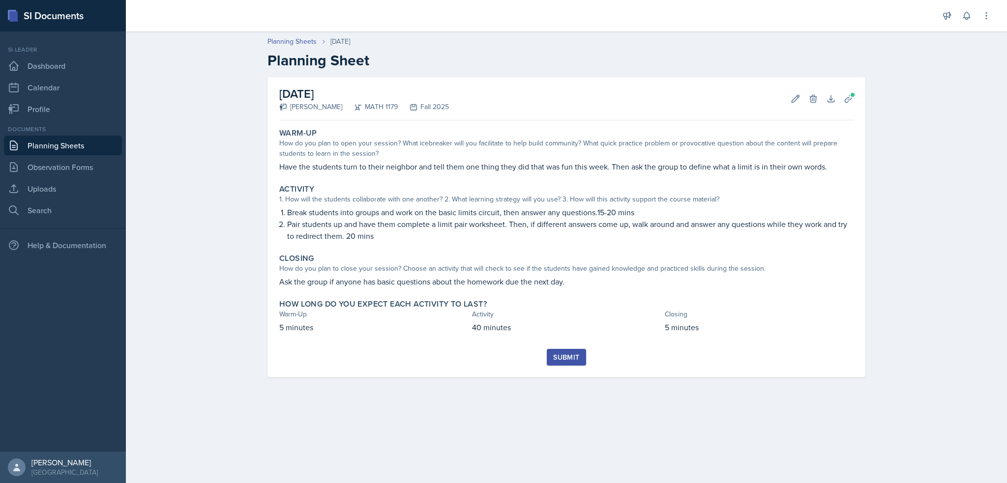
click at [564, 354] on div "Submit" at bounding box center [566, 358] width 26 height 8
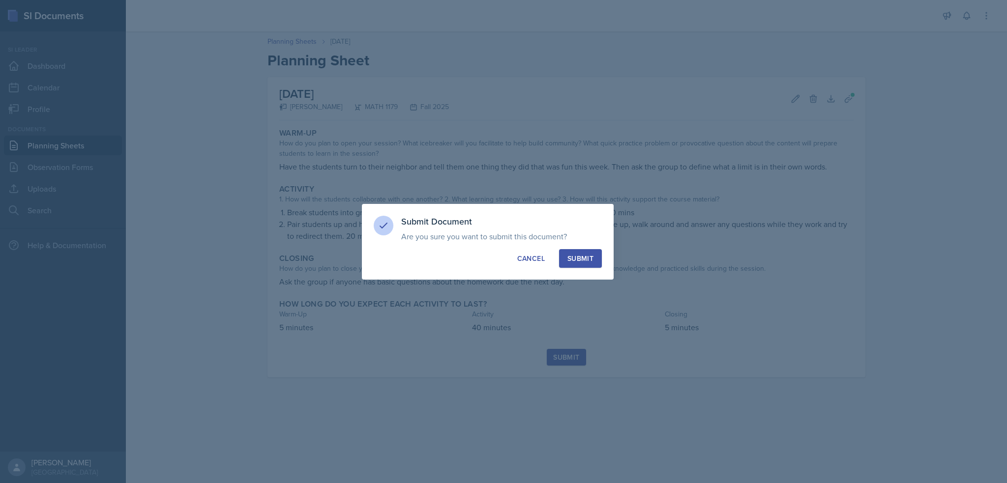
click at [588, 255] on div "Submit" at bounding box center [581, 259] width 26 height 10
